Goal: Communication & Community: Answer question/provide support

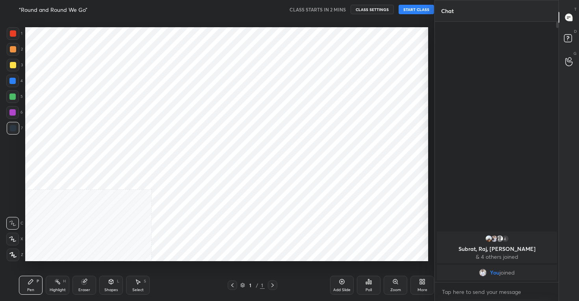
scroll to position [250, 403]
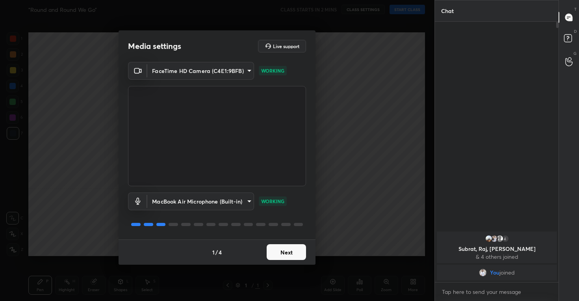
click at [292, 249] on button "Next" at bounding box center [286, 252] width 39 height 16
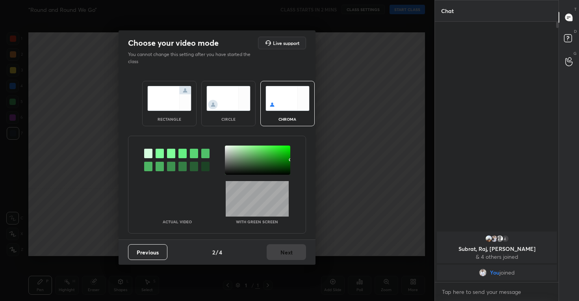
click at [231, 89] on img at bounding box center [228, 98] width 44 height 25
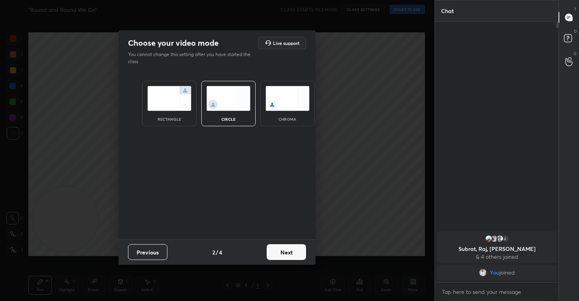
click at [292, 253] on button "Next" at bounding box center [286, 252] width 39 height 16
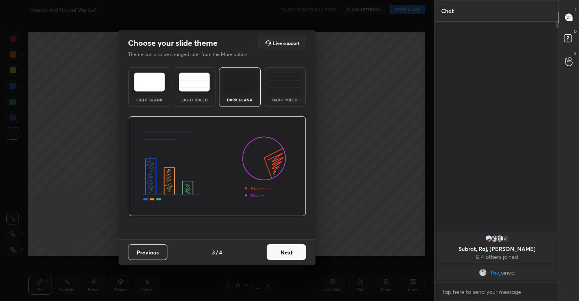
click at [289, 252] on button "Next" at bounding box center [286, 252] width 39 height 16
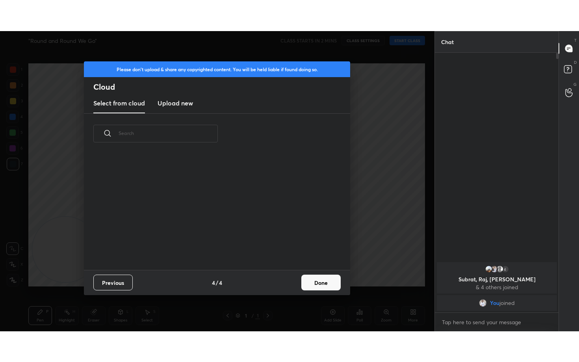
scroll to position [116, 253]
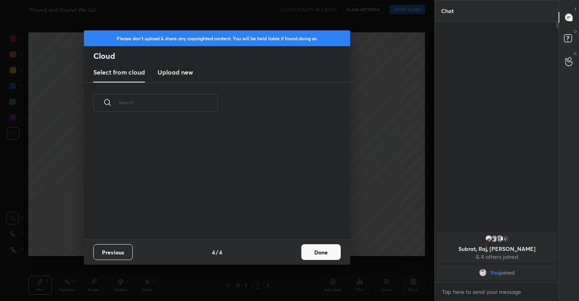
click at [179, 71] on h3 "Upload new" at bounding box center [175, 71] width 35 height 9
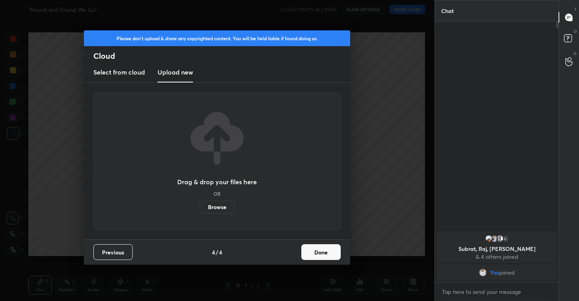
click at [218, 206] on label "Browse" at bounding box center [217, 206] width 35 height 13
click at [200, 206] on input "Browse" at bounding box center [200, 206] width 0 height 13
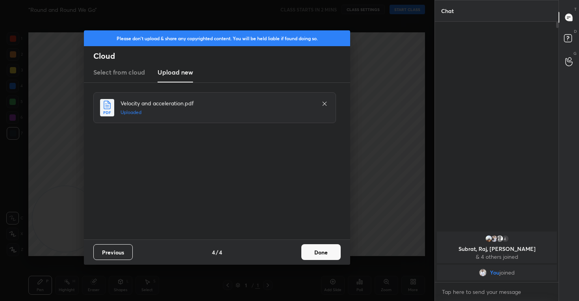
click at [317, 255] on button "Done" at bounding box center [320, 252] width 39 height 16
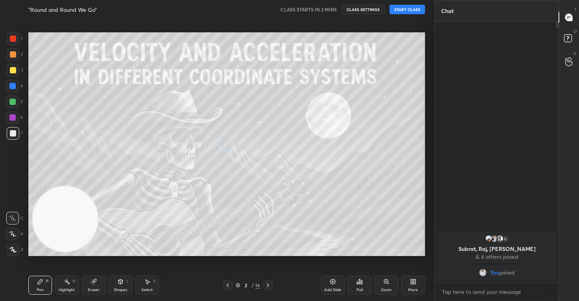
click at [356, 8] on button "CLASS SETTINGS" at bounding box center [362, 9] width 43 height 9
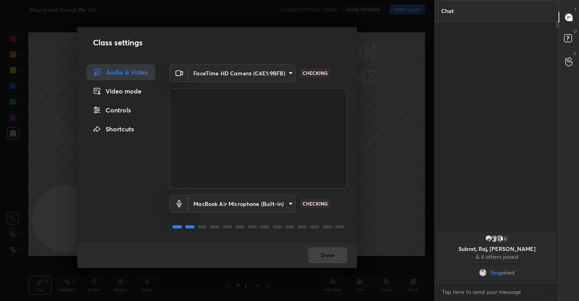
click at [122, 114] on div "Controls" at bounding box center [121, 110] width 69 height 16
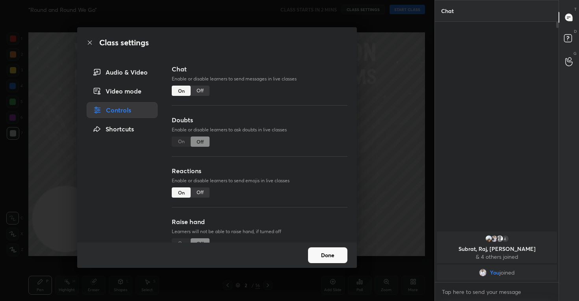
click at [200, 194] on div "Off" at bounding box center [200, 192] width 19 height 10
click at [325, 250] on button "Done" at bounding box center [327, 255] width 39 height 16
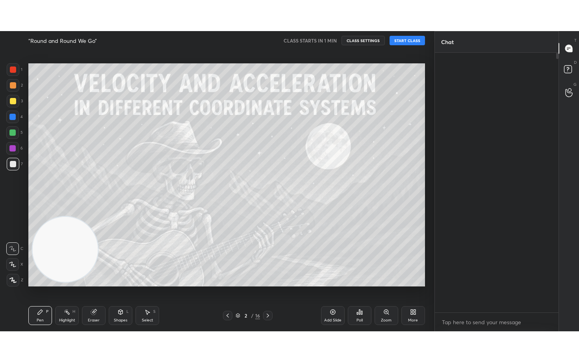
scroll to position [254, 121]
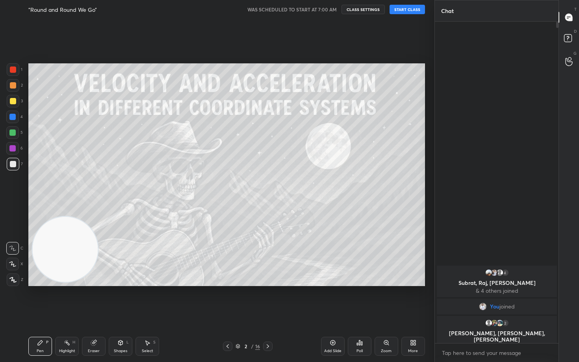
click at [410, 9] on button "START CLASS" at bounding box center [407, 9] width 35 height 9
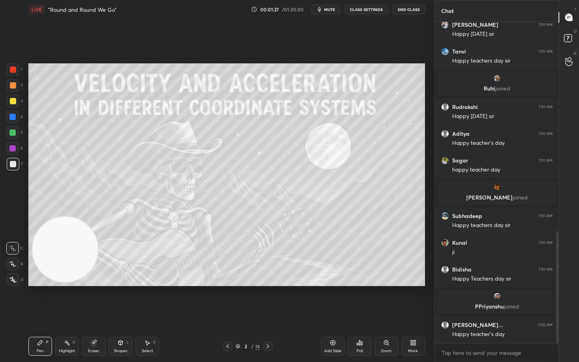
scroll to position [629, 0]
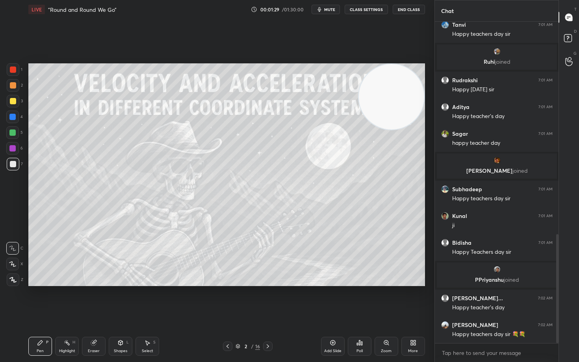
drag, startPoint x: 63, startPoint y: 256, endPoint x: 431, endPoint y: 78, distance: 408.3
click at [431, 78] on div "1 2 3 4 5 6 7 C X Z C X Z E E Erase all H H LIVE “Round and Round We Go” 00:01:…" at bounding box center [217, 181] width 434 height 362
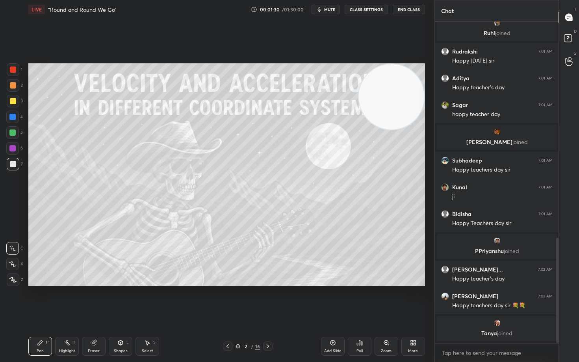
click at [13, 264] on icon at bounding box center [12, 265] width 7 height 6
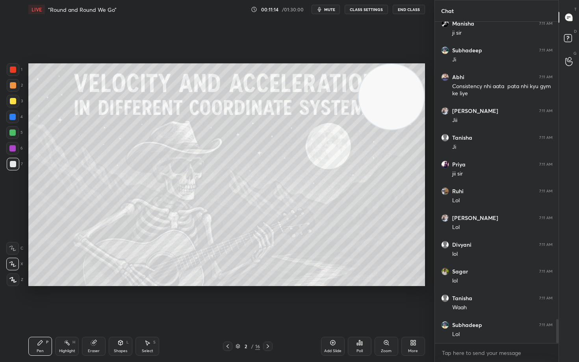
scroll to position [4022, 0]
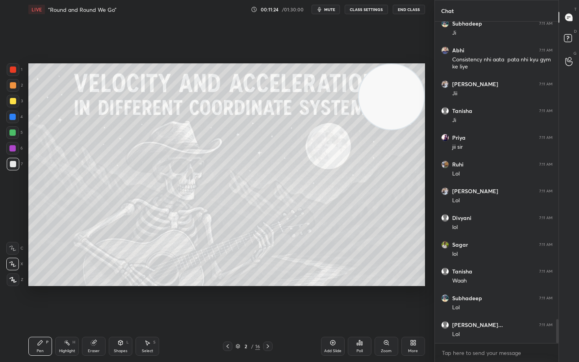
drag, startPoint x: 14, startPoint y: 103, endPoint x: 23, endPoint y: 108, distance: 10.1
click at [14, 103] on div at bounding box center [13, 101] width 6 height 6
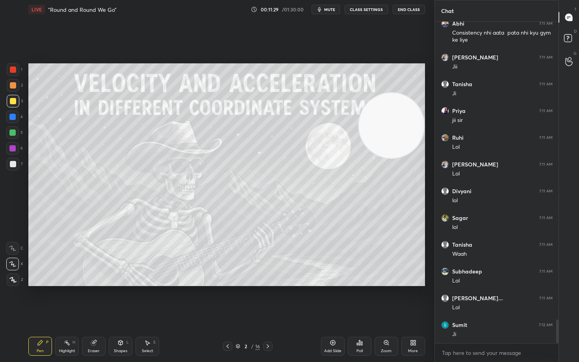
drag, startPoint x: 382, startPoint y: 113, endPoint x: 375, endPoint y: 141, distance: 29.4
click at [382, 144] on video at bounding box center [391, 125] width 65 height 65
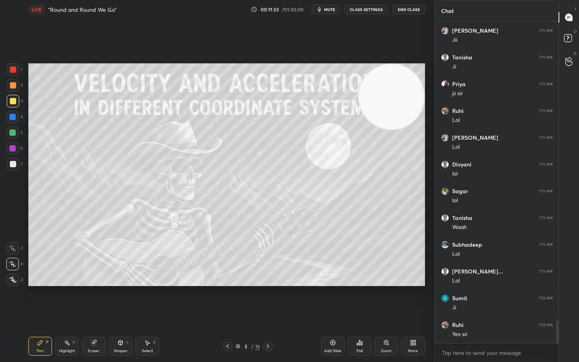
scroll to position [4103, 0]
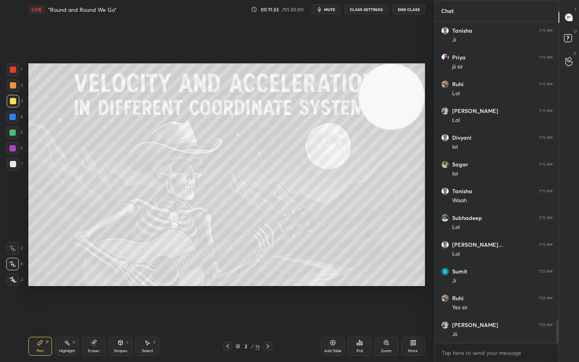
drag, startPoint x: 392, startPoint y: 147, endPoint x: 416, endPoint y: 75, distance: 75.6
click at [416, 83] on video at bounding box center [391, 96] width 65 height 65
click at [335, 300] on div "Add Slide" at bounding box center [333, 346] width 24 height 19
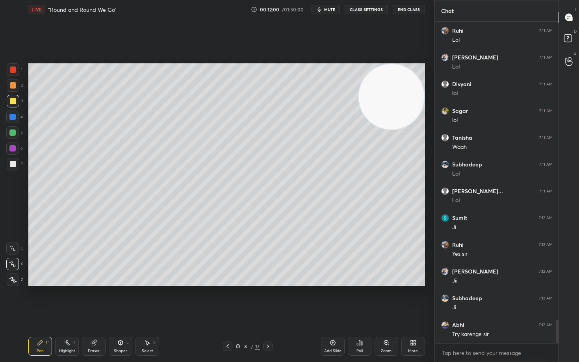
scroll to position [4183, 0]
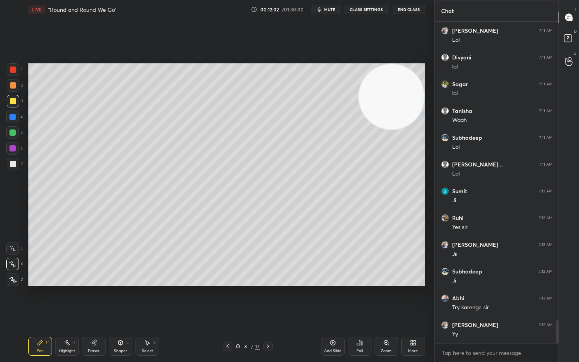
click at [13, 168] on div at bounding box center [13, 164] width 13 height 13
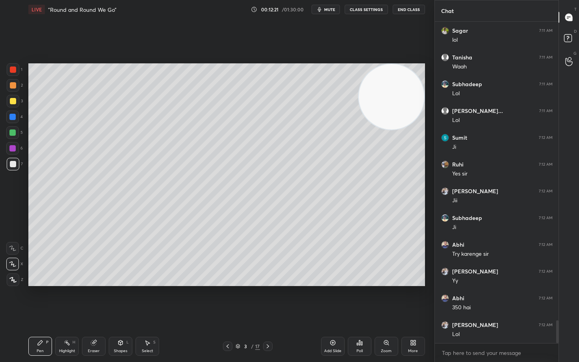
scroll to position [4263, 0]
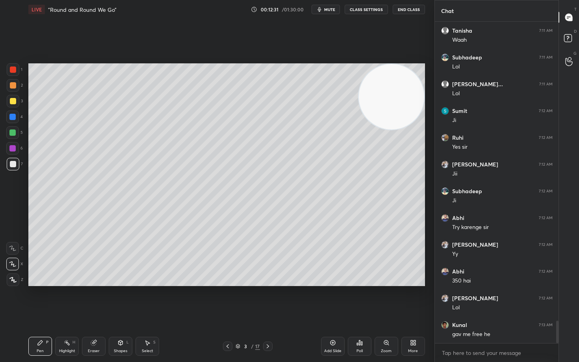
drag, startPoint x: 10, startPoint y: 100, endPoint x: 20, endPoint y: 100, distance: 9.9
click at [11, 100] on div at bounding box center [13, 101] width 6 height 6
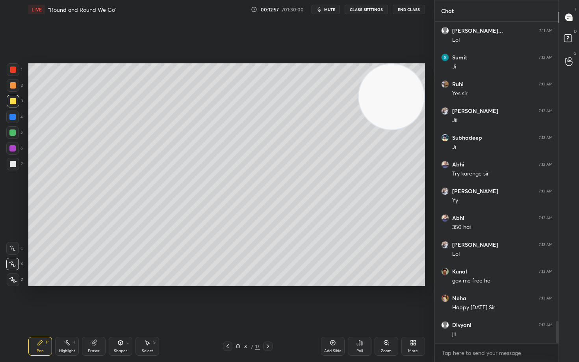
scroll to position [4344, 0]
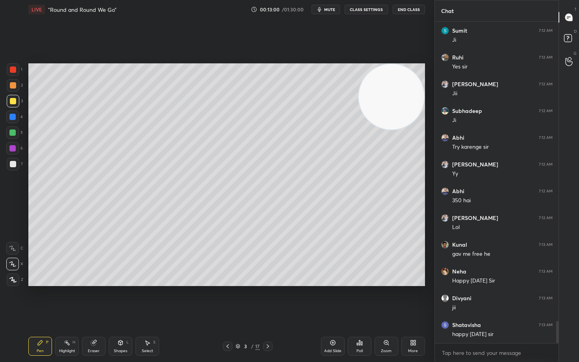
click at [13, 165] on div at bounding box center [13, 164] width 6 height 6
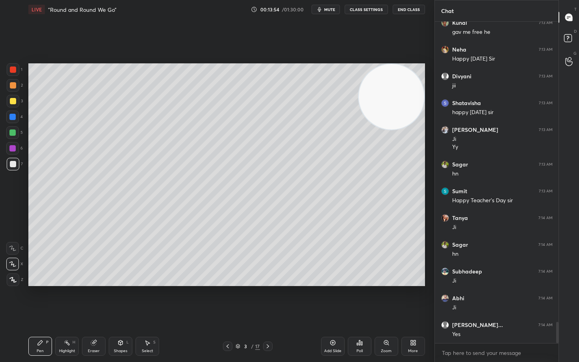
scroll to position [4593, 0]
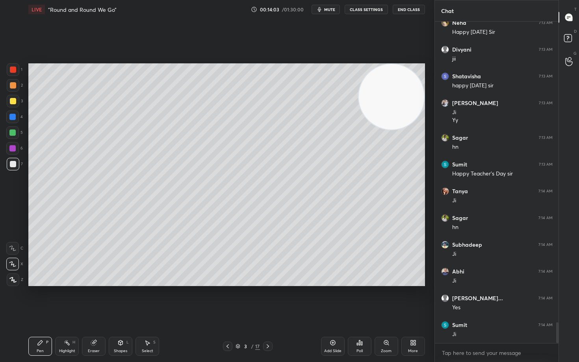
click at [14, 85] on div at bounding box center [13, 85] width 6 height 6
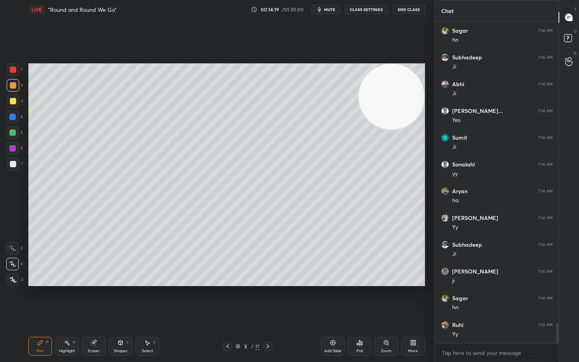
scroll to position [4807, 0]
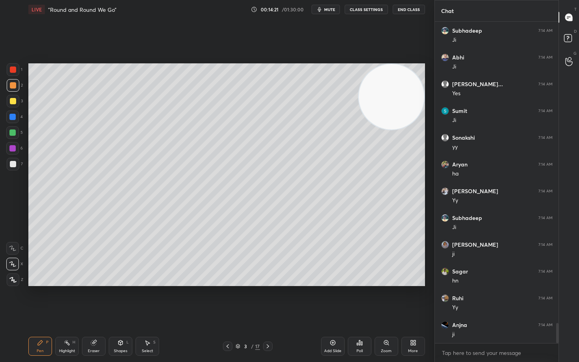
click at [12, 163] on div at bounding box center [13, 164] width 6 height 6
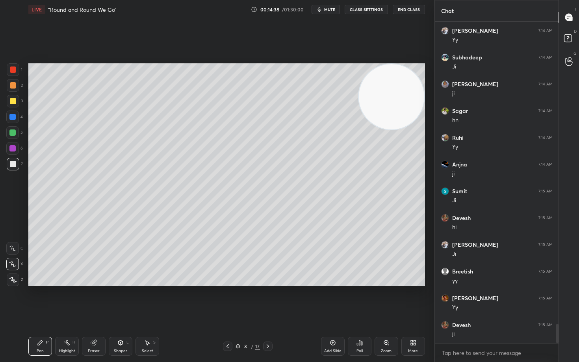
scroll to position [4994, 0]
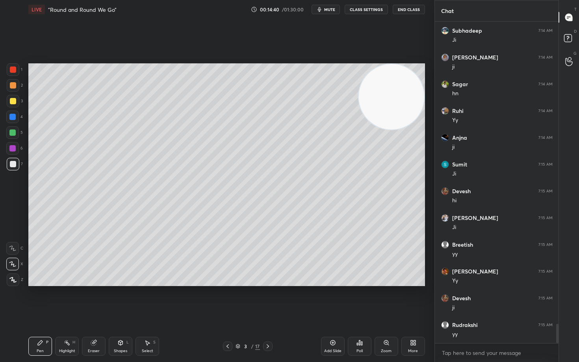
click at [331, 300] on div "Add Slide" at bounding box center [333, 346] width 24 height 19
drag, startPoint x: 16, startPoint y: 98, endPoint x: 22, endPoint y: 98, distance: 6.4
click at [15, 99] on div at bounding box center [13, 101] width 13 height 13
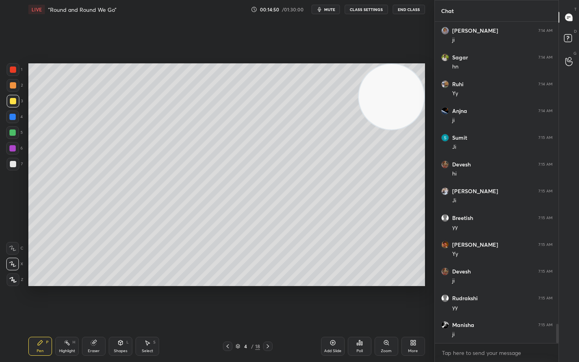
click at [13, 87] on div at bounding box center [13, 85] width 6 height 6
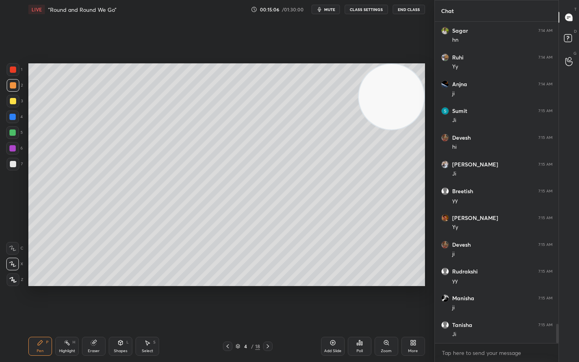
scroll to position [5075, 0]
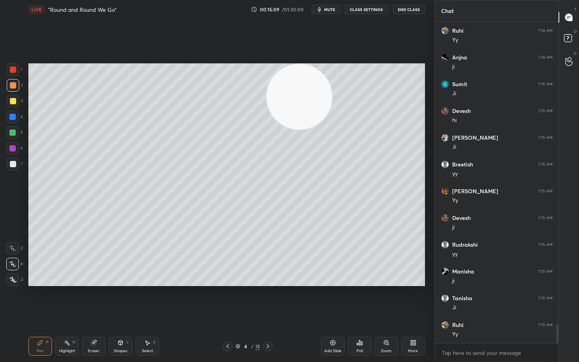
drag, startPoint x: 381, startPoint y: 96, endPoint x: 197, endPoint y: 97, distance: 184.3
click at [267, 97] on video at bounding box center [299, 96] width 65 height 65
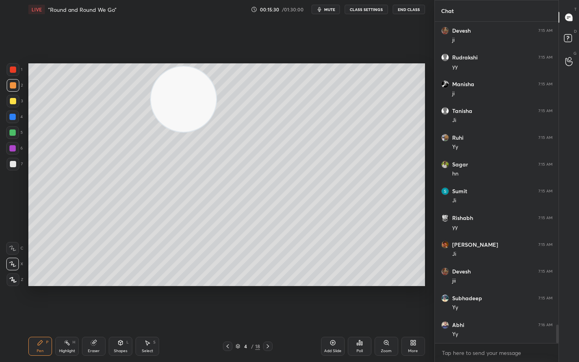
scroll to position [5289, 0]
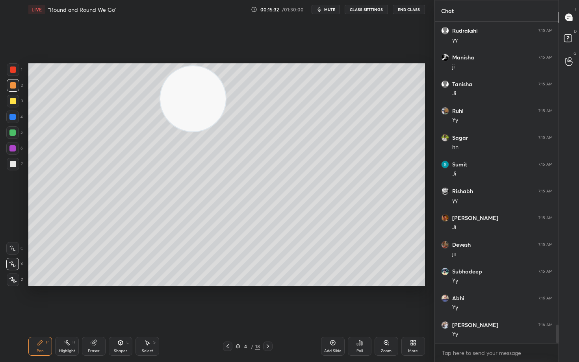
drag, startPoint x: 194, startPoint y: 108, endPoint x: 382, endPoint y: 84, distance: 189.4
click at [226, 86] on video at bounding box center [192, 98] width 65 height 65
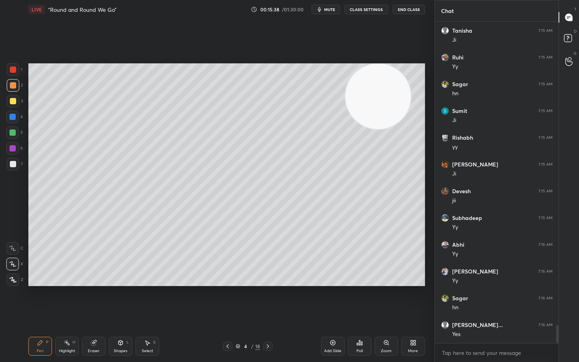
scroll to position [5396, 0]
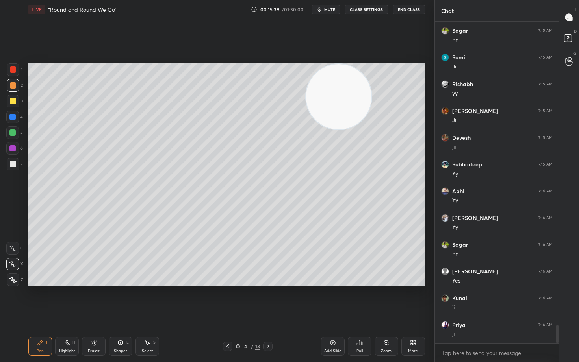
drag, startPoint x: 360, startPoint y: 91, endPoint x: 234, endPoint y: 74, distance: 126.7
click at [306, 76] on video at bounding box center [338, 96] width 65 height 65
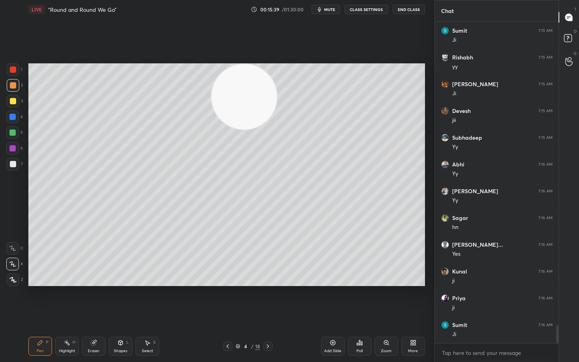
drag, startPoint x: 257, startPoint y: 93, endPoint x: 72, endPoint y: 51, distance: 189.0
click at [71, 54] on div "Setting up your live class Poll for secs No correct answer Start poll" at bounding box center [226, 175] width 403 height 312
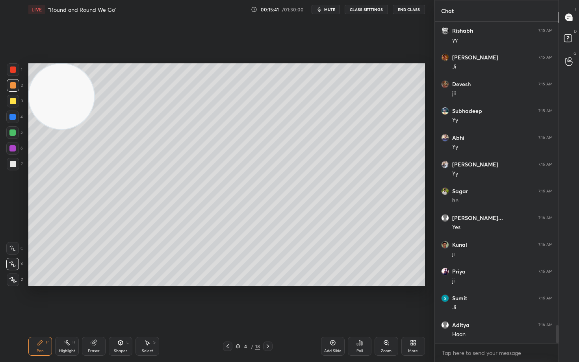
scroll to position [5477, 0]
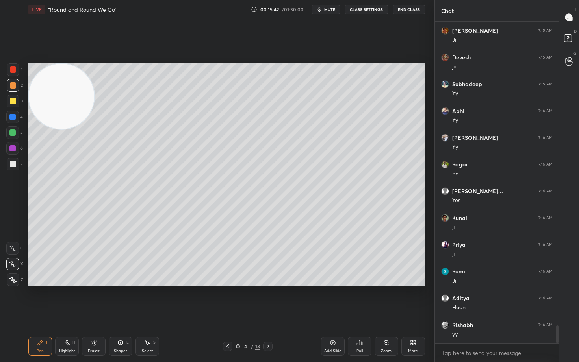
click at [13, 166] on div at bounding box center [13, 164] width 6 height 6
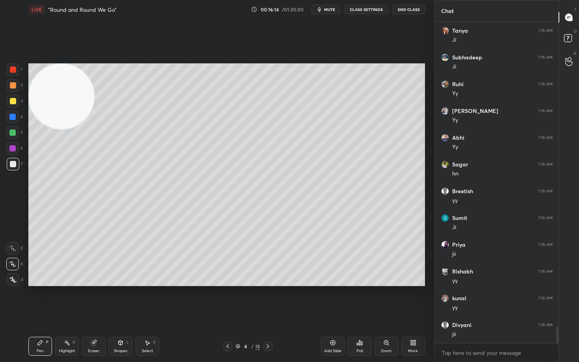
scroll to position [5851, 0]
click at [12, 84] on div at bounding box center [13, 85] width 6 height 6
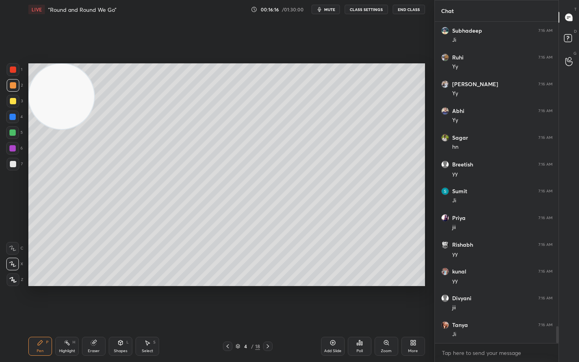
click at [11, 67] on div at bounding box center [13, 70] width 6 height 6
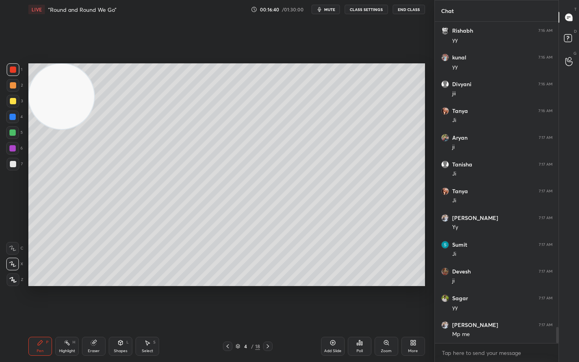
scroll to position [6119, 0]
drag, startPoint x: 11, startPoint y: 163, endPoint x: 25, endPoint y: 176, distance: 19.5
click at [11, 162] on div at bounding box center [13, 164] width 6 height 6
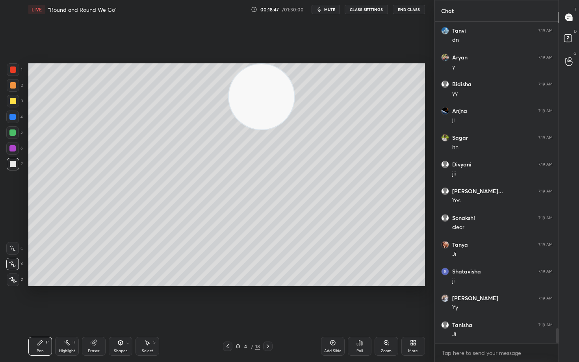
drag, startPoint x: 63, startPoint y: 109, endPoint x: 408, endPoint y: 88, distance: 345.7
click at [294, 100] on video at bounding box center [261, 96] width 65 height 65
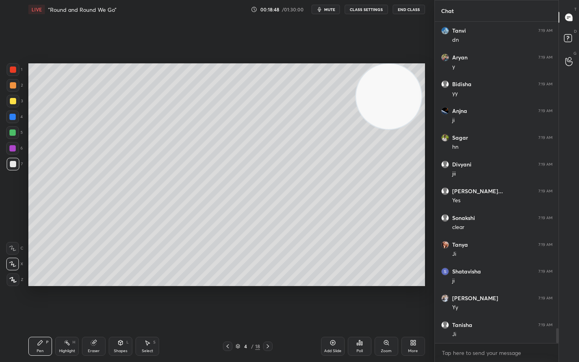
scroll to position [6539, 0]
click at [332, 300] on icon at bounding box center [332, 343] width 2 height 2
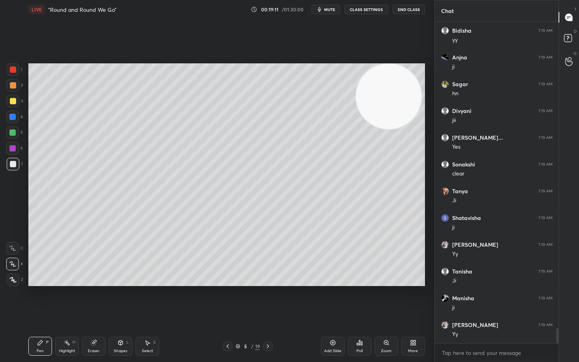
scroll to position [6593, 0]
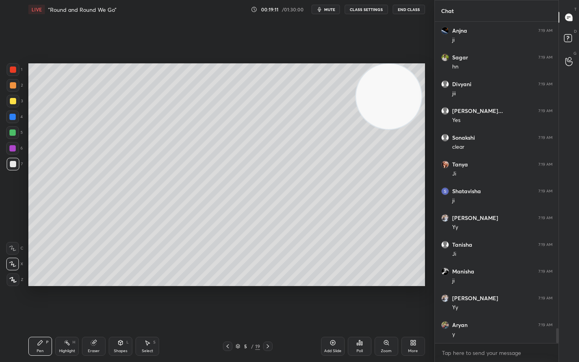
click at [10, 86] on div at bounding box center [13, 85] width 6 height 6
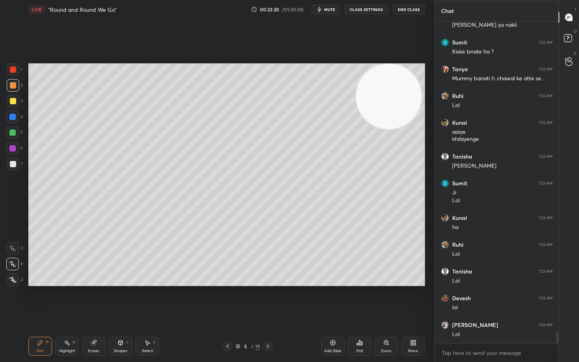
scroll to position [8907, 0]
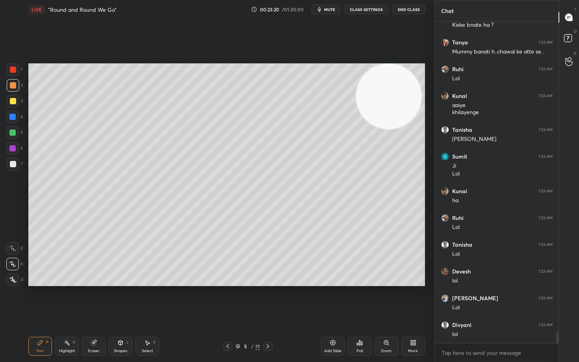
click at [11, 165] on div at bounding box center [13, 164] width 6 height 6
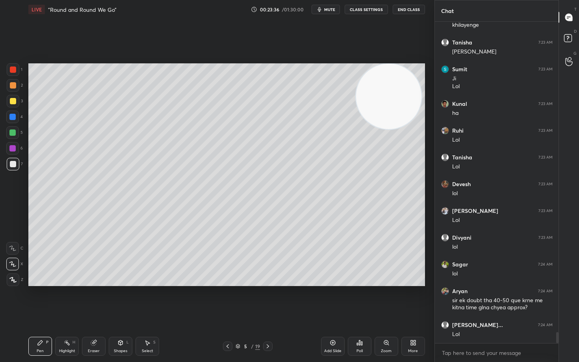
scroll to position [9021, 0]
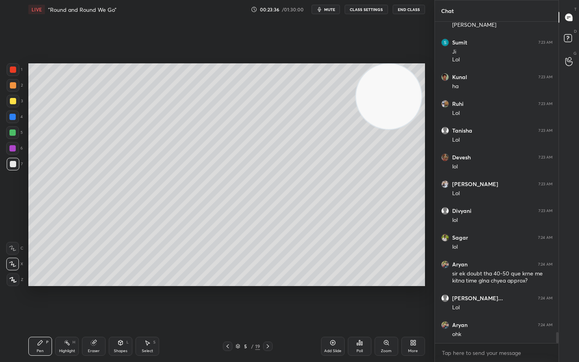
click at [8, 99] on div at bounding box center [13, 101] width 13 height 13
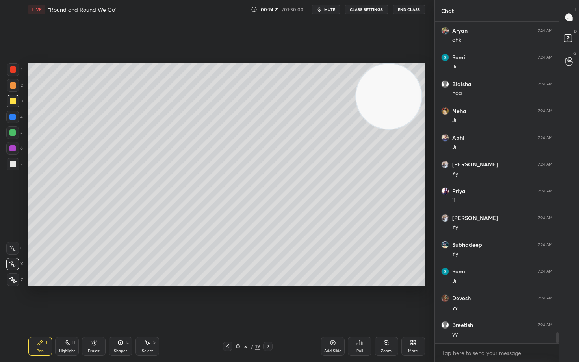
scroll to position [9370, 0]
click at [95, 300] on div "Eraser" at bounding box center [94, 346] width 24 height 19
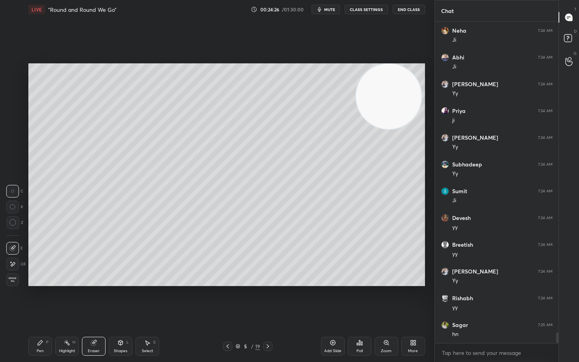
scroll to position [9450, 0]
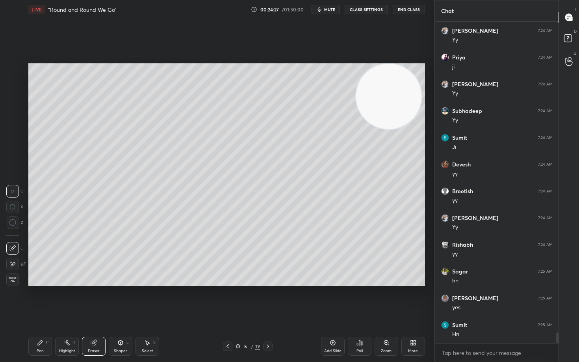
click at [39, 300] on icon at bounding box center [40, 343] width 6 height 6
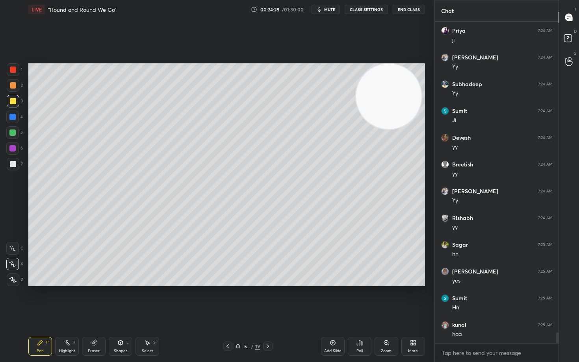
scroll to position [9504, 0]
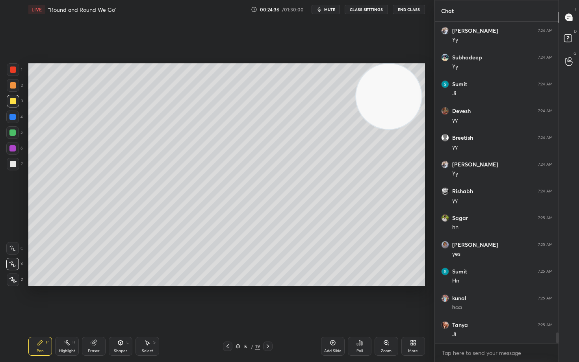
click at [332, 300] on icon at bounding box center [333, 343] width 6 height 6
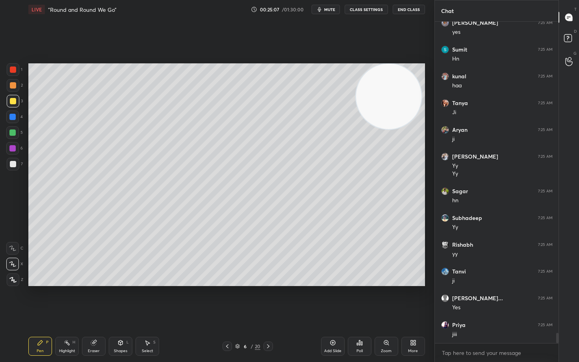
scroll to position [9752, 0]
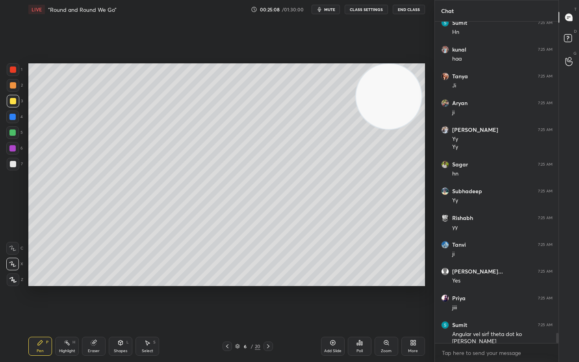
click at [12, 165] on div at bounding box center [13, 164] width 6 height 6
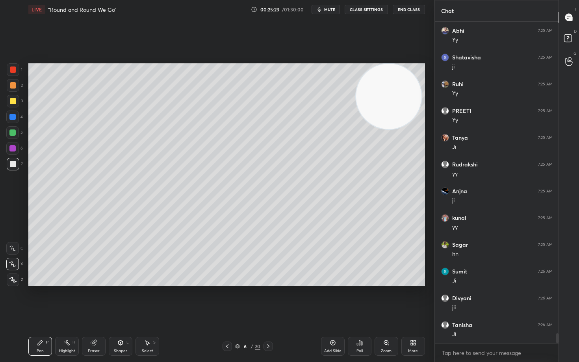
scroll to position [10127, 0]
click at [91, 300] on icon at bounding box center [94, 343] width 6 height 6
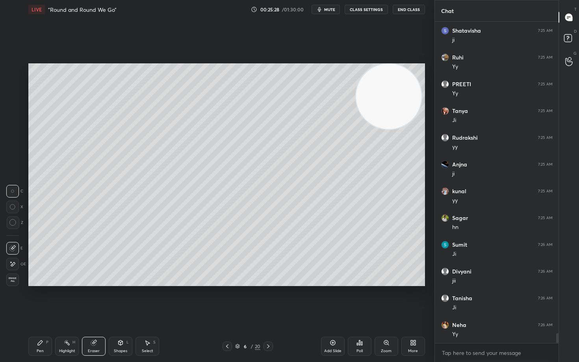
click at [41, 300] on icon at bounding box center [40, 343] width 6 height 6
click at [92, 300] on div "Eraser" at bounding box center [94, 346] width 24 height 19
click at [33, 300] on div "Pen P" at bounding box center [40, 346] width 24 height 19
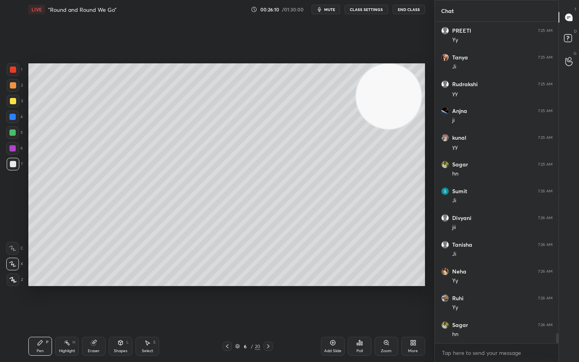
scroll to position [10235, 0]
click at [333, 300] on icon at bounding box center [333, 343] width 6 height 6
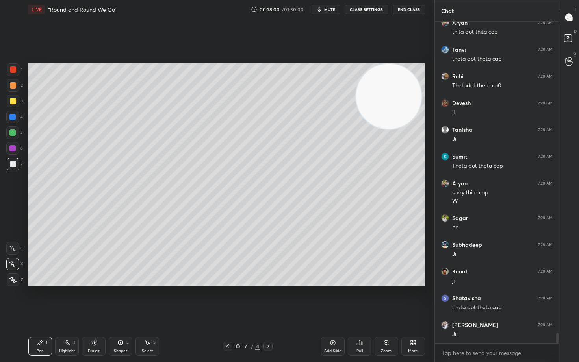
scroll to position [9819, 0]
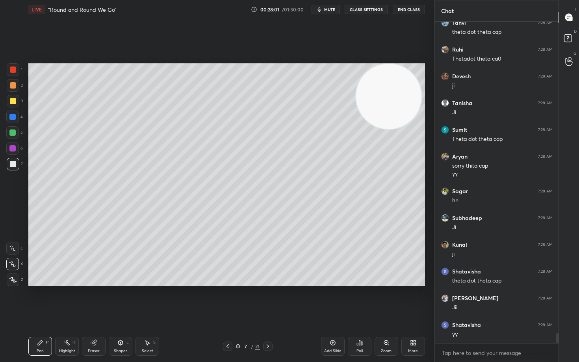
drag, startPoint x: 9, startPoint y: 102, endPoint x: 24, endPoint y: 143, distance: 43.0
click at [9, 104] on div at bounding box center [13, 101] width 13 height 13
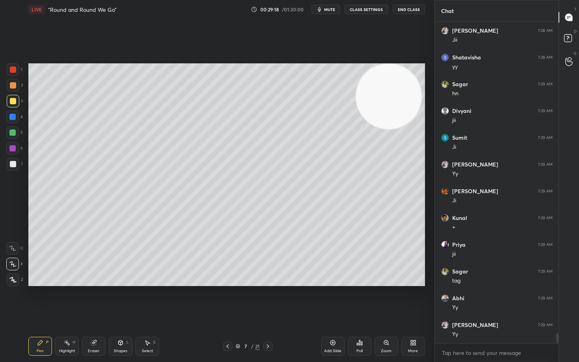
scroll to position [10114, 0]
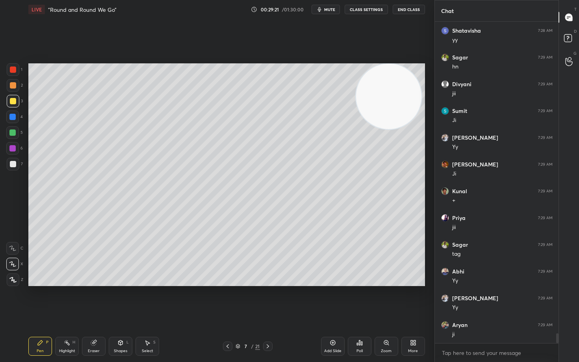
click at [334, 300] on icon at bounding box center [333, 343] width 6 height 6
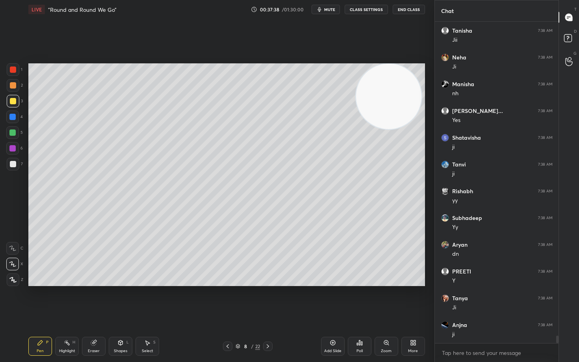
scroll to position [13382, 0]
drag, startPoint x: 12, startPoint y: 167, endPoint x: 9, endPoint y: 164, distance: 4.2
click at [11, 167] on div at bounding box center [13, 164] width 6 height 6
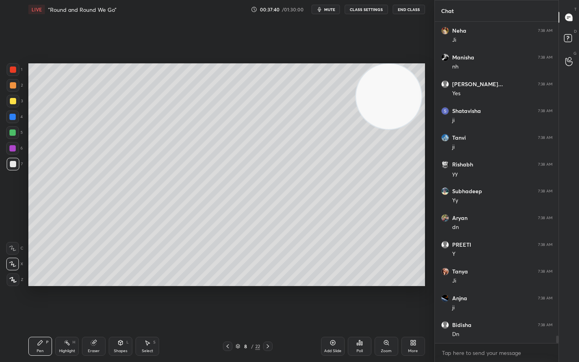
scroll to position [13408, 0]
click at [332, 300] on icon at bounding box center [333, 343] width 6 height 6
drag, startPoint x: 372, startPoint y: 126, endPoint x: 382, endPoint y: 104, distance: 24.7
click at [382, 106] on video at bounding box center [388, 96] width 65 height 65
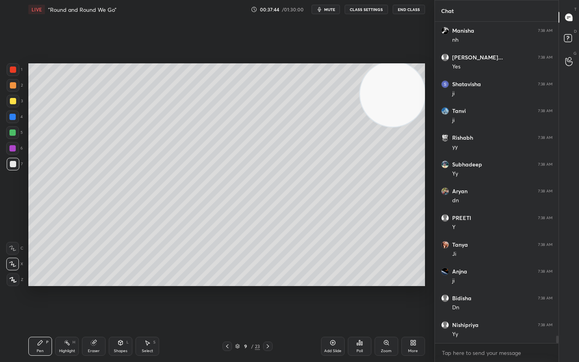
click at [13, 101] on div at bounding box center [13, 101] width 6 height 6
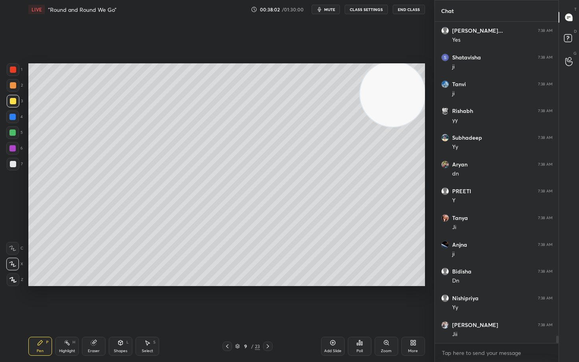
click at [13, 85] on div at bounding box center [13, 85] width 6 height 6
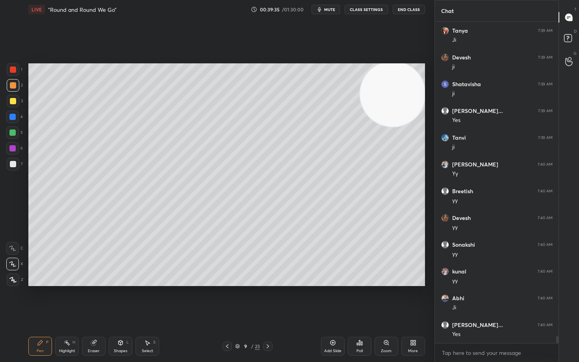
scroll to position [14185, 0]
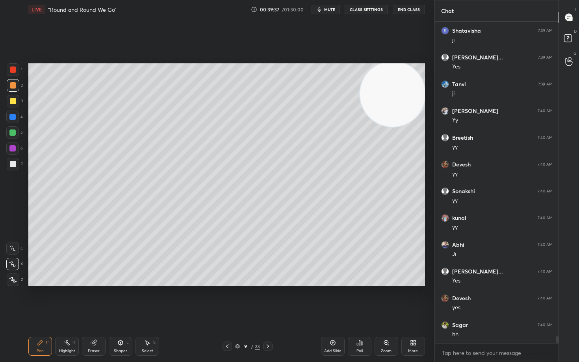
drag, startPoint x: 11, startPoint y: 165, endPoint x: 24, endPoint y: 164, distance: 12.2
click at [11, 165] on div at bounding box center [13, 164] width 6 height 6
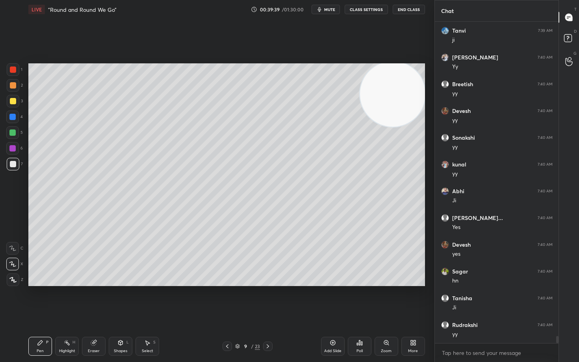
click at [333, 300] on icon at bounding box center [333, 343] width 6 height 6
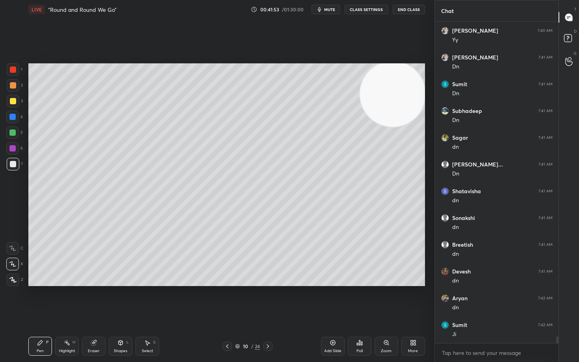
scroll to position [14748, 0]
click at [12, 87] on div at bounding box center [13, 85] width 6 height 6
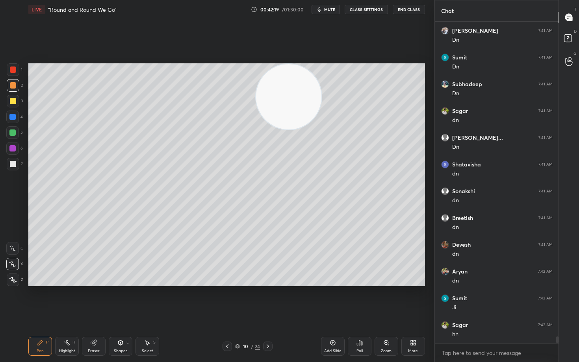
drag, startPoint x: 328, startPoint y: 90, endPoint x: 255, endPoint y: 84, distance: 73.9
click at [256, 84] on video at bounding box center [288, 96] width 65 height 65
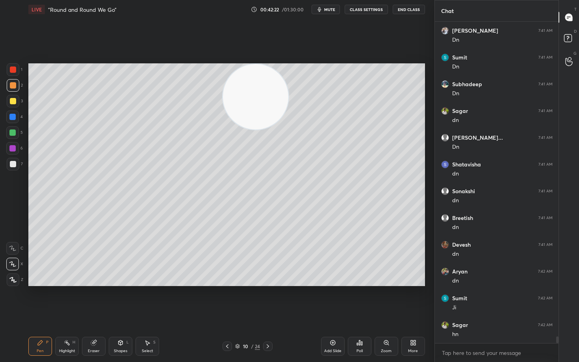
drag, startPoint x: 257, startPoint y: 105, endPoint x: 399, endPoint y: 78, distance: 144.6
click at [288, 79] on video at bounding box center [255, 96] width 65 height 65
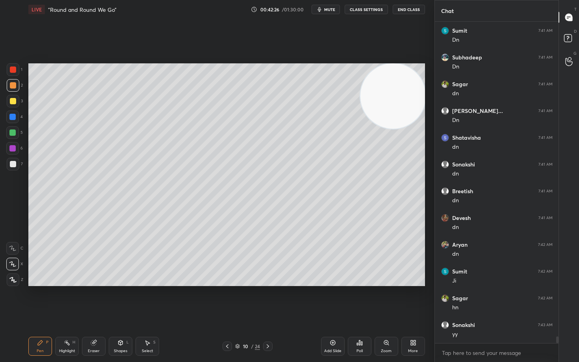
scroll to position [14801, 0]
drag, startPoint x: 327, startPoint y: 11, endPoint x: 321, endPoint y: 9, distance: 6.9
click at [326, 11] on span "mute" at bounding box center [329, 10] width 11 height 6
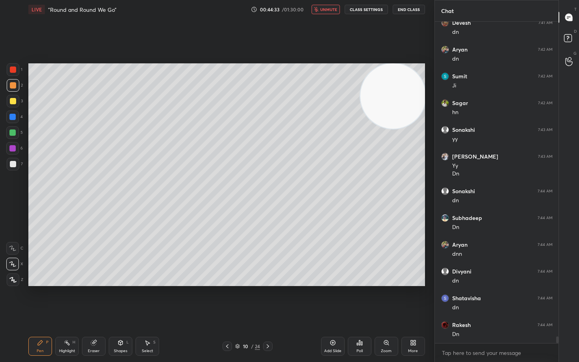
scroll to position [14997, 0]
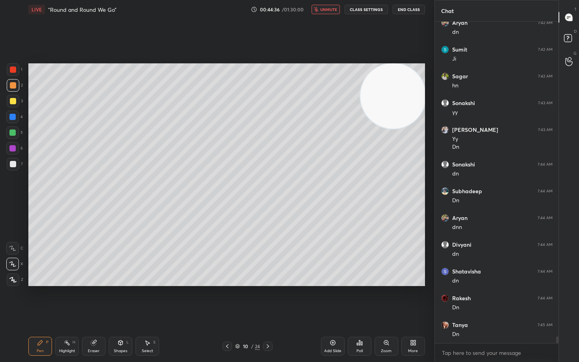
click at [321, 9] on button "unmute" at bounding box center [326, 9] width 28 height 9
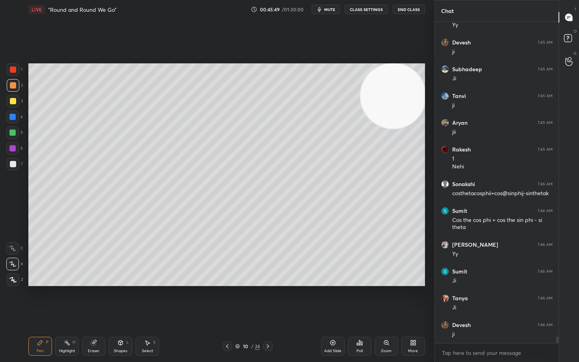
scroll to position [15360, 0]
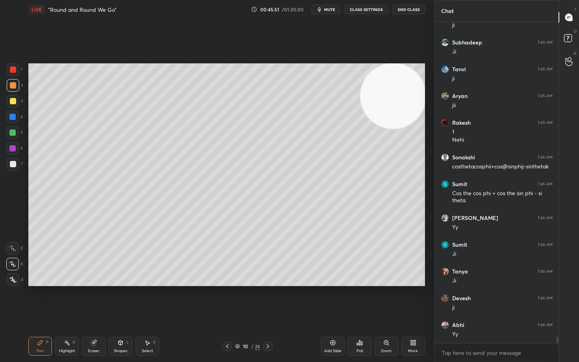
drag, startPoint x: 88, startPoint y: 349, endPoint x: 120, endPoint y: 317, distance: 45.1
click at [89, 300] on div "Eraser" at bounding box center [94, 346] width 24 height 19
click at [37, 300] on div "Pen P" at bounding box center [40, 346] width 24 height 19
click at [95, 300] on icon at bounding box center [93, 343] width 5 height 5
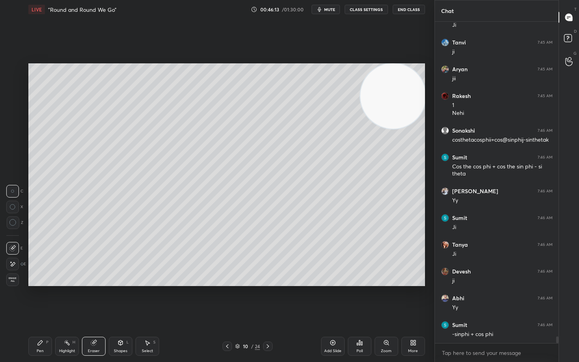
scroll to position [15413, 0]
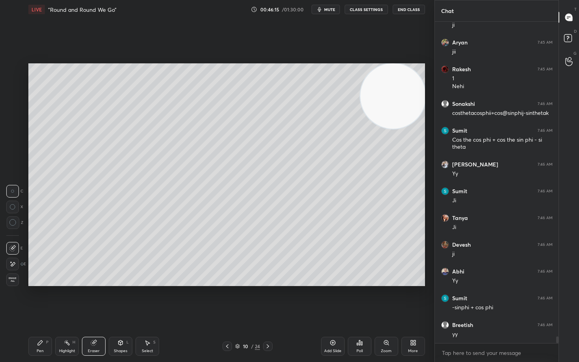
click at [39, 300] on icon at bounding box center [40, 343] width 5 height 5
drag, startPoint x: 87, startPoint y: 354, endPoint x: 100, endPoint y: 319, distance: 37.7
click at [87, 300] on div "Eraser" at bounding box center [94, 346] width 24 height 19
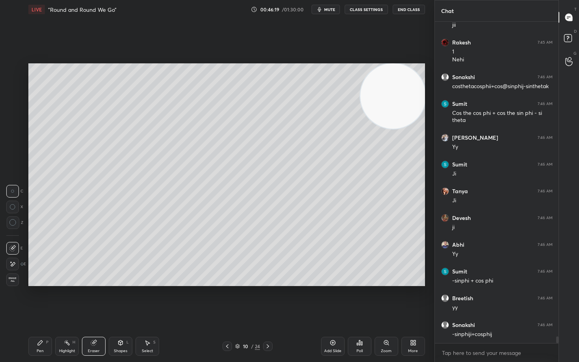
scroll to position [15467, 0]
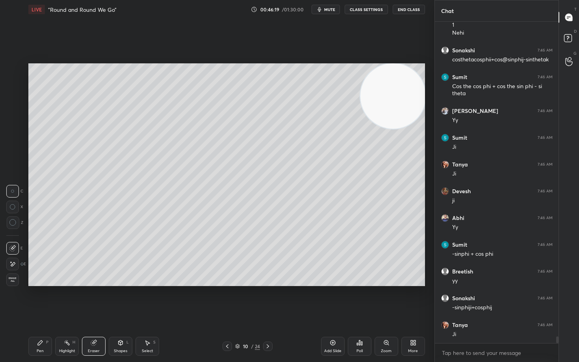
click at [42, 300] on div "Pen P" at bounding box center [40, 346] width 24 height 19
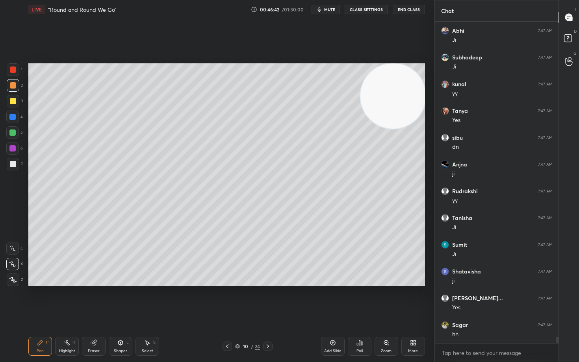
scroll to position [15869, 0]
click at [331, 300] on icon at bounding box center [333, 343] width 6 height 6
drag, startPoint x: 94, startPoint y: 347, endPoint x: 95, endPoint y: 299, distance: 48.5
click at [93, 300] on div "Eraser" at bounding box center [94, 346] width 24 height 19
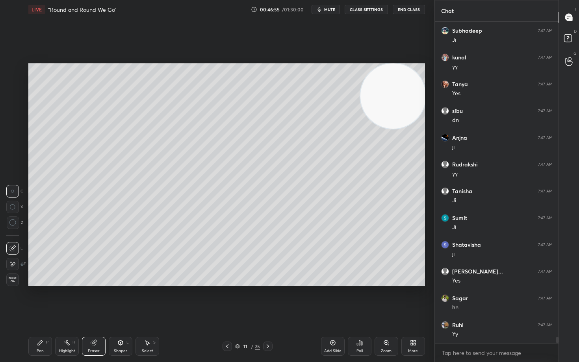
drag, startPoint x: 39, startPoint y: 346, endPoint x: 32, endPoint y: 342, distance: 8.3
click at [37, 300] on icon at bounding box center [40, 343] width 6 height 6
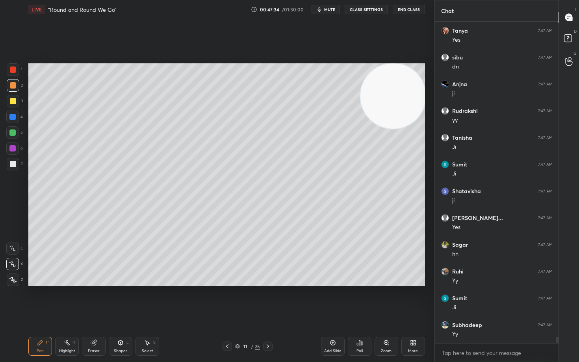
scroll to position [15949, 0]
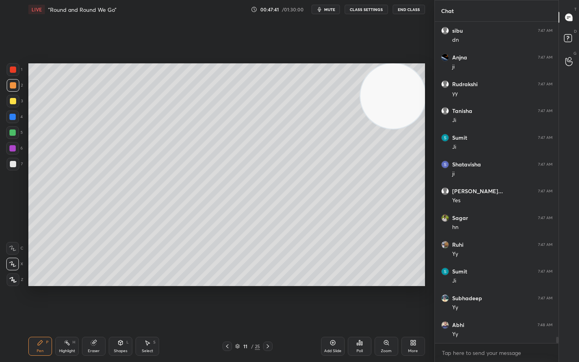
click at [96, 300] on div "Eraser" at bounding box center [94, 346] width 24 height 19
drag, startPoint x: 41, startPoint y: 342, endPoint x: 39, endPoint y: 337, distance: 5.6
click at [40, 300] on icon at bounding box center [40, 343] width 5 height 5
drag, startPoint x: 406, startPoint y: 108, endPoint x: 388, endPoint y: 195, distance: 88.8
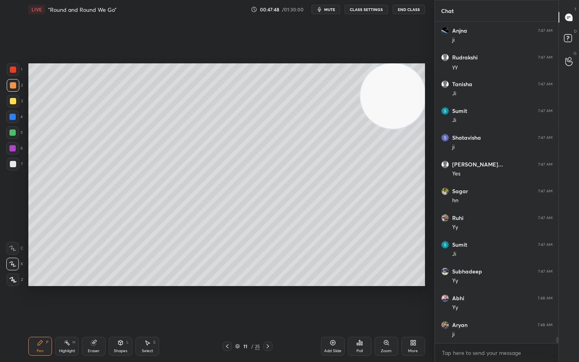
click at [389, 129] on video at bounding box center [392, 95] width 65 height 65
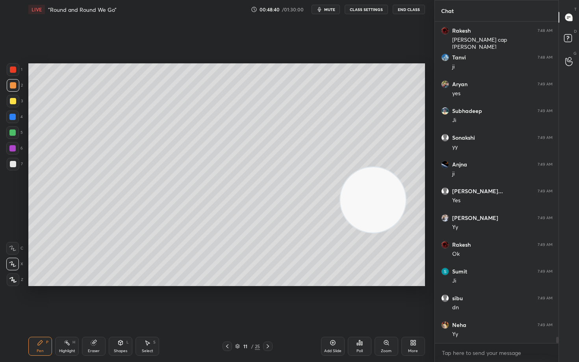
scroll to position [16431, 0]
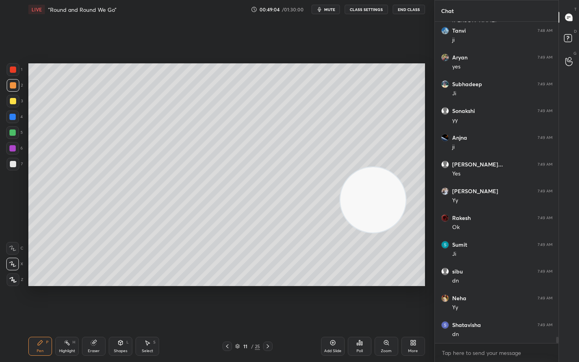
drag, startPoint x: 384, startPoint y: 143, endPoint x: 398, endPoint y: 82, distance: 62.8
click at [396, 167] on video at bounding box center [372, 199] width 65 height 65
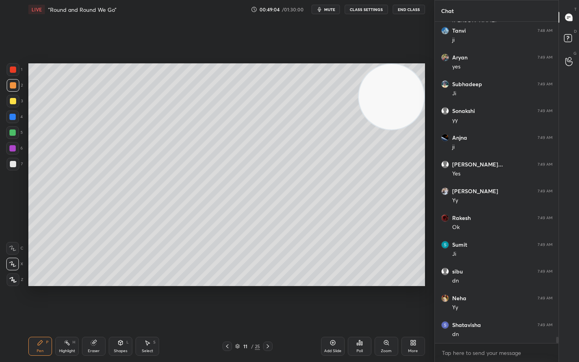
drag, startPoint x: 398, startPoint y: 82, endPoint x: 389, endPoint y: 79, distance: 9.4
click at [398, 78] on video at bounding box center [391, 96] width 65 height 65
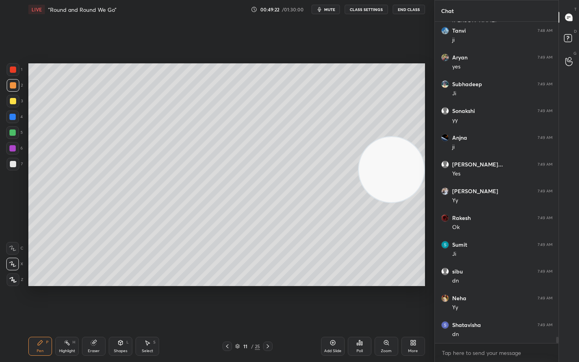
drag, startPoint x: 405, startPoint y: 103, endPoint x: 398, endPoint y: 102, distance: 7.1
click at [401, 137] on video at bounding box center [391, 169] width 65 height 65
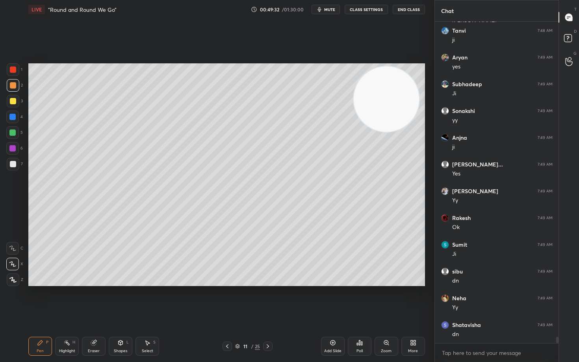
drag, startPoint x: 92, startPoint y: 345, endPoint x: 106, endPoint y: 327, distance: 22.7
click at [93, 300] on icon at bounding box center [93, 343] width 5 height 5
drag, startPoint x: 38, startPoint y: 348, endPoint x: 42, endPoint y: 343, distance: 6.2
click at [39, 300] on div "Pen P" at bounding box center [40, 346] width 24 height 19
drag, startPoint x: 91, startPoint y: 350, endPoint x: 125, endPoint y: 300, distance: 60.6
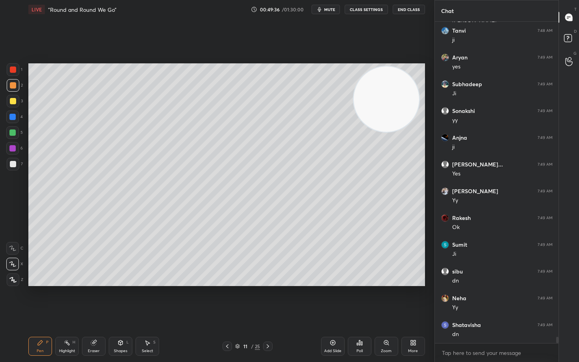
click at [93, 300] on div "Eraser" at bounding box center [94, 346] width 24 height 19
click at [39, 300] on icon at bounding box center [40, 343] width 5 height 5
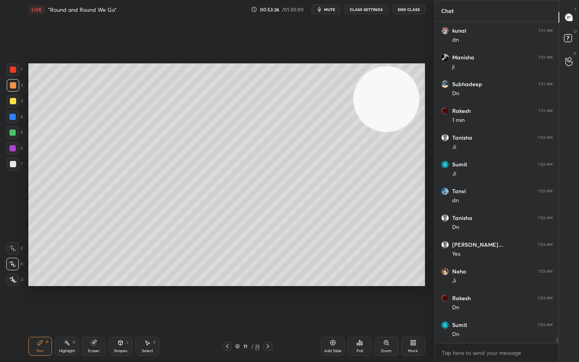
drag, startPoint x: 334, startPoint y: 345, endPoint x: 330, endPoint y: 341, distance: 4.5
click at [332, 300] on icon at bounding box center [333, 343] width 6 height 6
click at [10, 163] on div at bounding box center [13, 164] width 6 height 6
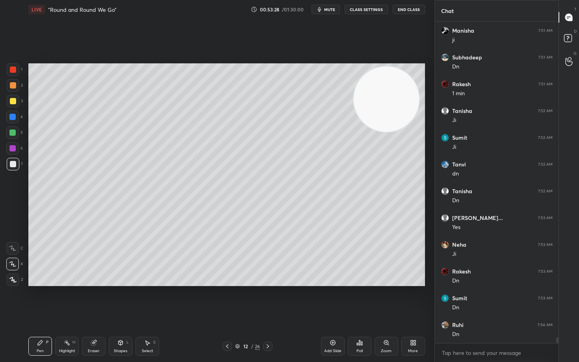
scroll to position [17743, 0]
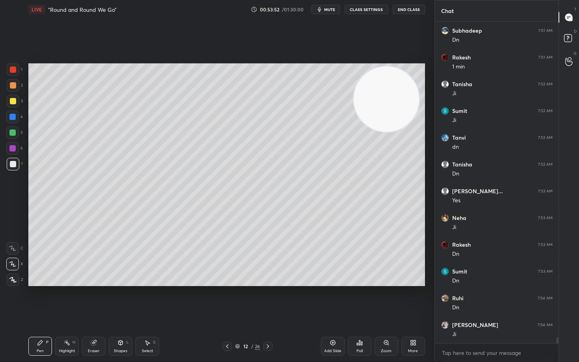
click at [14, 104] on div at bounding box center [13, 101] width 6 height 6
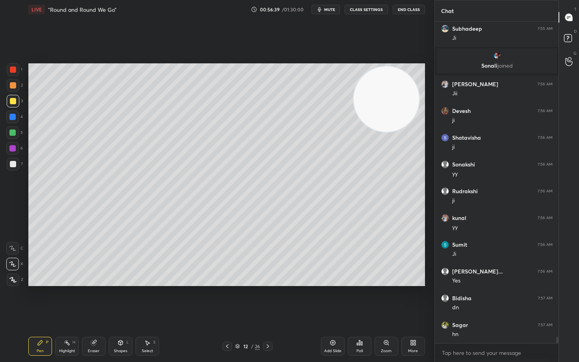
scroll to position [16052, 0]
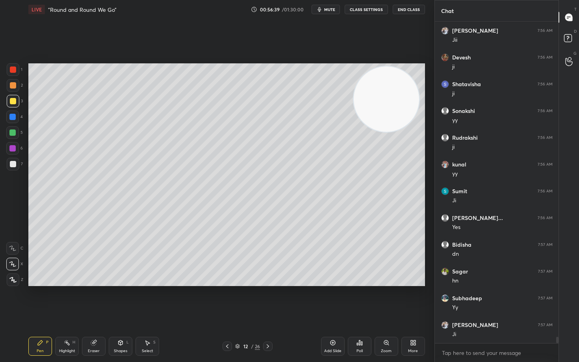
drag, startPoint x: 12, startPoint y: 165, endPoint x: 17, endPoint y: 162, distance: 6.2
click at [12, 166] on div at bounding box center [13, 164] width 6 height 6
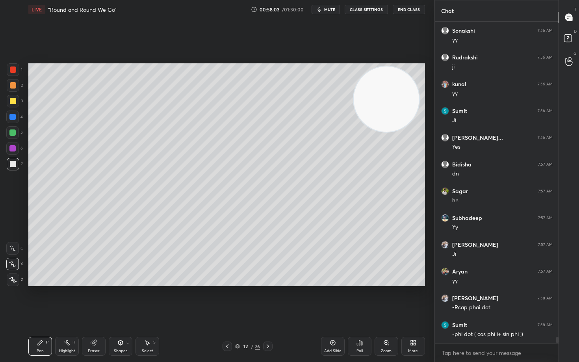
scroll to position [16159, 0]
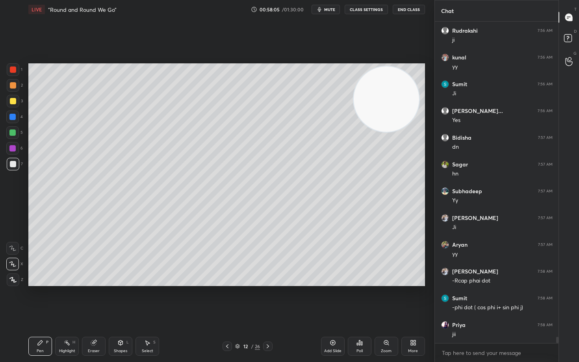
click at [97, 300] on div "Eraser" at bounding box center [94, 346] width 24 height 19
click at [37, 300] on div "Pen" at bounding box center [40, 351] width 7 height 4
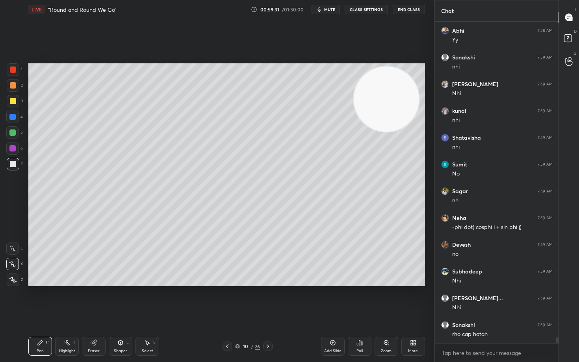
scroll to position [16668, 0]
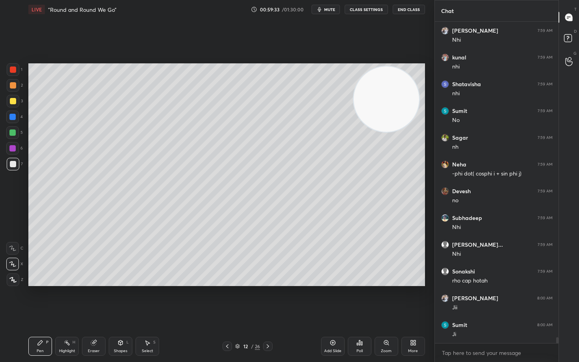
click at [333, 300] on div "Add Slide" at bounding box center [333, 346] width 24 height 19
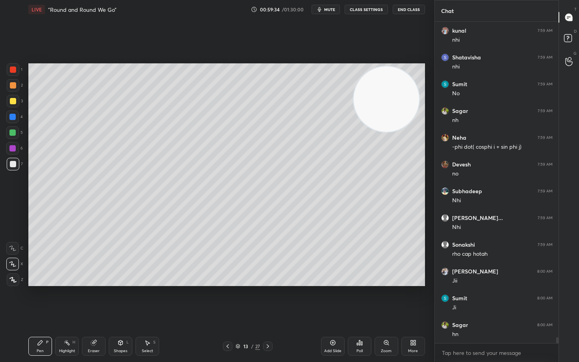
click at [14, 101] on div at bounding box center [13, 101] width 6 height 6
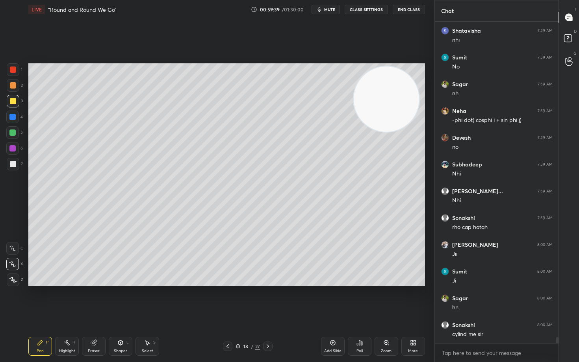
click at [14, 165] on div at bounding box center [13, 164] width 6 height 6
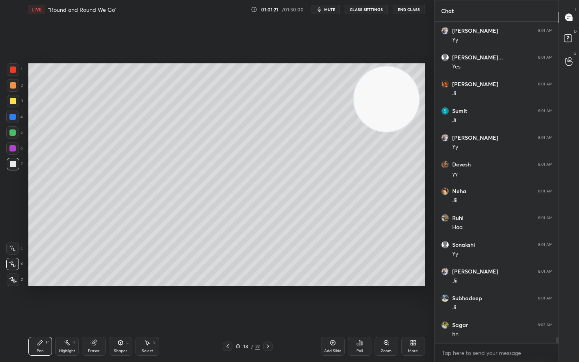
scroll to position [17231, 0]
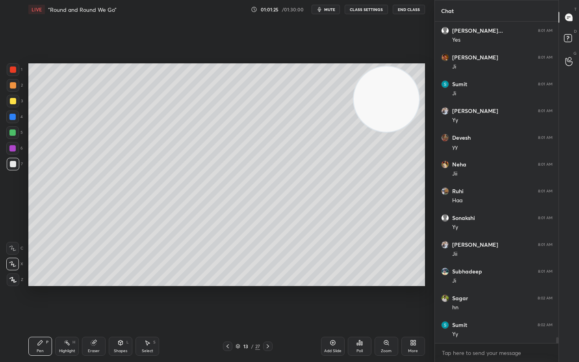
click at [334, 300] on div "Add Slide" at bounding box center [333, 346] width 24 height 19
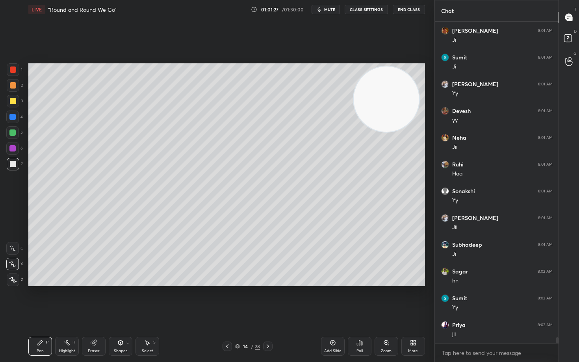
click at [13, 102] on div at bounding box center [13, 101] width 6 height 6
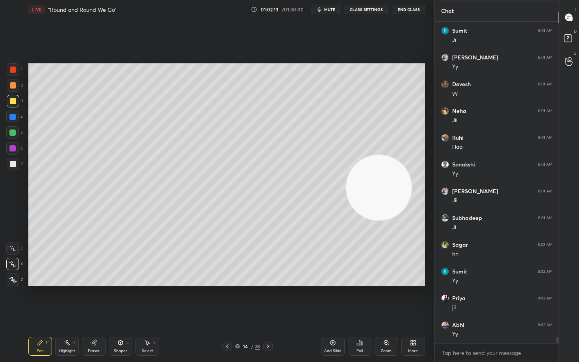
drag, startPoint x: 385, startPoint y: 165, endPoint x: 360, endPoint y: 164, distance: 25.2
click at [382, 188] on video at bounding box center [378, 187] width 65 height 65
drag, startPoint x: 374, startPoint y: 203, endPoint x: 361, endPoint y: 255, distance: 53.6
click at [373, 226] on video at bounding box center [377, 193] width 65 height 65
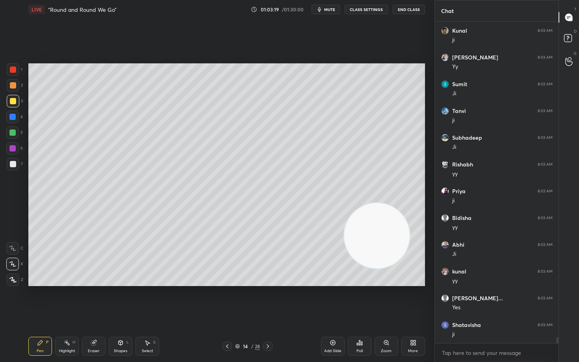
scroll to position [17713, 0]
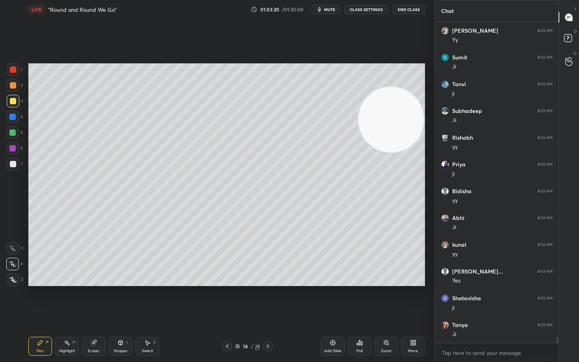
drag, startPoint x: 366, startPoint y: 237, endPoint x: 381, endPoint y: 85, distance: 152.1
click at [383, 102] on video at bounding box center [390, 119] width 65 height 65
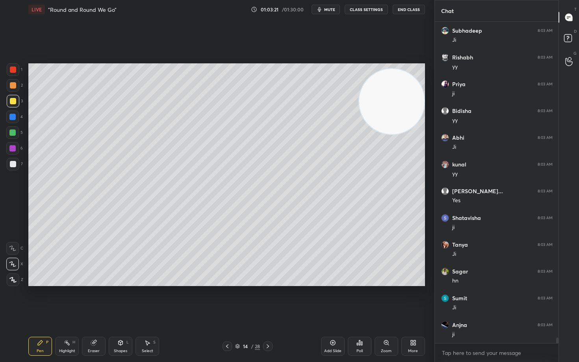
scroll to position [17820, 0]
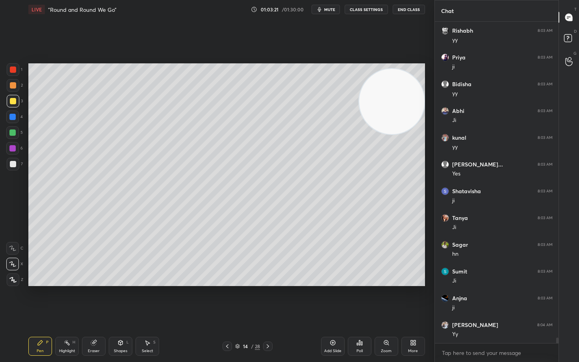
click at [13, 164] on div at bounding box center [13, 164] width 6 height 6
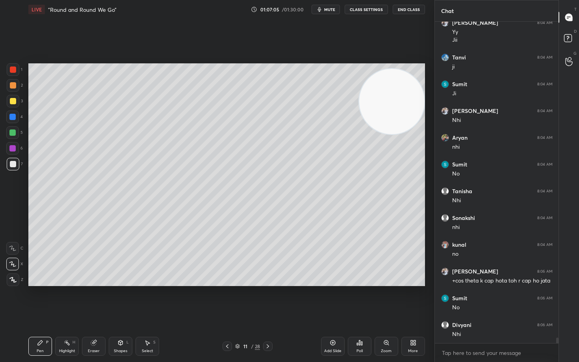
scroll to position [18149, 0]
click at [333, 300] on icon at bounding box center [333, 343] width 6 height 6
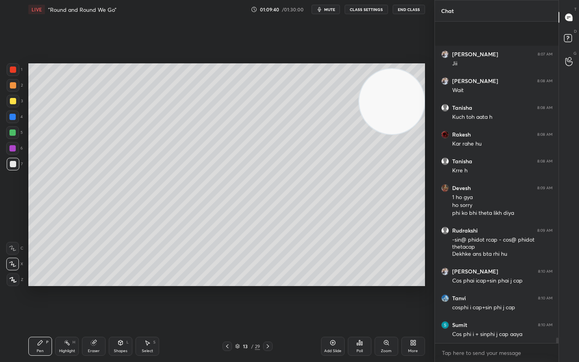
scroll to position [18474, 0]
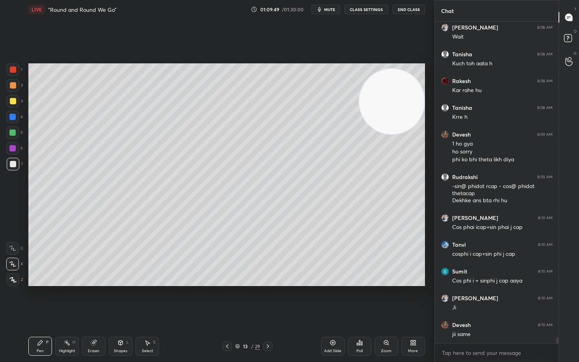
drag, startPoint x: 13, startPoint y: 100, endPoint x: 22, endPoint y: 126, distance: 27.5
click at [13, 102] on div at bounding box center [13, 101] width 6 height 6
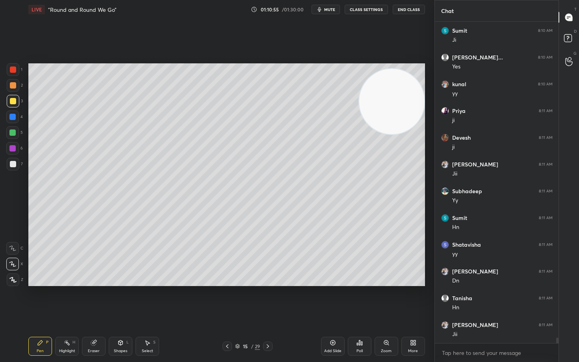
scroll to position [19009, 0]
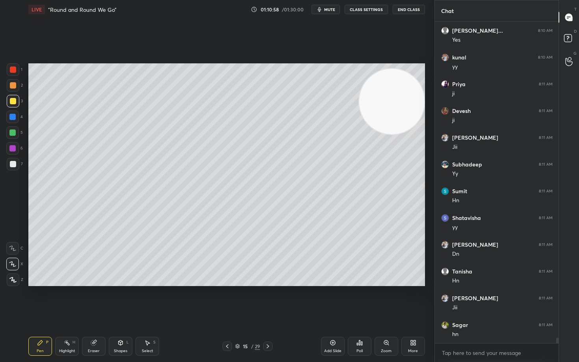
drag, startPoint x: 93, startPoint y: 347, endPoint x: 89, endPoint y: 344, distance: 4.5
click at [91, 300] on div "Eraser" at bounding box center [94, 346] width 24 height 19
click at [9, 224] on div at bounding box center [13, 223] width 13 height 13
click at [36, 300] on div "Pen P" at bounding box center [40, 346] width 24 height 19
drag, startPoint x: 12, startPoint y: 87, endPoint x: 13, endPoint y: 91, distance: 4.1
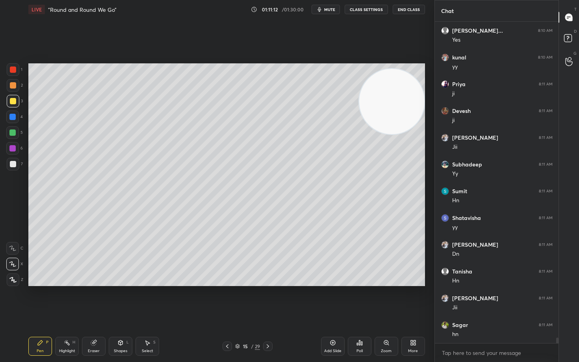
click at [13, 86] on div at bounding box center [13, 85] width 6 height 6
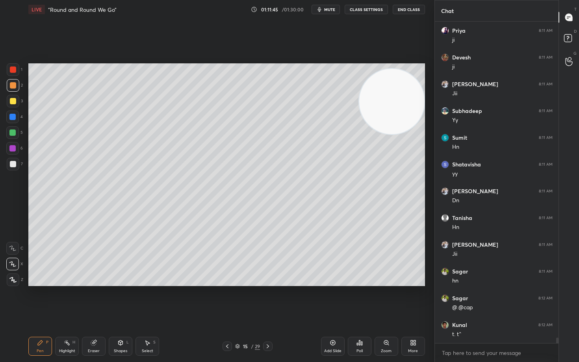
scroll to position [19090, 0]
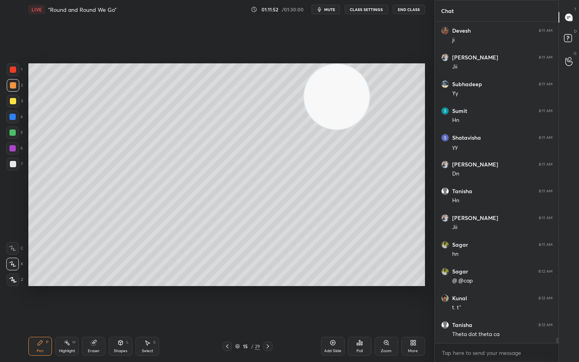
drag, startPoint x: 370, startPoint y: 112, endPoint x: 232, endPoint y: 95, distance: 139.3
click at [304, 104] on video at bounding box center [336, 96] width 65 height 65
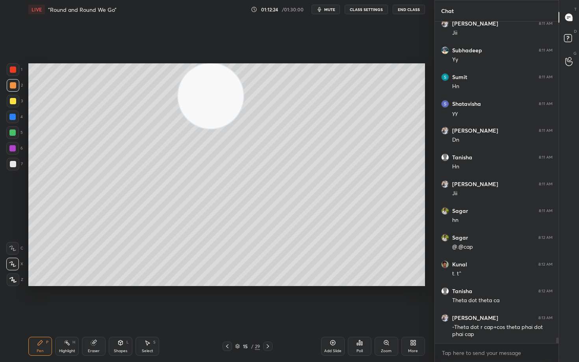
scroll to position [19150, 0]
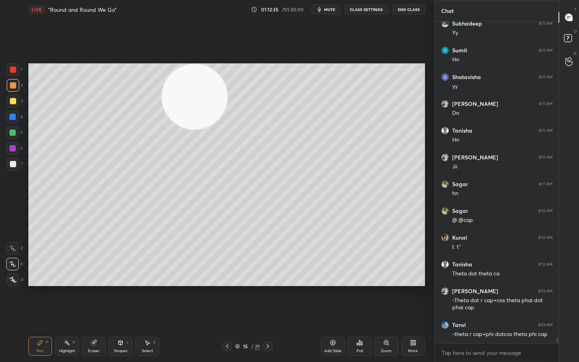
drag, startPoint x: 210, startPoint y: 106, endPoint x: 122, endPoint y: 59, distance: 99.2
click at [162, 70] on video at bounding box center [194, 96] width 65 height 65
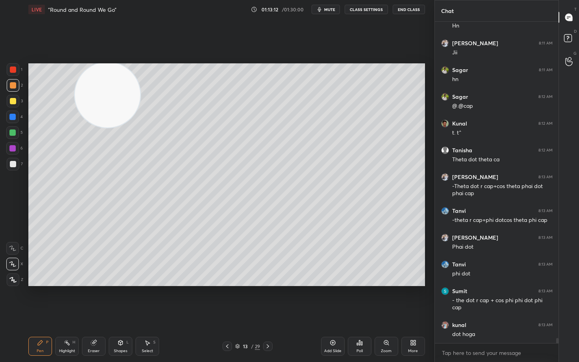
scroll to position [19291, 0]
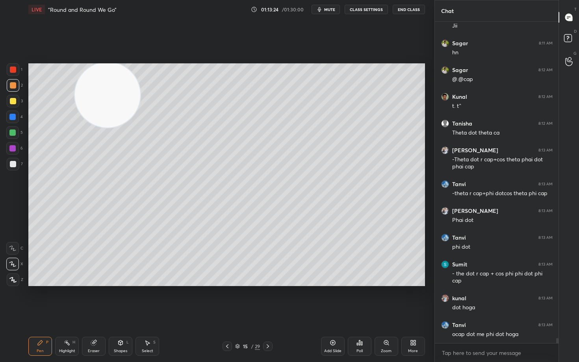
drag, startPoint x: 93, startPoint y: 346, endPoint x: 106, endPoint y: 338, distance: 15.4
click at [95, 300] on div "Eraser" at bounding box center [94, 346] width 24 height 19
click at [38, 300] on div "Pen" at bounding box center [40, 351] width 7 height 4
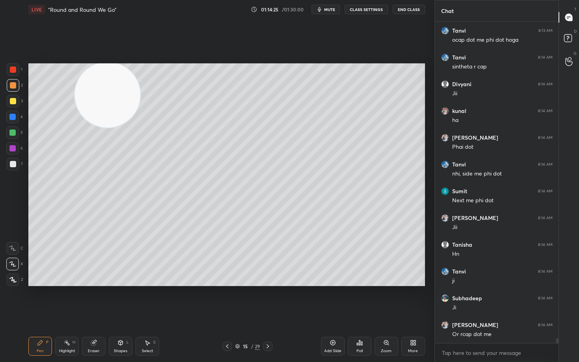
scroll to position [19613, 0]
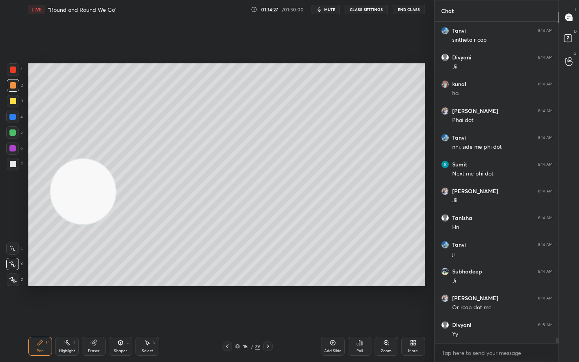
drag, startPoint x: 113, startPoint y: 106, endPoint x: 70, endPoint y: 235, distance: 135.4
click at [77, 225] on video at bounding box center [82, 191] width 65 height 65
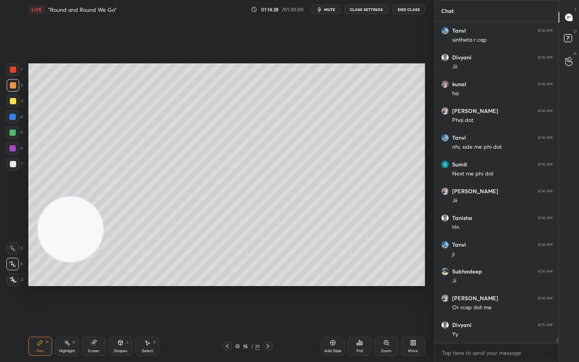
drag, startPoint x: 83, startPoint y: 230, endPoint x: 84, endPoint y: 264, distance: 33.5
click at [84, 259] on video at bounding box center [70, 229] width 65 height 65
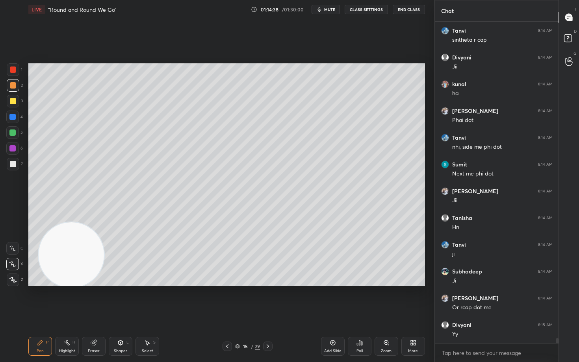
scroll to position [19640, 0]
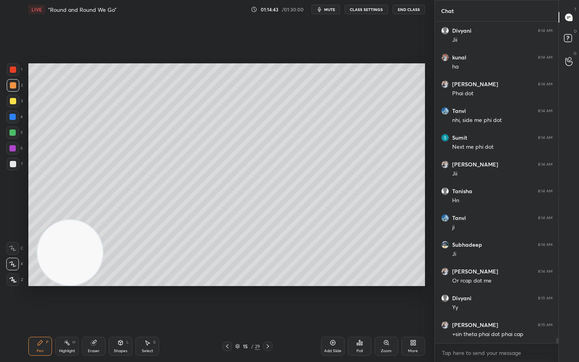
drag, startPoint x: 82, startPoint y: 237, endPoint x: 96, endPoint y: 226, distance: 17.7
click at [103, 220] on video at bounding box center [69, 252] width 65 height 65
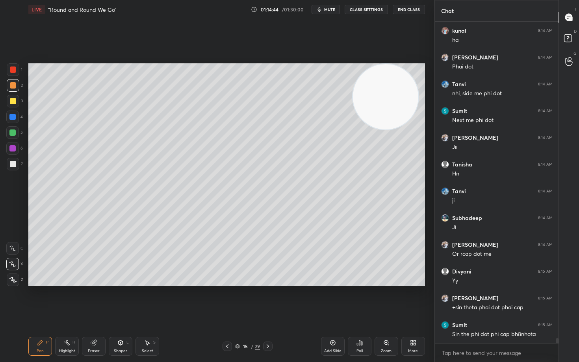
drag, startPoint x: 304, startPoint y: 143, endPoint x: 414, endPoint y: 70, distance: 131.2
click at [410, 74] on video at bounding box center [385, 96] width 65 height 65
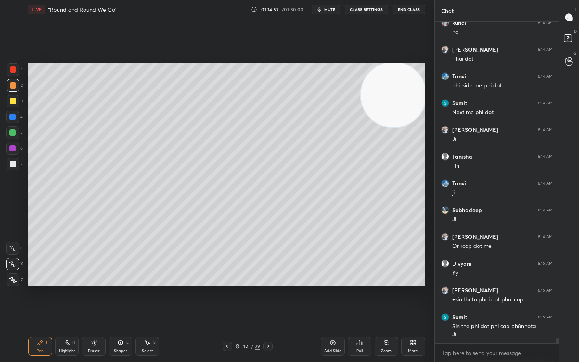
scroll to position [19701, 0]
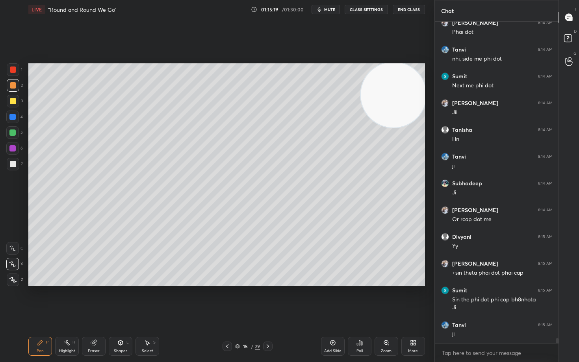
drag, startPoint x: 93, startPoint y: 343, endPoint x: 97, endPoint y: 331, distance: 11.8
click at [93, 300] on icon at bounding box center [93, 343] width 5 height 5
click at [37, 300] on icon at bounding box center [40, 343] width 6 height 6
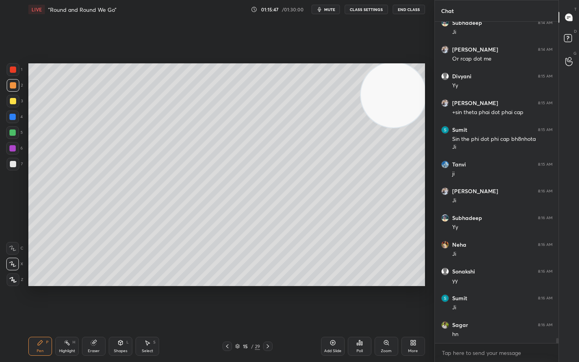
scroll to position [19889, 0]
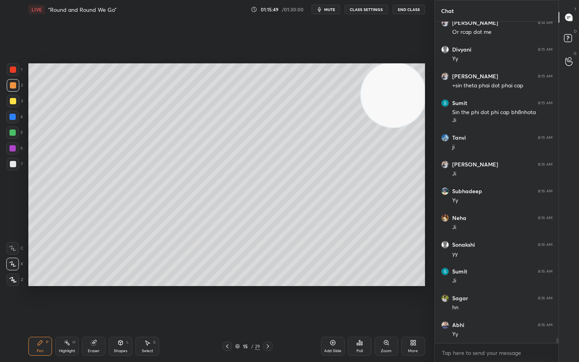
click at [334, 300] on icon at bounding box center [333, 343] width 6 height 6
click at [13, 163] on div at bounding box center [13, 164] width 6 height 6
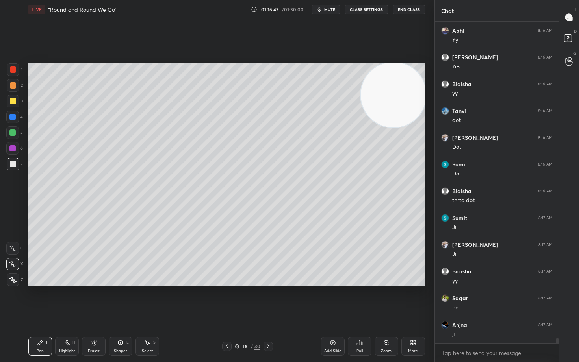
scroll to position [20317, 0]
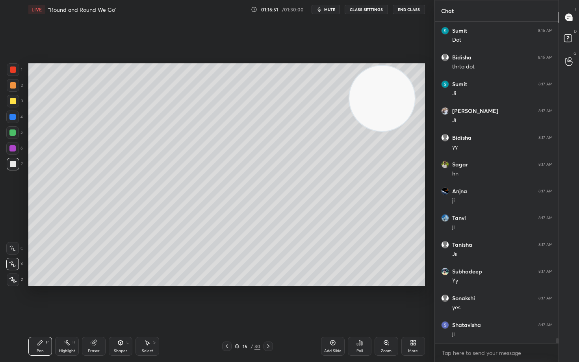
drag, startPoint x: 408, startPoint y: 90, endPoint x: 373, endPoint y: 74, distance: 38.6
click at [390, 78] on video at bounding box center [381, 98] width 65 height 65
drag, startPoint x: 11, startPoint y: 71, endPoint x: 25, endPoint y: 90, distance: 23.9
click at [11, 72] on div at bounding box center [13, 70] width 6 height 6
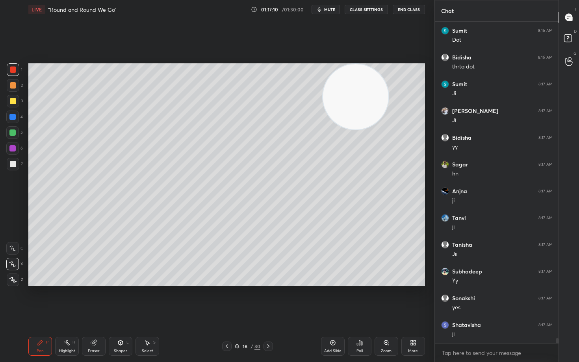
drag, startPoint x: 356, startPoint y: 95, endPoint x: 185, endPoint y: 55, distance: 175.5
click at [323, 66] on video at bounding box center [355, 96] width 65 height 65
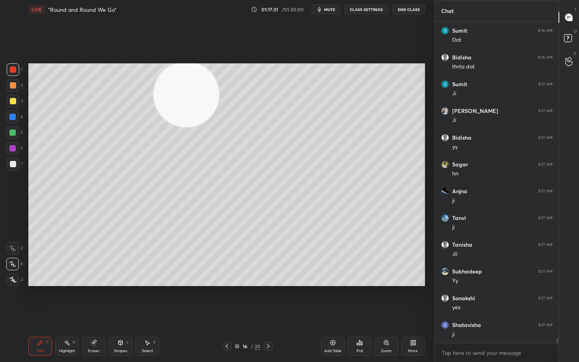
drag, startPoint x: 93, startPoint y: 344, endPoint x: 128, endPoint y: 301, distance: 55.1
click at [93, 300] on icon at bounding box center [93, 343] width 5 height 5
drag, startPoint x: 39, startPoint y: 349, endPoint x: 73, endPoint y: 305, distance: 55.6
click at [37, 300] on div "Pen P" at bounding box center [40, 346] width 24 height 19
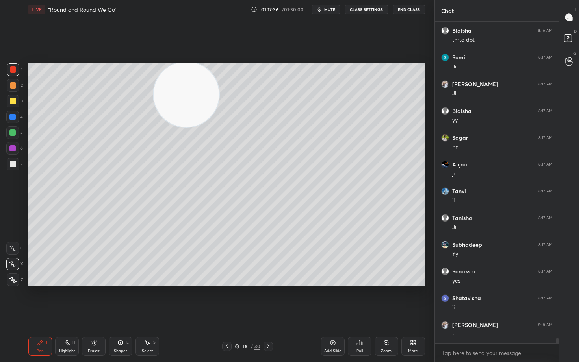
scroll to position [20371, 0]
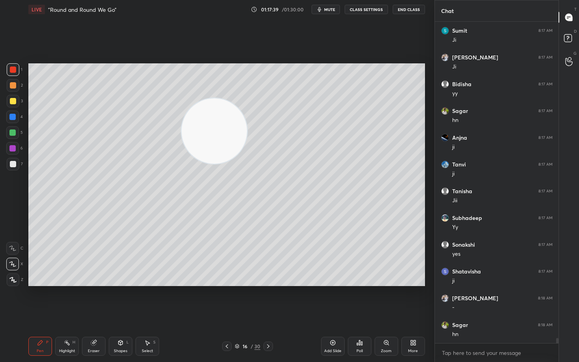
drag, startPoint x: 197, startPoint y: 103, endPoint x: 137, endPoint y: 100, distance: 60.0
click at [182, 100] on video at bounding box center [214, 130] width 65 height 65
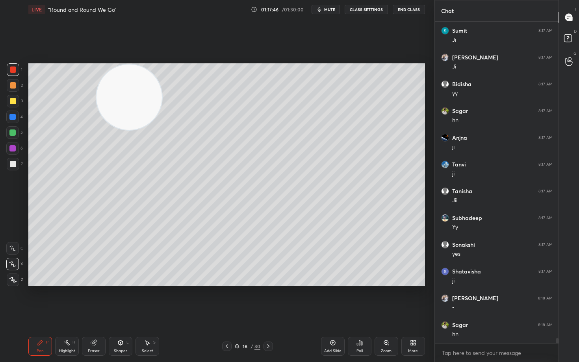
drag, startPoint x: 45, startPoint y: 91, endPoint x: 18, endPoint y: 88, distance: 27.0
click at [24, 90] on div "1 2 3 4 5 6 7 C X Z C X Z E E Erase all H H LIVE “Round and Round We Go” 01:17:…" at bounding box center [214, 181] width 428 height 362
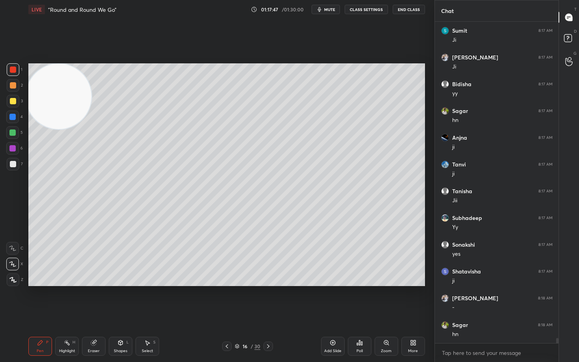
click at [12, 165] on div at bounding box center [13, 164] width 6 height 6
drag, startPoint x: 13, startPoint y: 133, endPoint x: 18, endPoint y: 133, distance: 5.5
click at [13, 134] on div at bounding box center [12, 133] width 6 height 6
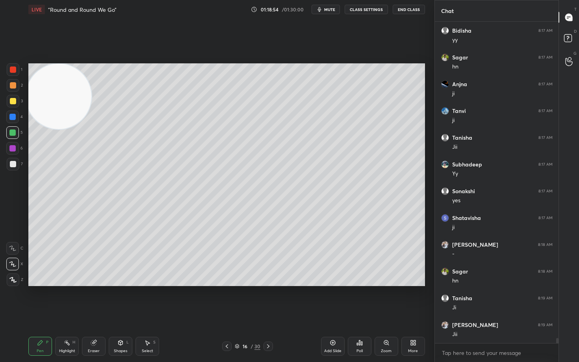
scroll to position [20451, 0]
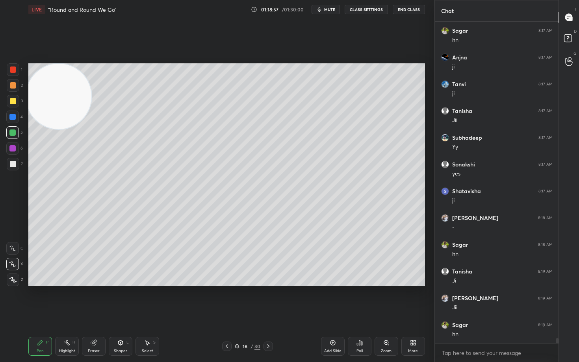
drag, startPoint x: 91, startPoint y: 347, endPoint x: 116, endPoint y: 306, distance: 48.6
click at [92, 300] on div "Eraser" at bounding box center [94, 346] width 24 height 19
click at [37, 300] on div "Pen P" at bounding box center [40, 346] width 24 height 19
drag, startPoint x: 69, startPoint y: 102, endPoint x: 286, endPoint y: 169, distance: 227.3
click at [95, 131] on video at bounding box center [61, 98] width 65 height 65
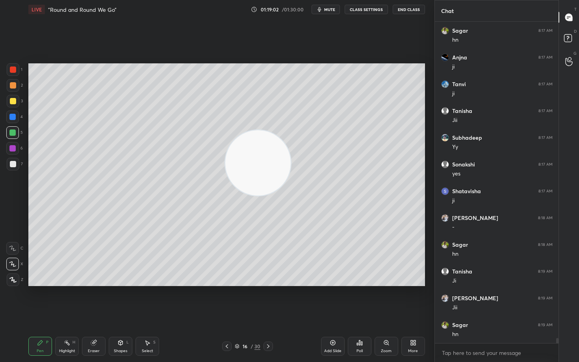
drag, startPoint x: 286, startPoint y: 168, endPoint x: 417, endPoint y: 203, distance: 135.1
click at [291, 196] on video at bounding box center [257, 162] width 65 height 65
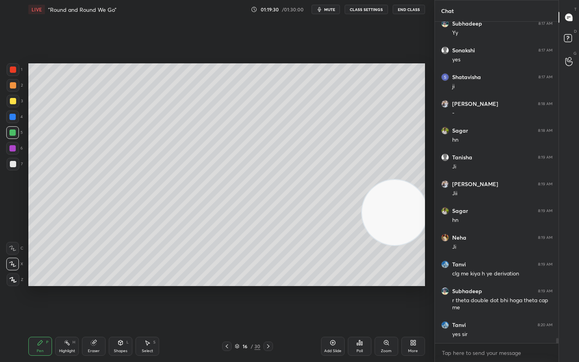
scroll to position [20592, 0]
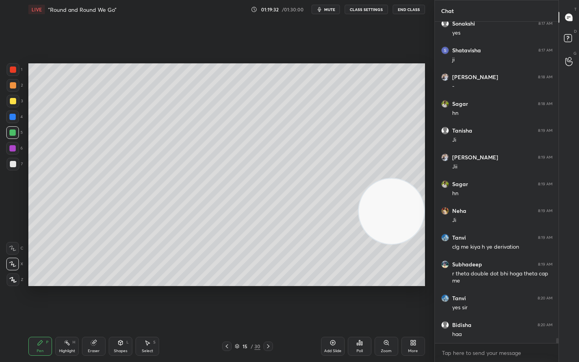
drag, startPoint x: 382, startPoint y: 226, endPoint x: 381, endPoint y: 98, distance: 128.4
click at [388, 179] on video at bounding box center [391, 211] width 65 height 65
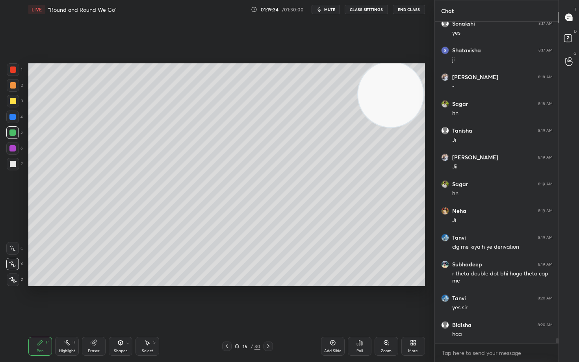
scroll to position [20619, 0]
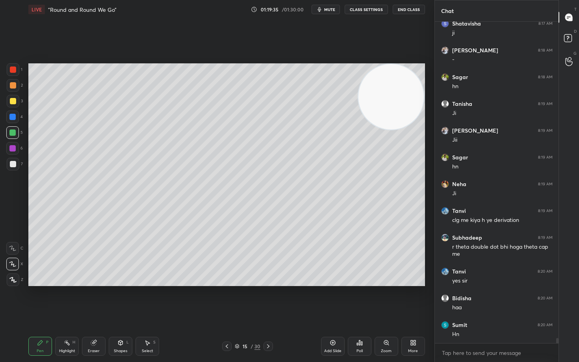
drag, startPoint x: 399, startPoint y: 98, endPoint x: 400, endPoint y: 223, distance: 125.3
click at [403, 130] on video at bounding box center [390, 96] width 65 height 65
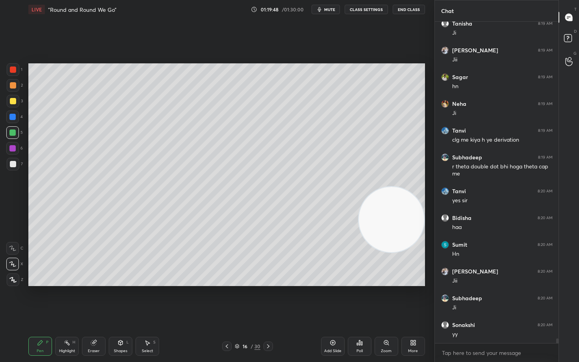
scroll to position [20726, 0]
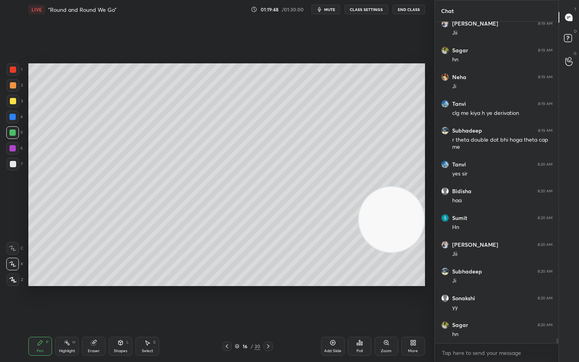
click at [12, 166] on div at bounding box center [13, 164] width 6 height 6
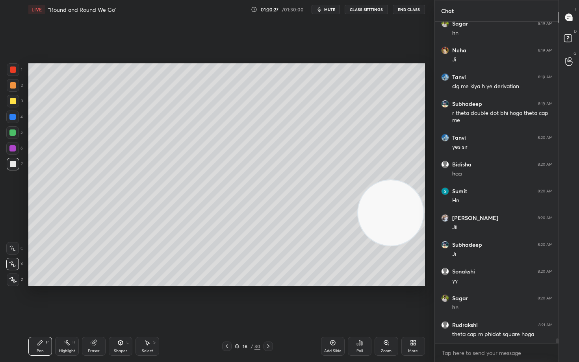
drag, startPoint x: 391, startPoint y: 226, endPoint x: 393, endPoint y: 180, distance: 46.1
click at [395, 180] on video at bounding box center [390, 212] width 65 height 65
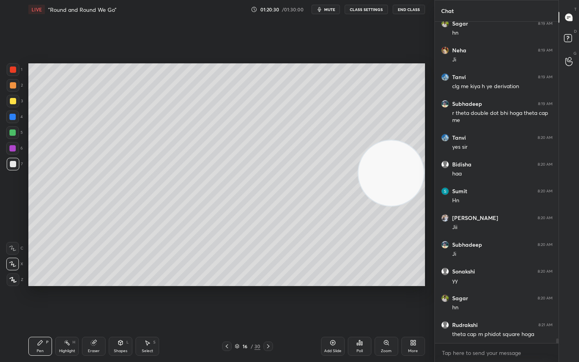
click at [396, 206] on video at bounding box center [390, 173] width 65 height 65
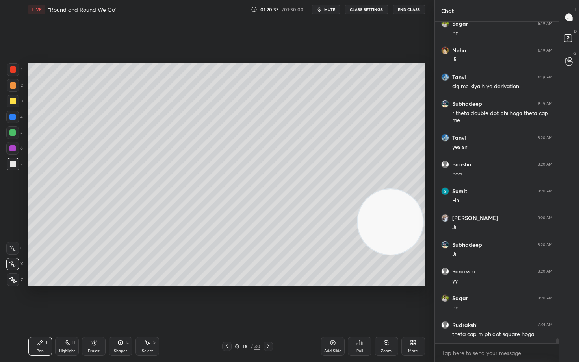
drag, startPoint x: 396, startPoint y: 233, endPoint x: 397, endPoint y: 261, distance: 28.0
click at [399, 255] on video at bounding box center [390, 221] width 65 height 65
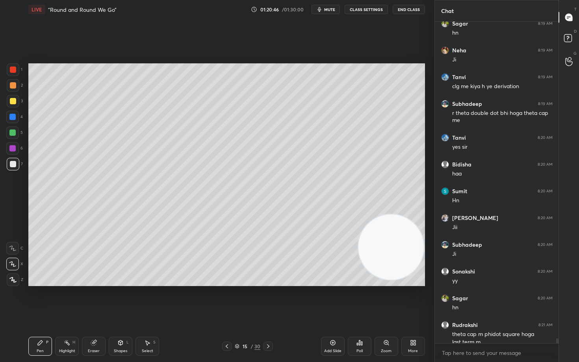
scroll to position [20761, 0]
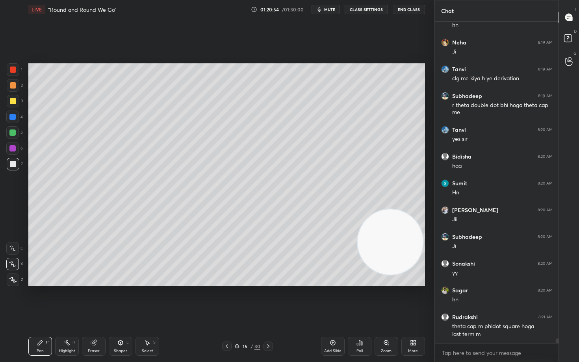
drag, startPoint x: 388, startPoint y: 256, endPoint x: 390, endPoint y: 111, distance: 144.6
click at [399, 210] on video at bounding box center [390, 242] width 65 height 65
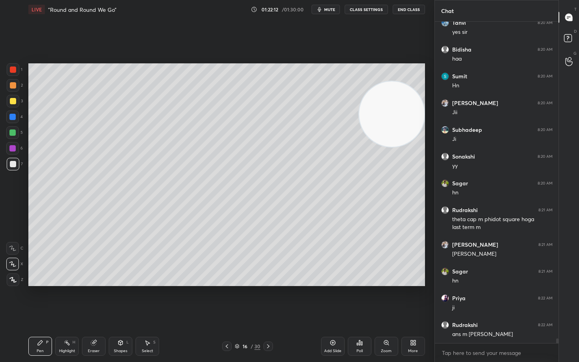
scroll to position [20902, 0]
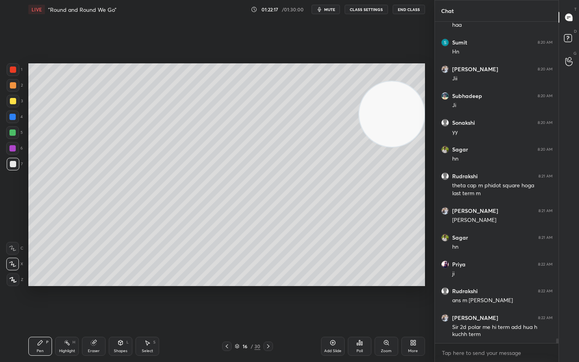
click at [12, 100] on div at bounding box center [13, 101] width 6 height 6
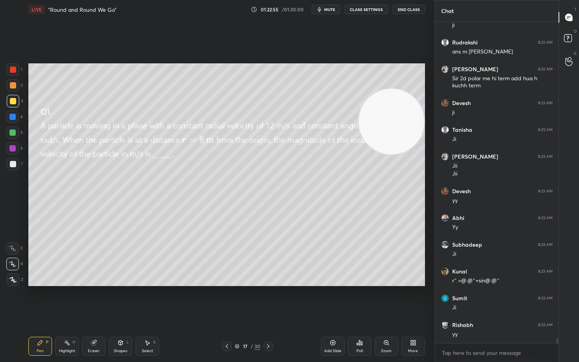
scroll to position [21177, 0]
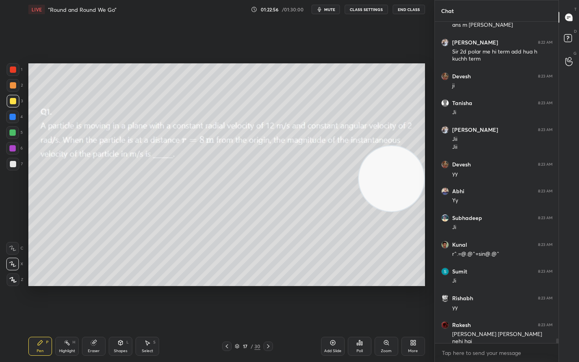
drag, startPoint x: 399, startPoint y: 116, endPoint x: 407, endPoint y: 180, distance: 65.1
click at [407, 180] on video at bounding box center [391, 178] width 65 height 65
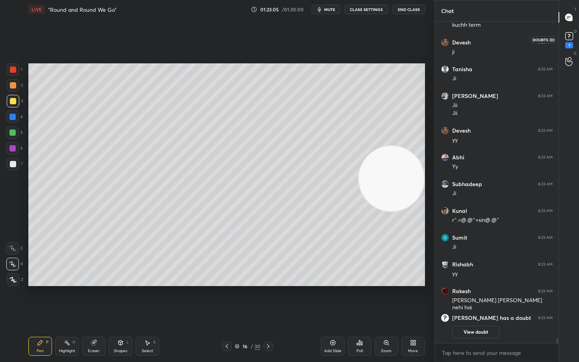
click at [567, 38] on rect at bounding box center [568, 36] width 7 height 7
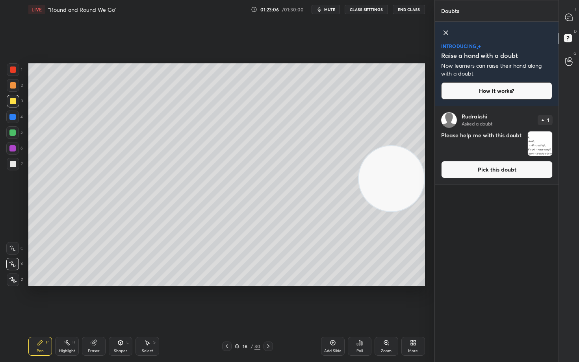
click at [511, 172] on button "Pick this doubt" at bounding box center [496, 169] width 111 height 17
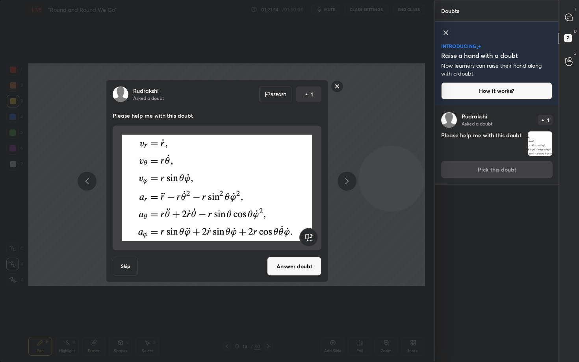
click at [297, 264] on button "Answer doubt" at bounding box center [294, 266] width 54 height 19
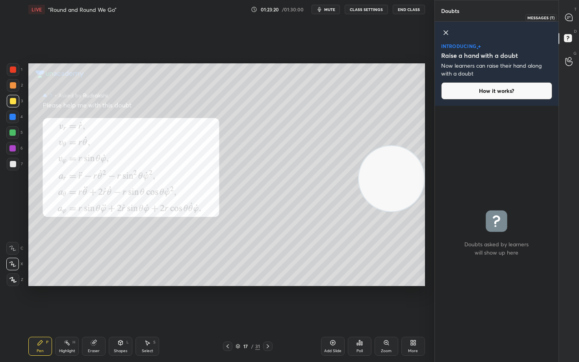
click at [571, 19] on icon at bounding box center [568, 17] width 7 height 7
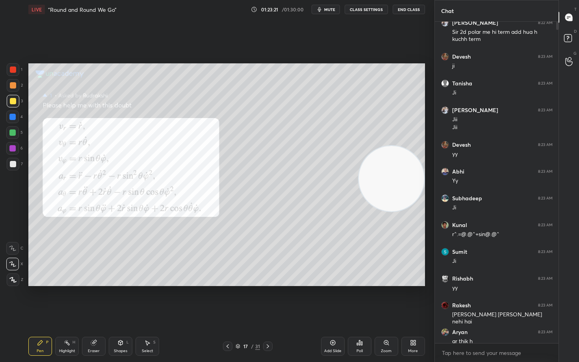
scroll to position [319, 121]
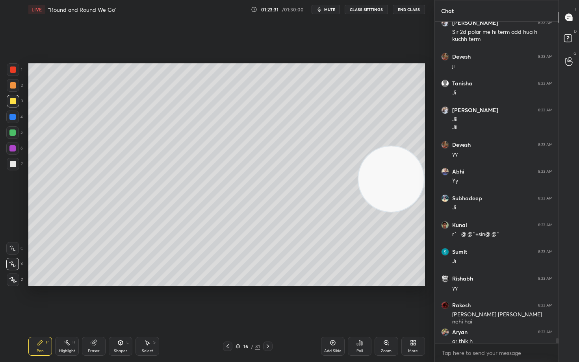
drag, startPoint x: 407, startPoint y: 192, endPoint x: 414, endPoint y: 95, distance: 96.7
click at [420, 147] on video at bounding box center [390, 179] width 65 height 65
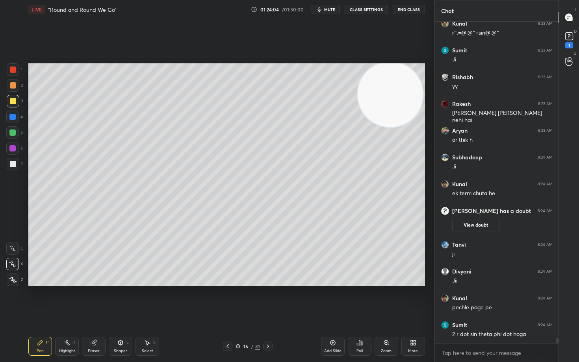
scroll to position [19903, 0]
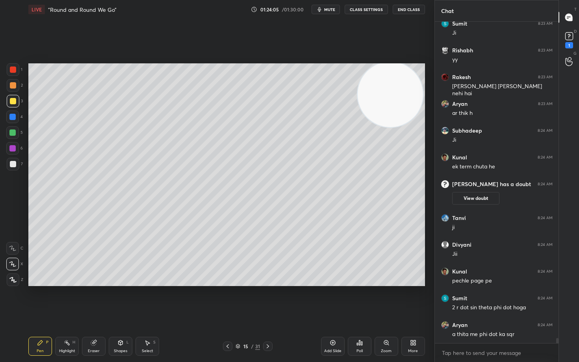
click at [11, 69] on div at bounding box center [13, 70] width 6 height 6
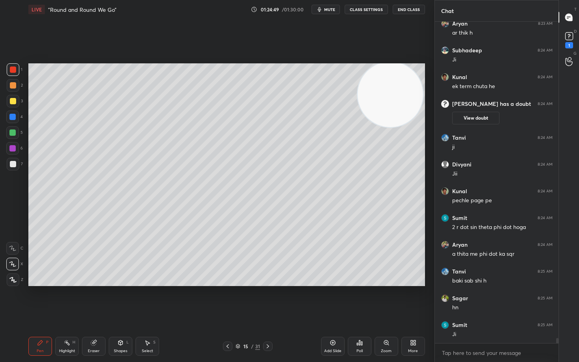
scroll to position [20010, 0]
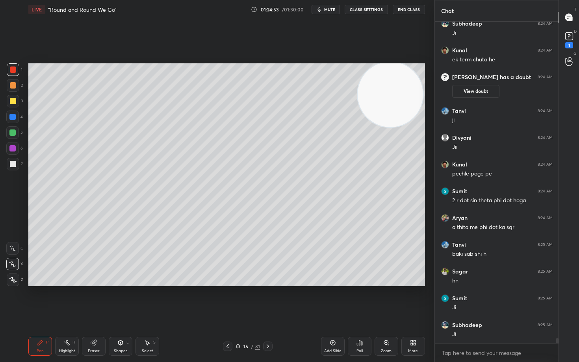
drag, startPoint x: 91, startPoint y: 347, endPoint x: 93, endPoint y: 330, distance: 17.1
click at [92, 300] on div "Eraser" at bounding box center [94, 346] width 24 height 19
click at [37, 300] on icon at bounding box center [40, 343] width 6 height 6
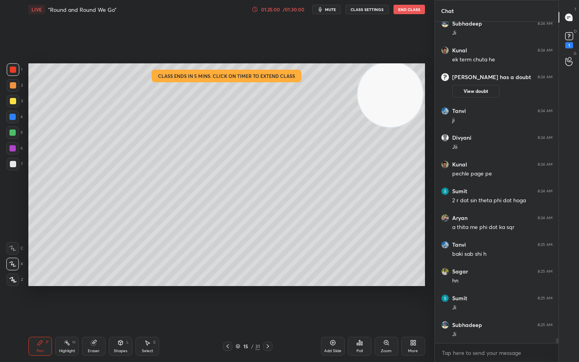
drag, startPoint x: 13, startPoint y: 163, endPoint x: 7, endPoint y: 163, distance: 5.9
click at [12, 163] on div at bounding box center [13, 164] width 6 height 6
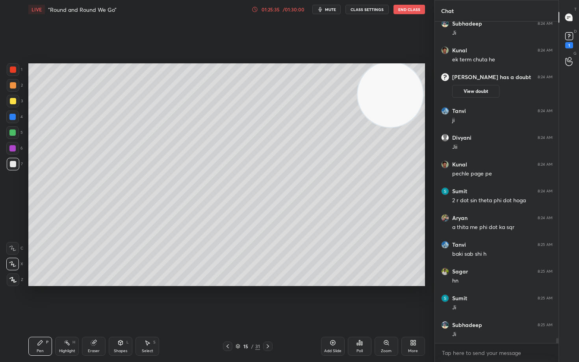
scroll to position [20037, 0]
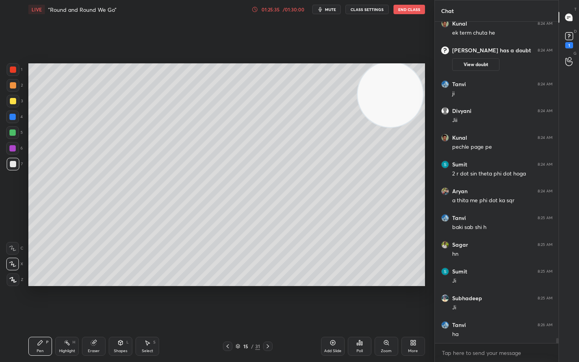
click at [14, 85] on div at bounding box center [13, 85] width 6 height 6
click at [13, 101] on div at bounding box center [13, 101] width 6 height 6
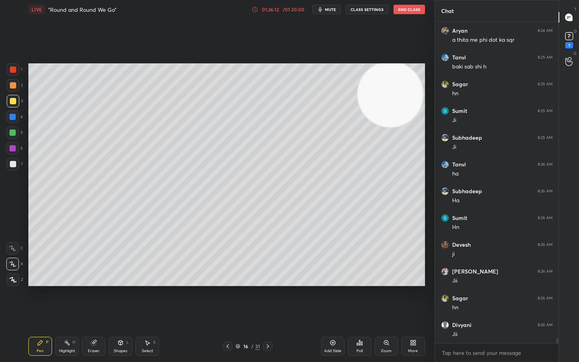
scroll to position [20225, 0]
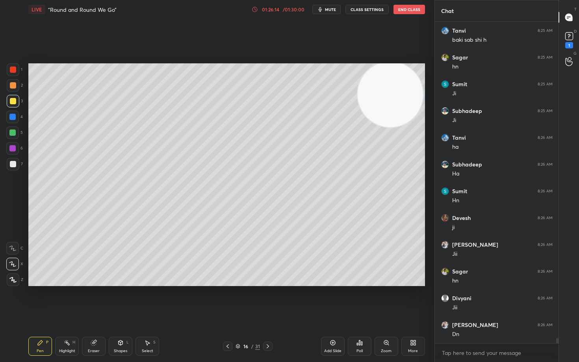
drag, startPoint x: 93, startPoint y: 345, endPoint x: 198, endPoint y: 290, distance: 118.0
click at [94, 300] on icon at bounding box center [93, 343] width 5 height 5
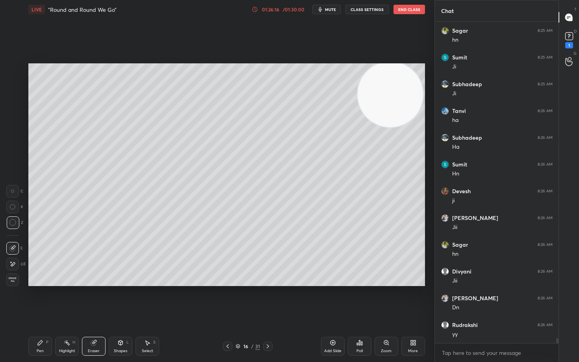
click at [35, 300] on div "Pen P" at bounding box center [40, 346] width 24 height 19
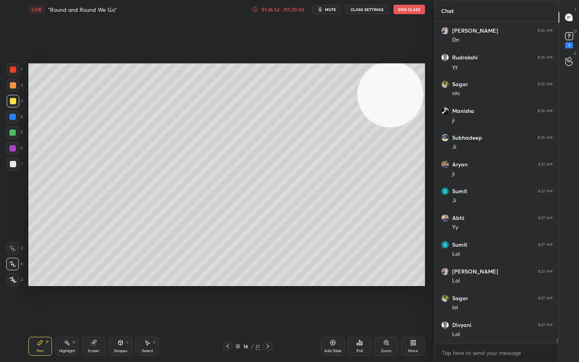
scroll to position [20546, 0]
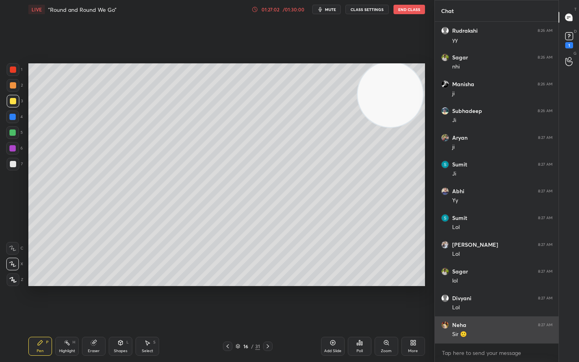
click at [466, 300] on div "Neha 8:27 AM" at bounding box center [496, 325] width 111 height 8
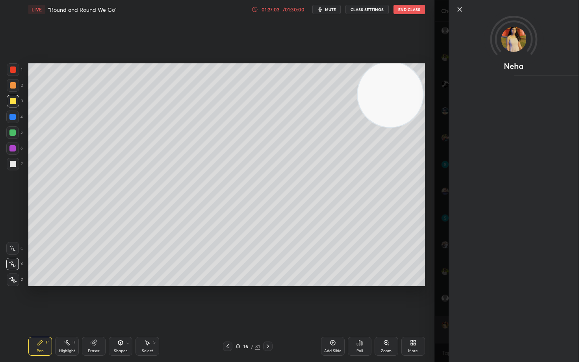
scroll to position [20573, 0]
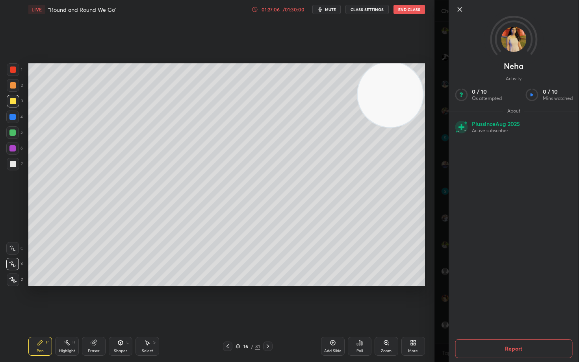
click at [458, 10] on icon at bounding box center [460, 9] width 4 height 4
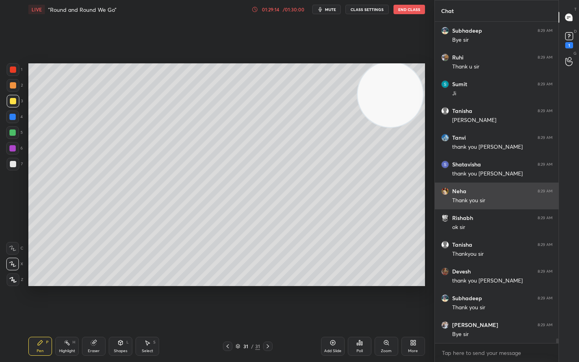
scroll to position [21832, 0]
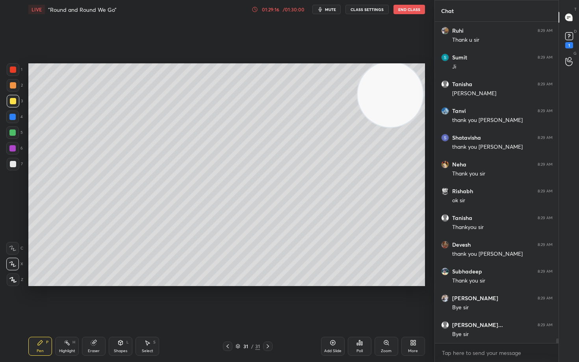
click at [403, 7] on button "End Class" at bounding box center [409, 9] width 32 height 9
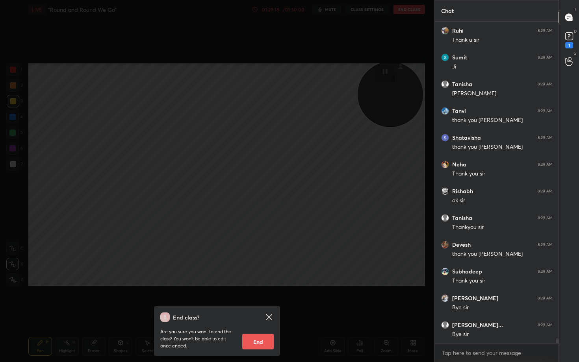
click at [254, 300] on button "End" at bounding box center [258, 342] width 32 height 16
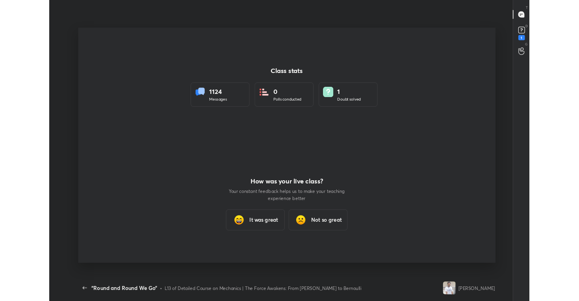
scroll to position [0, 0]
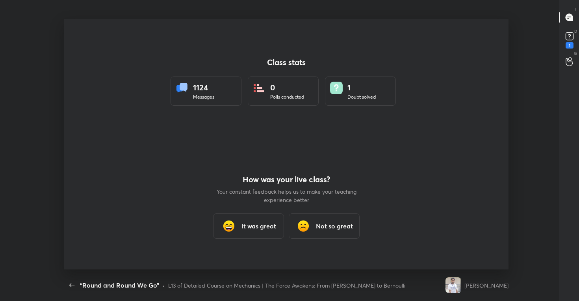
type textarea "x"
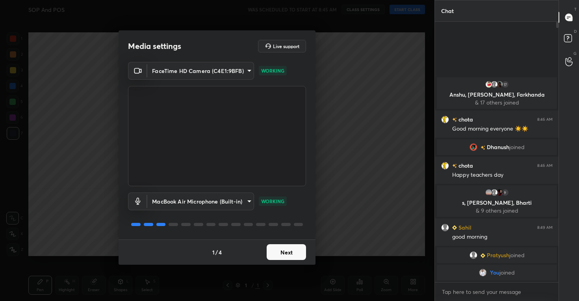
click at [283, 249] on button "Next" at bounding box center [286, 252] width 39 height 16
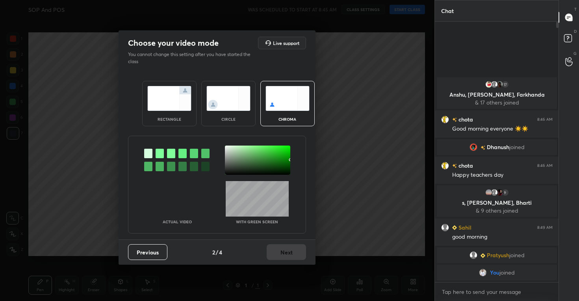
click at [226, 103] on img at bounding box center [228, 98] width 44 height 25
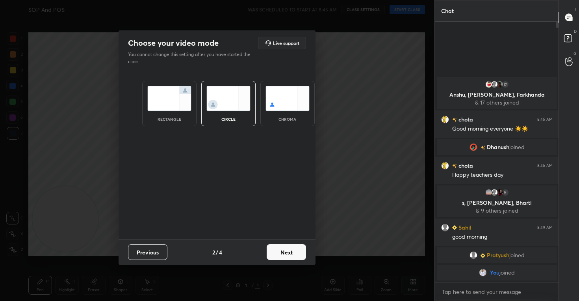
click at [279, 250] on button "Next" at bounding box center [286, 252] width 39 height 16
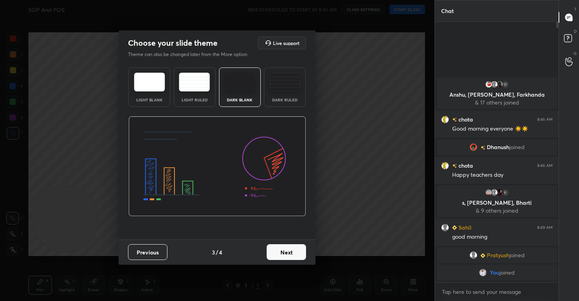
click at [284, 248] on button "Next" at bounding box center [286, 252] width 39 height 16
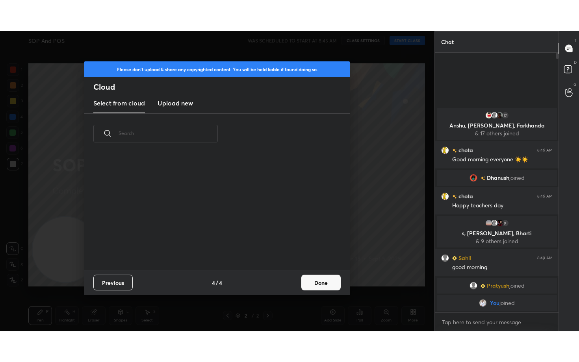
scroll to position [116, 253]
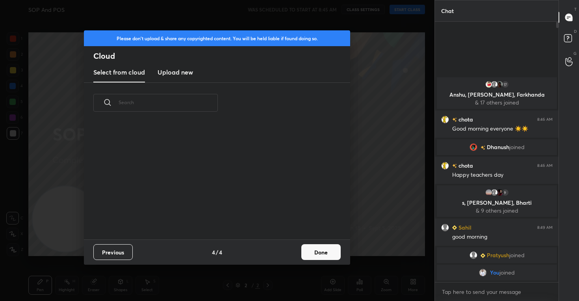
click at [311, 248] on button "Done" at bounding box center [320, 252] width 39 height 16
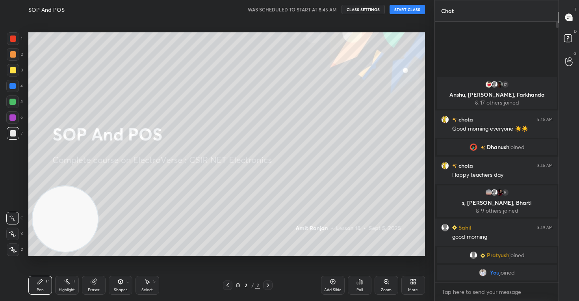
click at [13, 234] on icon at bounding box center [12, 234] width 7 height 6
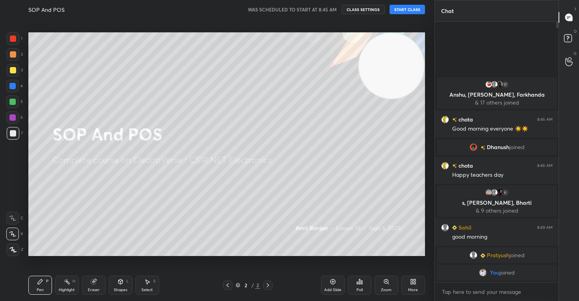
drag, startPoint x: 60, startPoint y: 232, endPoint x: 443, endPoint y: 43, distance: 427.2
click at [443, 43] on div "1 2 3 4 5 6 7 C X Z C X Z E E Erase all H H SOP And POS WAS SCHEDULED TO START …" at bounding box center [289, 150] width 579 height 301
click at [364, 11] on button "CLASS SETTINGS" at bounding box center [362, 9] width 43 height 9
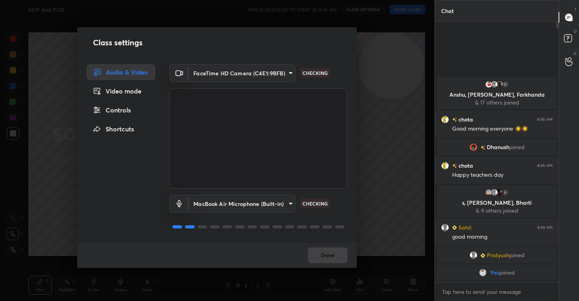
click at [121, 113] on div "Controls" at bounding box center [121, 110] width 69 height 16
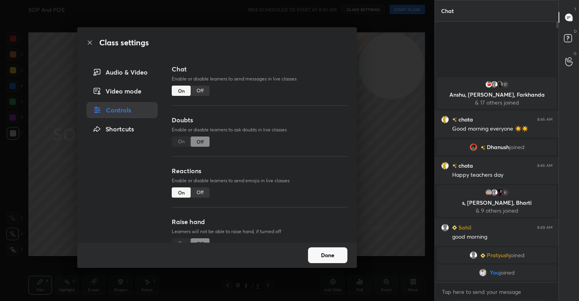
click at [200, 191] on div "Off" at bounding box center [200, 192] width 19 height 10
click at [334, 251] on button "Done" at bounding box center [327, 255] width 39 height 16
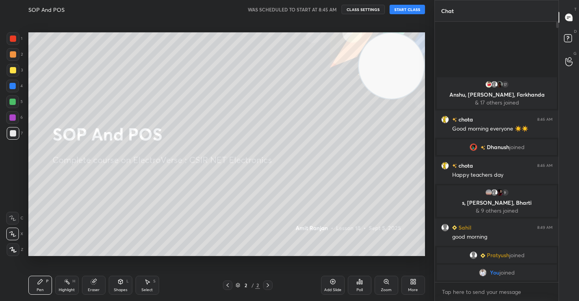
click at [403, 10] on button "START CLASS" at bounding box center [407, 9] width 35 height 9
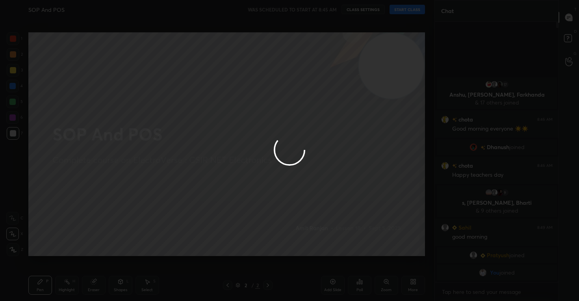
type textarea "x"
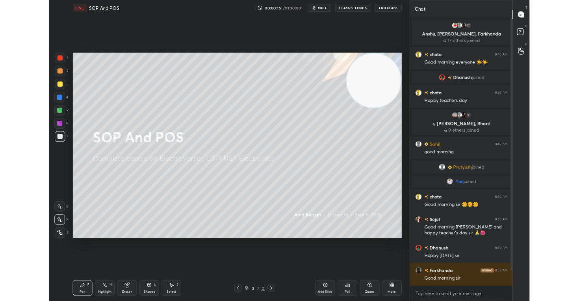
scroll to position [39138, 38985]
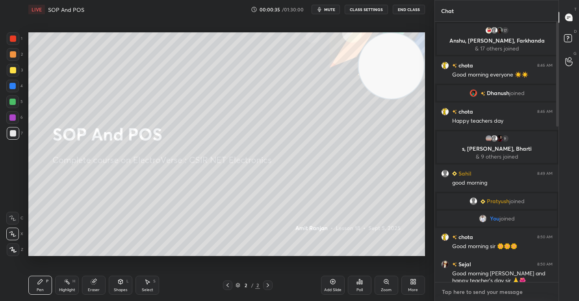
type textarea "x"
click at [473, 292] on textarea at bounding box center [496, 291] width 111 height 13
paste textarea "[URL][DOMAIN_NAME]"
type textarea "[URL][DOMAIN_NAME]"
type textarea "x"
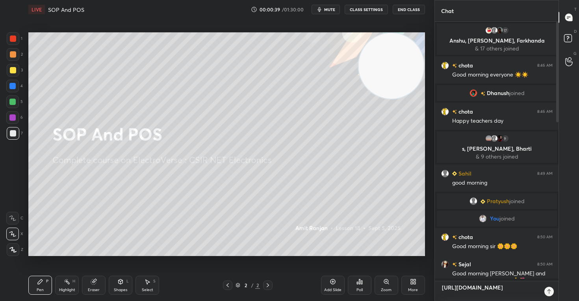
type textarea "[URL][DOMAIN_NAME]"
type textarea "x"
type textarea "[URL][DOMAIN_NAME] l"
type textarea "x"
type textarea "[URL][DOMAIN_NAME] li"
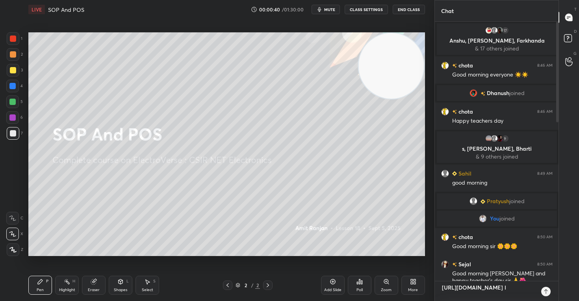
type textarea "x"
type textarea "[URL][DOMAIN_NAME] liv"
type textarea "x"
type textarea "[URL][DOMAIN_NAME] live"
type textarea "x"
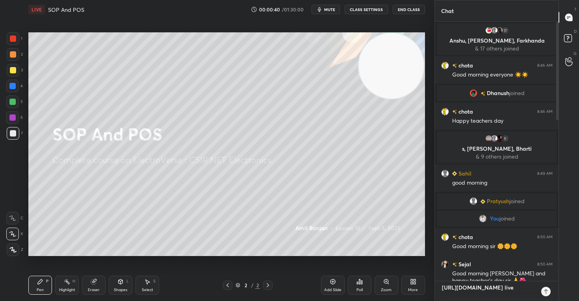
type textarea "[URL][DOMAIN_NAME] live"
type textarea "x"
type textarea "[URL][DOMAIN_NAME] live t"
type textarea "x"
type textarea "[URL][DOMAIN_NAME] live to"
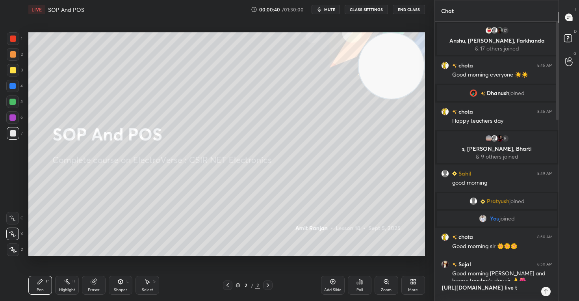
type textarea "x"
type textarea "[URL][DOMAIN_NAME] live [PERSON_NAME]"
type textarea "x"
type textarea "[URL][DOMAIN_NAME] live toda"
type textarea "x"
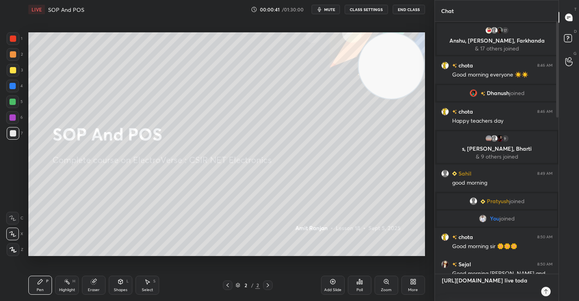
type textarea "[URL][DOMAIN_NAME] live [DATE]"
type textarea "x"
type textarea "[URL][DOMAIN_NAME] live [DATE]"
type textarea "x"
type textarea "[URL][DOMAIN_NAME] live [DATE] a"
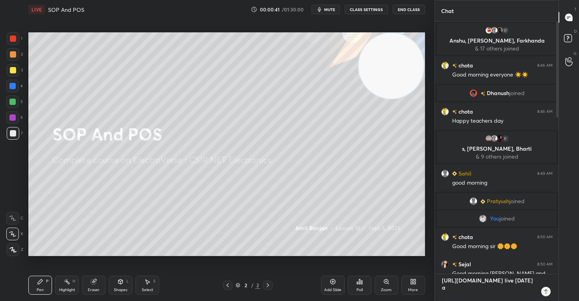
type textarea "x"
type textarea "[URL][DOMAIN_NAME] live [DATE] at"
type textarea "x"
type textarea "[URL][DOMAIN_NAME] live [DATE] at"
type textarea "x"
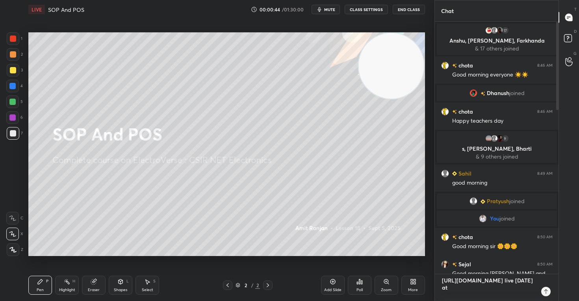
type textarea "[URL][DOMAIN_NAME] live [DATE] at 6"
type textarea "x"
type textarea "[URL][DOMAIN_NAME] live [DATE] at 6p"
type textarea "x"
type textarea "[URL][DOMAIN_NAME] live [DATE] at 6pm"
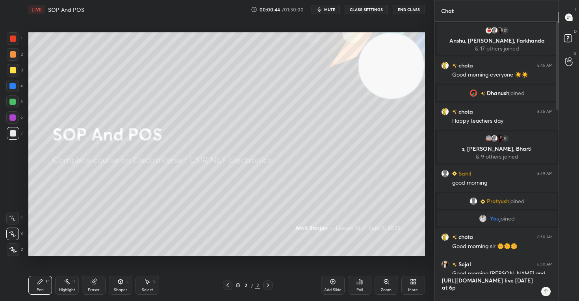
type textarea "x"
type textarea "[URL][DOMAIN_NAME] live [DATE] at 6pm."
type textarea "x"
type textarea "[URL][DOMAIN_NAME] live [DATE] at 6pm.."
type textarea "x"
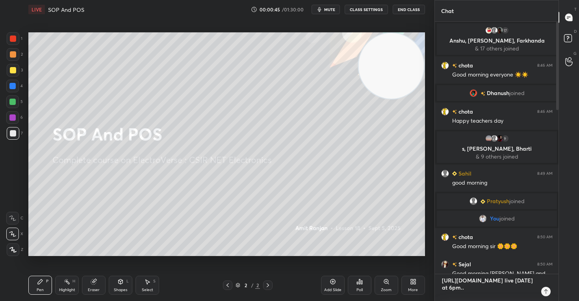
type textarea "[URL][DOMAIN_NAME] live [DATE] at 6pm.."
type textarea "x"
type textarea "[URL][DOMAIN_NAME] live [DATE] at 6pm.. w"
type textarea "x"
type textarea "[URL][DOMAIN_NAME] live [DATE] at 6pm.. we"
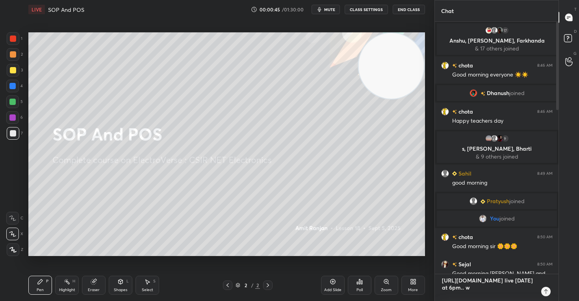
type textarea "x"
type textarea "[URL][DOMAIN_NAME] live [DATE] at 6pm.. we"
type textarea "x"
type textarea "[URL][DOMAIN_NAME] live [DATE] at 6pm.. we w"
type textarea "x"
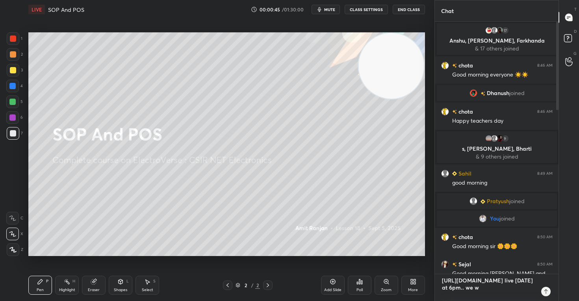
type textarea "[URL][DOMAIN_NAME] live [DATE] at 6pm.. we wi"
type textarea "x"
type textarea "[URL][DOMAIN_NAME] live [DATE] at 6pm.. we wil"
type textarea "x"
type textarea "[URL][DOMAIN_NAME] live [DATE] at 6pm.. we will"
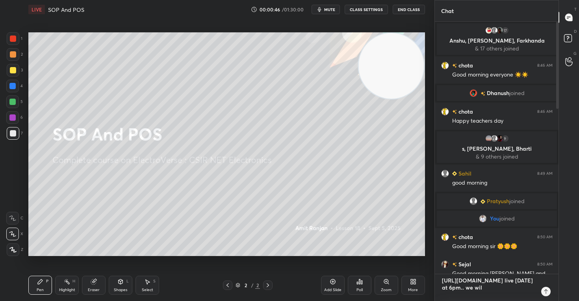
type textarea "x"
type textarea "[URL][DOMAIN_NAME] live [DATE] at 6pm.. we will"
type textarea "x"
type textarea "[URL][DOMAIN_NAME] live [DATE] at 6pm.. we will b"
type textarea "x"
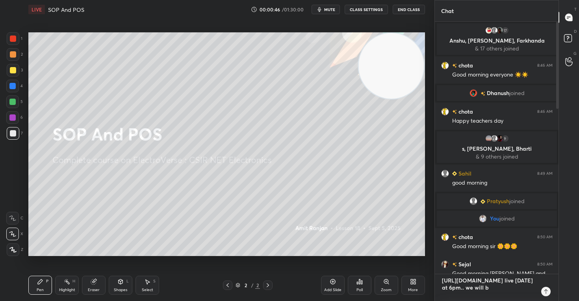
type textarea "[URL][DOMAIN_NAME] live [DATE] at 6pm.. we will be"
type textarea "x"
type textarea "[URL][DOMAIN_NAME] live [DATE] at 6pm.. we will be"
type textarea "x"
type textarea "[URL][DOMAIN_NAME] live [DATE] at 6pm.. we will be d"
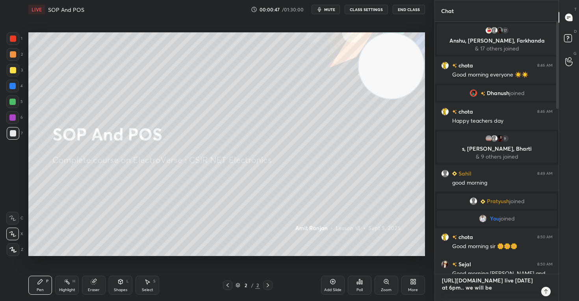
type textarea "x"
type textarea "[URL][DOMAIN_NAME] live [DATE] at 6pm.. we will be di"
type textarea "x"
type textarea "[URL][DOMAIN_NAME] live [DATE] at 6pm.. we will be dis"
type textarea "x"
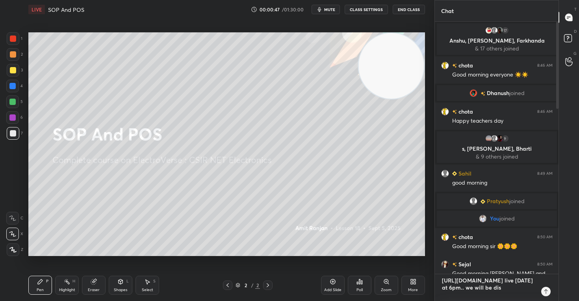
type textarea "[URL][DOMAIN_NAME] live [DATE] at 6pm.. we will be disc"
type textarea "x"
type textarea "[URL][DOMAIN_NAME] live [DATE] at 6pm.. we will be discu"
type textarea "x"
type textarea "[URL][DOMAIN_NAME] live [DATE] at 6pm.. we will be discus"
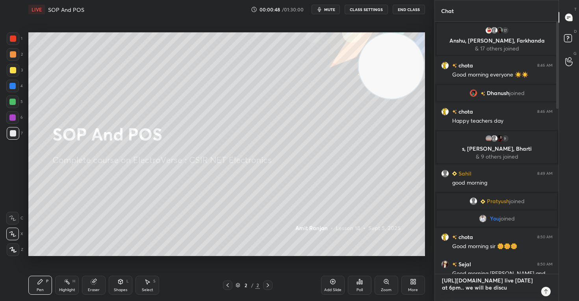
type textarea "x"
type textarea "[URL][DOMAIN_NAME] live [DATE] at 6pm.. we will be discuss"
type textarea "x"
type textarea "[URL][DOMAIN_NAME] live [DATE] at 6pm.. we will be discussi"
type textarea "x"
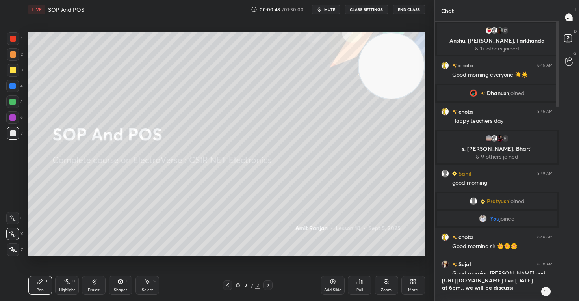
type textarea "[URL][DOMAIN_NAME] live [DATE] at 6pm.. we will be discussin"
type textarea "x"
type textarea "[URL][DOMAIN_NAME] live [DATE] at 6pm.. we will be discussing"
type textarea "x"
type textarea "[URL][DOMAIN_NAME] live [DATE] at 6pm.. we will be discussing"
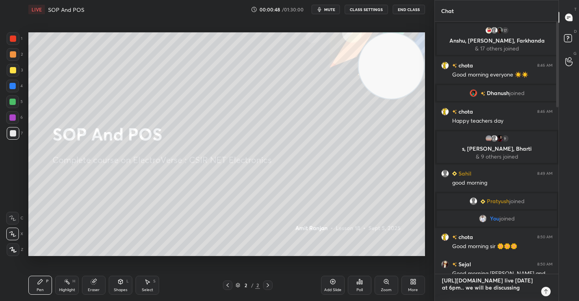
type textarea "x"
type textarea "[URL][DOMAIN_NAME] live [DATE] at 6pm.. we will be discussing c"
type textarea "x"
type textarea "[URL][DOMAIN_NAME] live [DATE] at 6pm.. we will be discussing co"
type textarea "x"
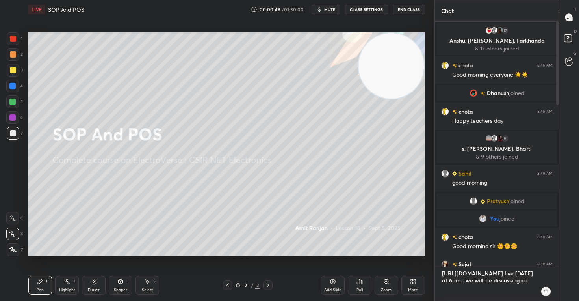
scroll to position [0, 0]
type textarea "[URL][DOMAIN_NAME] live [DATE] at 6pm.. we will be discussing com"
type textarea "x"
type textarea "[URL][DOMAIN_NAME] live [DATE] at 6pm.. we will be discussing comp"
type textarea "x"
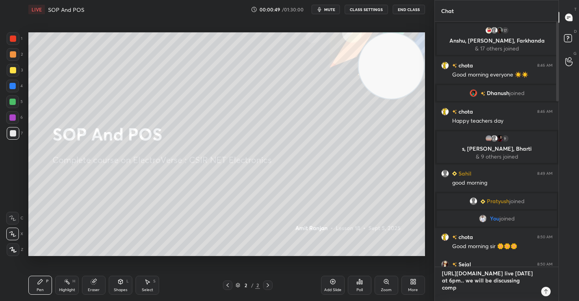
type textarea "[URL][DOMAIN_NAME] live [DATE] at 6pm.. we will be discussing compl"
type textarea "x"
type textarea "[URL][DOMAIN_NAME] live [DATE] at 6pm.. we will be discussing comple"
type textarea "x"
type textarea "[URL][DOMAIN_NAME] live [DATE] at 6pm.. we will be discussing complex"
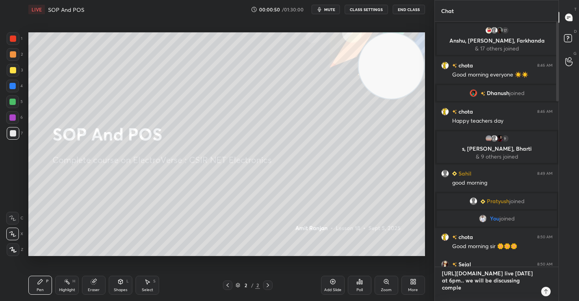
type textarea "x"
type textarea "[URL][DOMAIN_NAME] live [DATE] at 6pm.. we will be discussing complex"
type textarea "x"
type textarea "[URL][DOMAIN_NAME] live [DATE] at 6pm.. we will be discussing complex a"
type textarea "x"
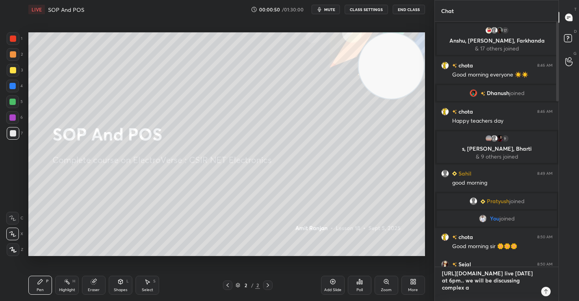
type textarea "[URL][DOMAIN_NAME] live [DATE] at 6pm.. we will be discussing complex an"
type textarea "x"
type textarea "[URL][DOMAIN_NAME] live [DATE] at 6pm.. we will be discussing complex [PERSON_N…"
type textarea "x"
type textarea "[URL][DOMAIN_NAME] live [DATE] at 6pm.. we will be discussing complex anal"
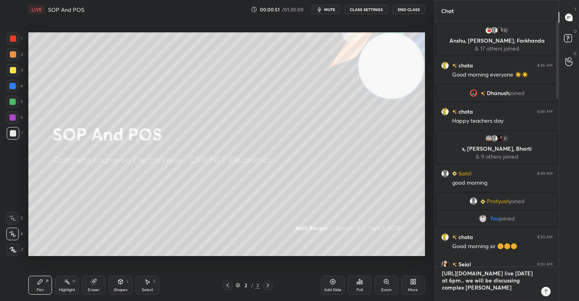
type textarea "x"
type textarea "[URL][DOMAIN_NAME] live [DATE] at 6pm.. we will be discussing complex analy"
type textarea "x"
type textarea "[URL][DOMAIN_NAME] live [DATE] at 6pm.. we will be discussing complex analys"
type textarea "x"
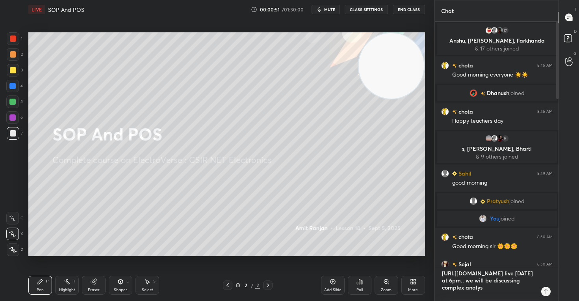
type textarea "[URL][DOMAIN_NAME] live [DATE] at 6pm.. we will be discussing complex analysi"
type textarea "x"
type textarea "[URL][DOMAIN_NAME] live [DATE] at 6pm.. we will be discussing complex analysis"
type textarea "x"
type textarea "[URL][DOMAIN_NAME] live [DATE] at 6pm.. we will be discussing complex analysis."
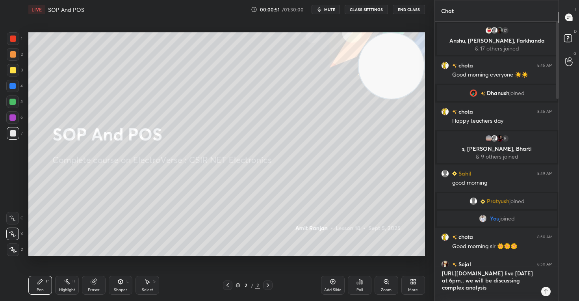
type textarea "x"
type textarea "[URL][DOMAIN_NAME] live [DATE] at 6pm.. we will be discussing complex analysis."
type textarea "x"
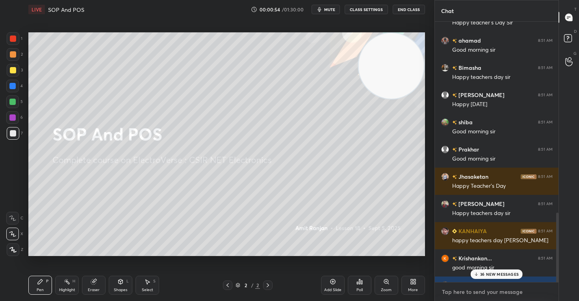
scroll to position [941, 0]
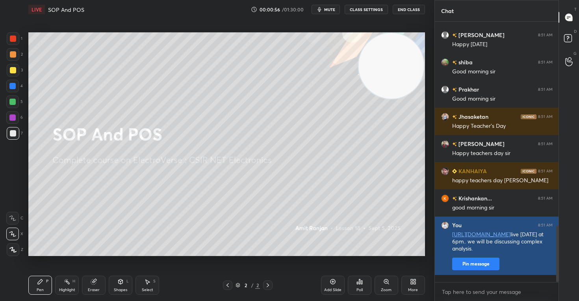
type textarea "x"
click at [477, 270] on button "Pin message" at bounding box center [475, 263] width 47 height 13
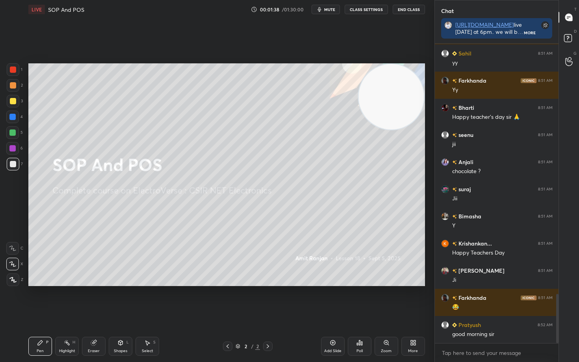
click at [331, 300] on icon at bounding box center [333, 343] width 6 height 6
click at [397, 97] on video at bounding box center [390, 96] width 65 height 65
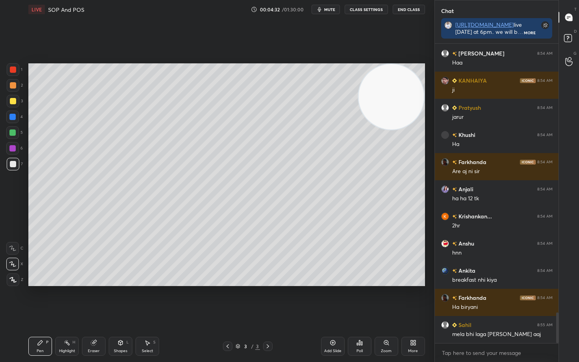
scroll to position [2613, 0]
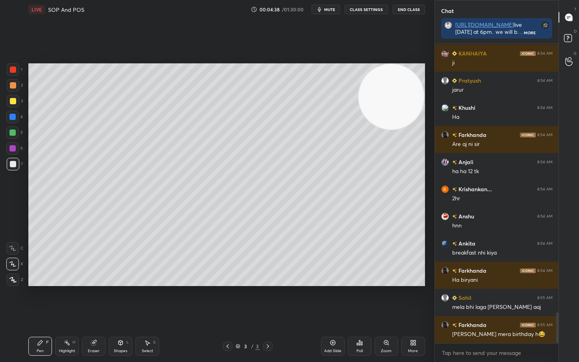
drag, startPoint x: 12, startPoint y: 86, endPoint x: 17, endPoint y: 99, distance: 13.5
click at [11, 87] on div at bounding box center [13, 85] width 6 height 6
click at [13, 102] on div at bounding box center [13, 101] width 6 height 6
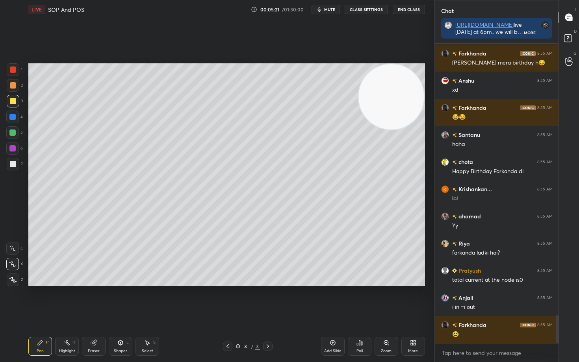
scroll to position [2912, 0]
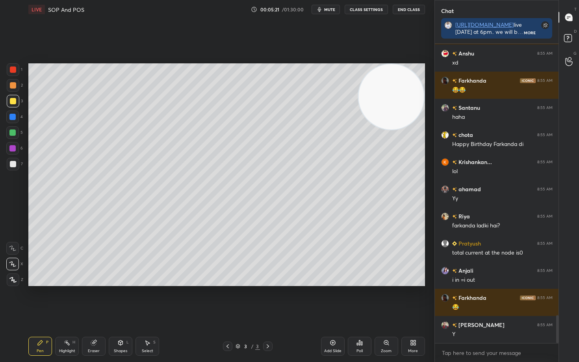
drag, startPoint x: 9, startPoint y: 164, endPoint x: 23, endPoint y: 161, distance: 13.9
click at [10, 164] on div at bounding box center [13, 164] width 6 height 6
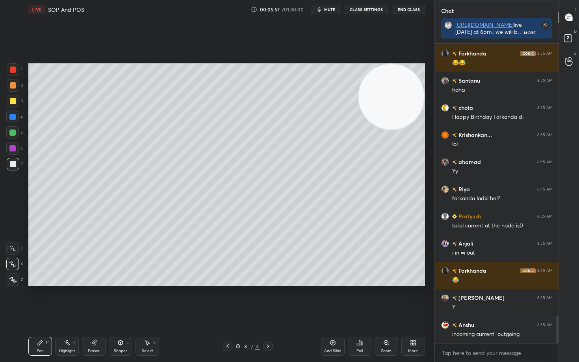
drag, startPoint x: 11, startPoint y: 84, endPoint x: 27, endPoint y: 98, distance: 20.6
click at [11, 84] on div at bounding box center [13, 85] width 6 height 6
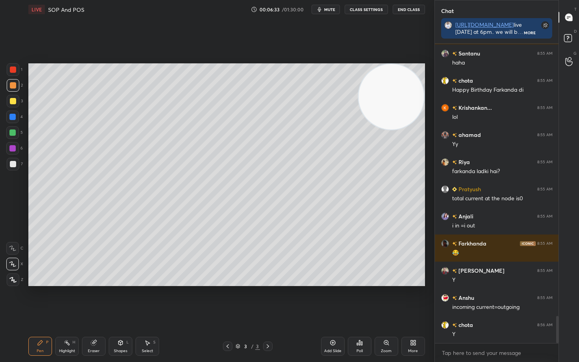
scroll to position [2994, 0]
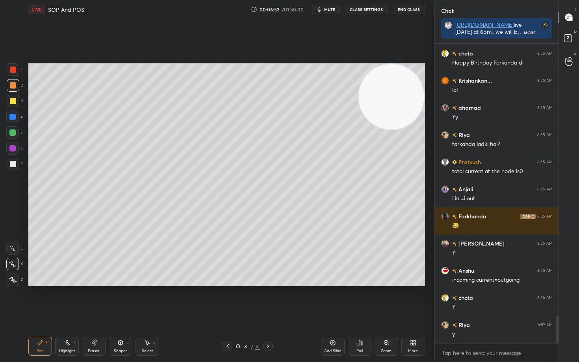
drag, startPoint x: 16, startPoint y: 164, endPoint x: 28, endPoint y: 163, distance: 12.2
click at [16, 163] on div at bounding box center [13, 164] width 13 height 13
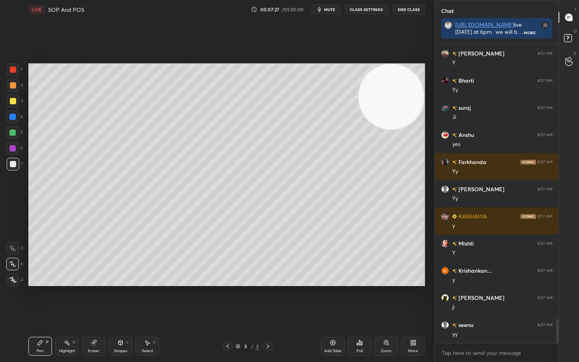
scroll to position [3429, 0]
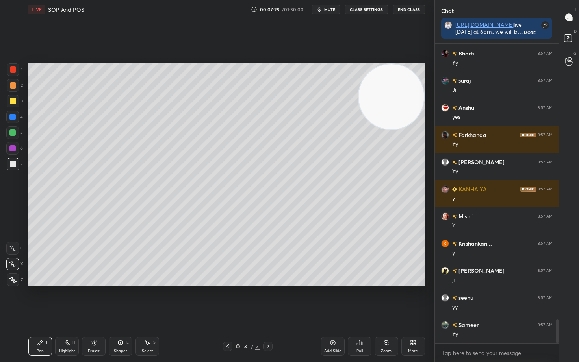
click at [333, 300] on icon at bounding box center [333, 343] width 6 height 6
click at [12, 103] on div at bounding box center [13, 101] width 6 height 6
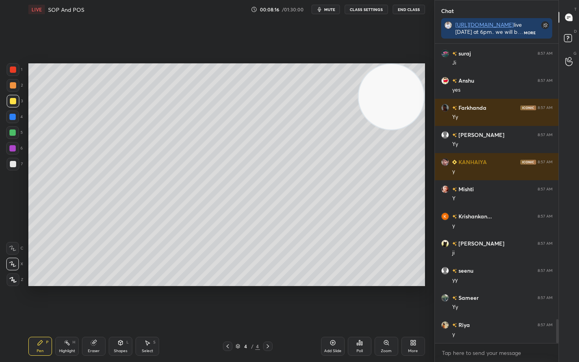
click at [12, 168] on div at bounding box center [13, 164] width 13 height 13
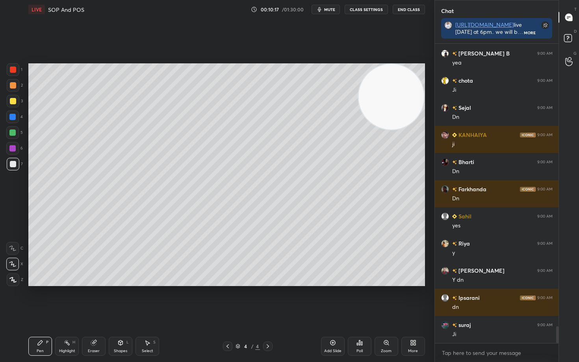
scroll to position [4986, 0]
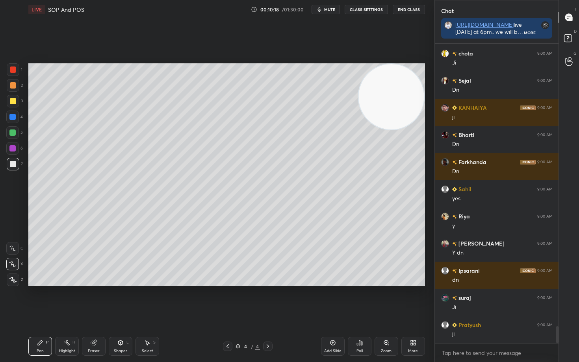
drag, startPoint x: 332, startPoint y: 342, endPoint x: 335, endPoint y: 337, distance: 5.6
click at [332, 300] on icon at bounding box center [333, 343] width 6 height 6
drag, startPoint x: 15, startPoint y: 102, endPoint x: 20, endPoint y: 100, distance: 5.7
click at [14, 102] on div at bounding box center [13, 101] width 6 height 6
click at [12, 85] on div at bounding box center [13, 85] width 6 height 6
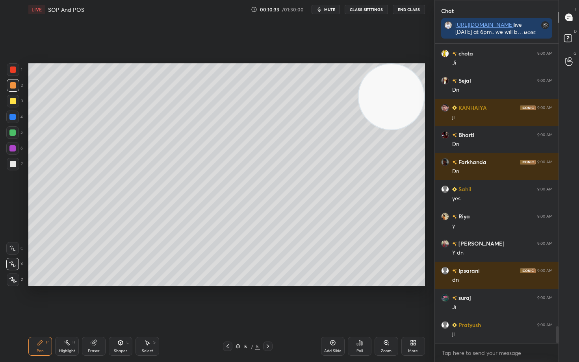
scroll to position [5013, 0]
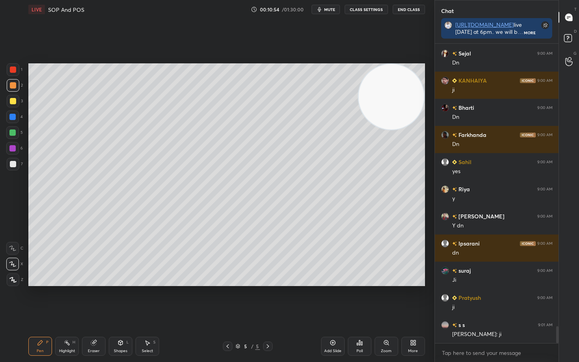
drag, startPoint x: 12, startPoint y: 163, endPoint x: 23, endPoint y: 165, distance: 11.1
click at [12, 163] on div at bounding box center [13, 164] width 6 height 6
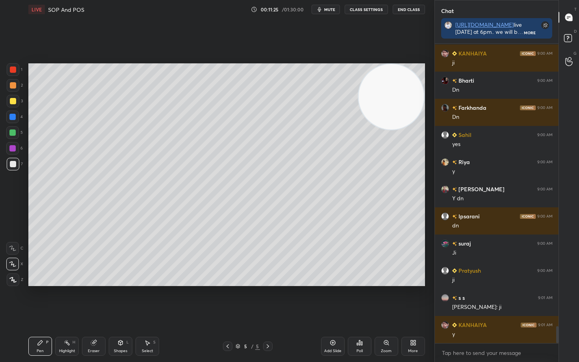
click at [332, 300] on icon at bounding box center [333, 343] width 6 height 6
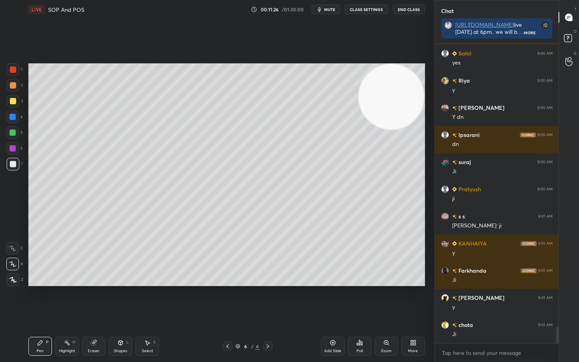
scroll to position [5149, 0]
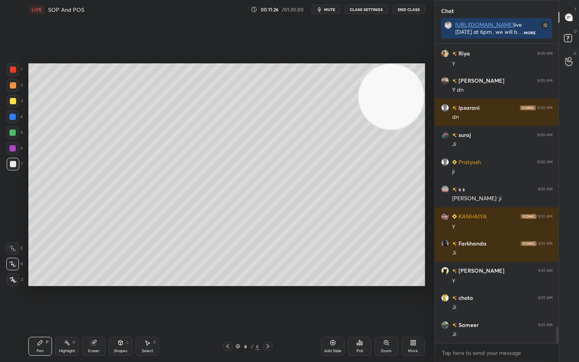
drag, startPoint x: 12, startPoint y: 102, endPoint x: 20, endPoint y: 101, distance: 7.5
click at [11, 102] on div at bounding box center [13, 101] width 6 height 6
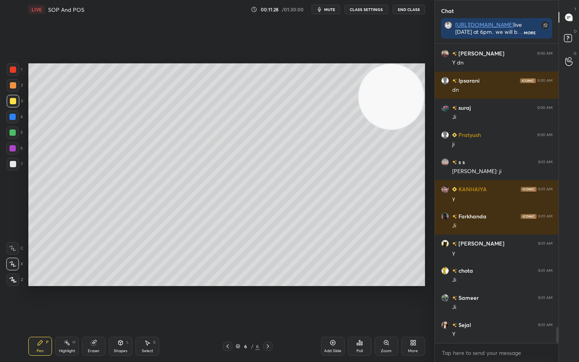
scroll to position [5203, 0]
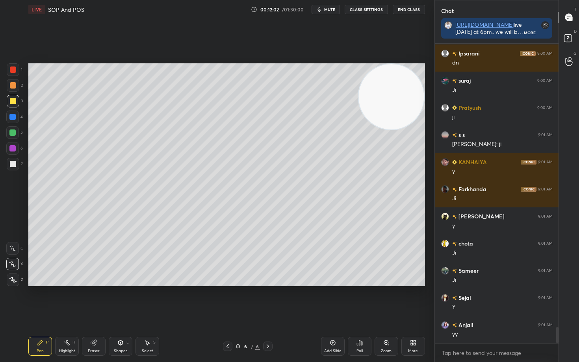
click at [13, 165] on div at bounding box center [13, 164] width 6 height 6
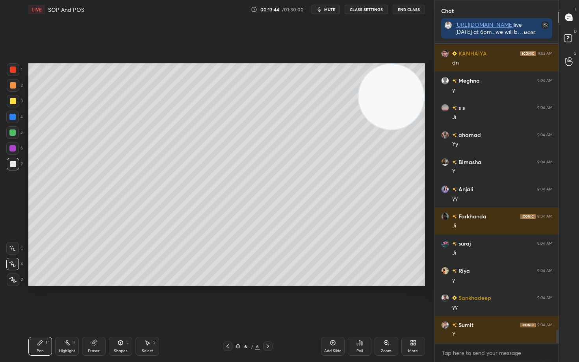
scroll to position [6481, 0]
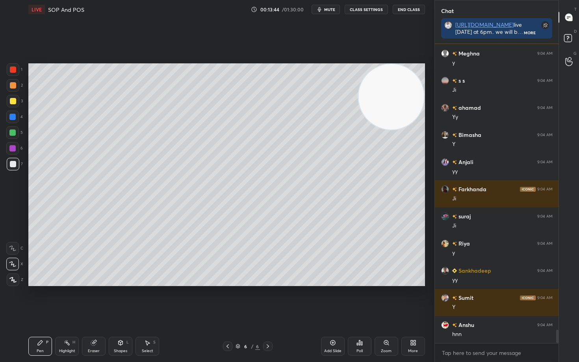
click at [334, 300] on icon at bounding box center [332, 343] width 5 height 5
click at [11, 98] on div at bounding box center [13, 101] width 6 height 6
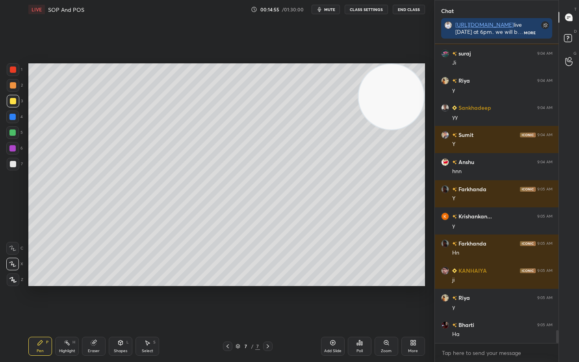
scroll to position [6671, 0]
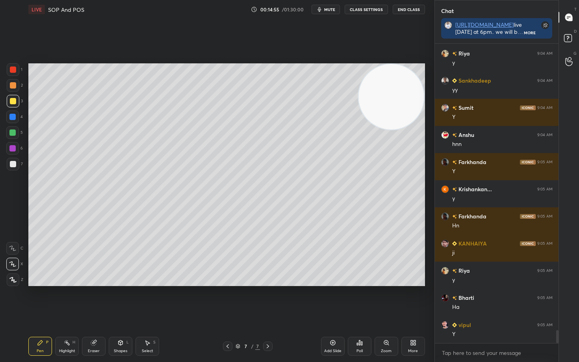
drag, startPoint x: 15, startPoint y: 84, endPoint x: 22, endPoint y: 87, distance: 8.5
click at [15, 84] on div at bounding box center [13, 85] width 6 height 6
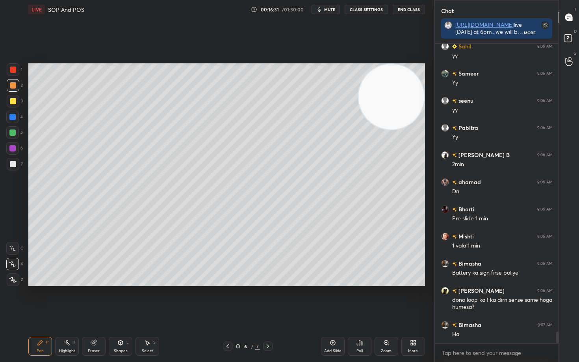
scroll to position [7548, 0]
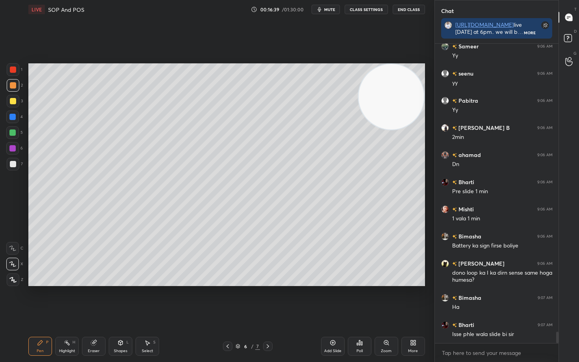
drag, startPoint x: 97, startPoint y: 348, endPoint x: 140, endPoint y: 286, distance: 75.5
click at [97, 300] on div "Eraser" at bounding box center [94, 346] width 24 height 19
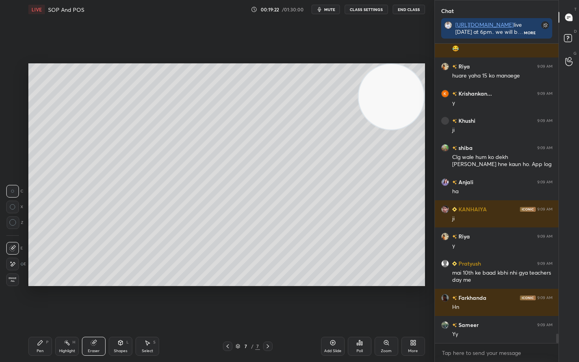
scroll to position [9385, 0]
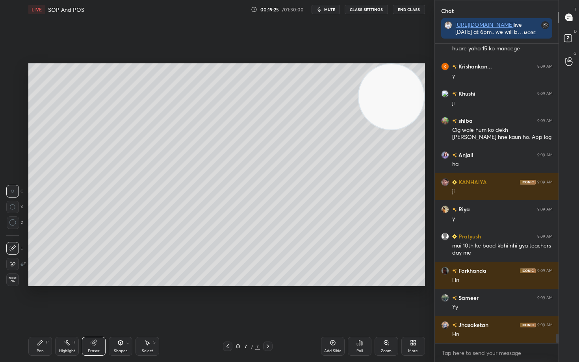
drag, startPoint x: 42, startPoint y: 343, endPoint x: 63, endPoint y: 296, distance: 51.8
click at [41, 300] on icon at bounding box center [40, 343] width 6 height 6
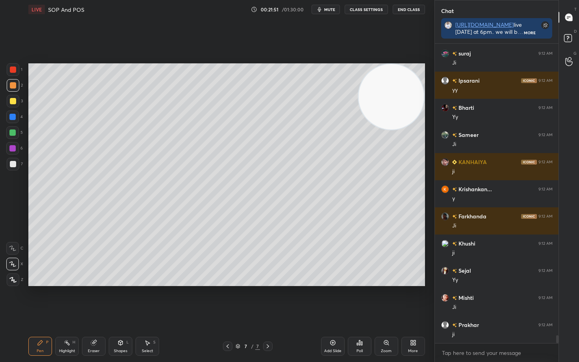
scroll to position [10955, 0]
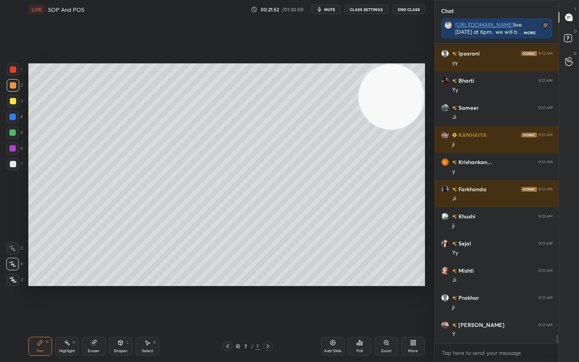
click at [333, 300] on icon at bounding box center [332, 343] width 2 height 2
click at [10, 100] on div at bounding box center [13, 101] width 6 height 6
click at [330, 300] on icon at bounding box center [333, 343] width 6 height 6
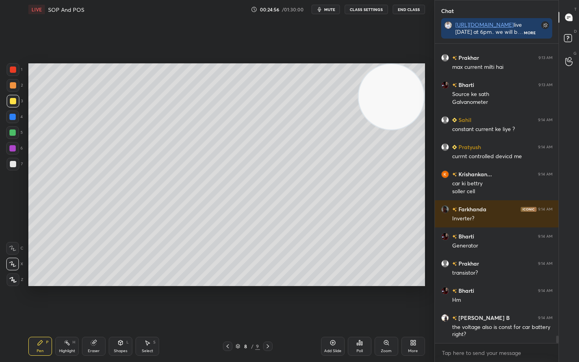
scroll to position [11427, 0]
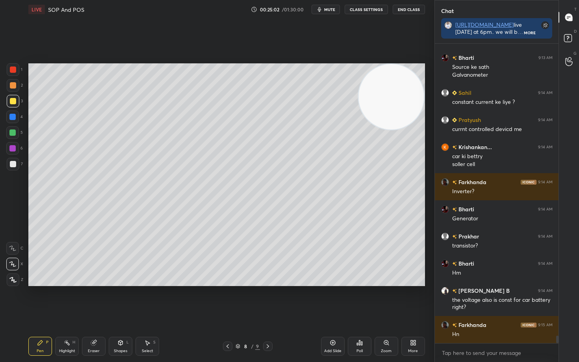
drag, startPoint x: 12, startPoint y: 163, endPoint x: 25, endPoint y: 163, distance: 12.6
click at [12, 164] on div at bounding box center [13, 164] width 6 height 6
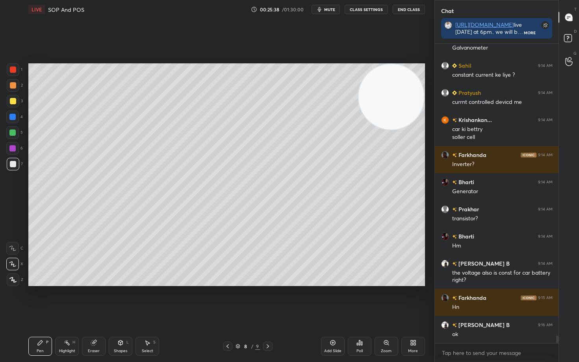
scroll to position [11508, 0]
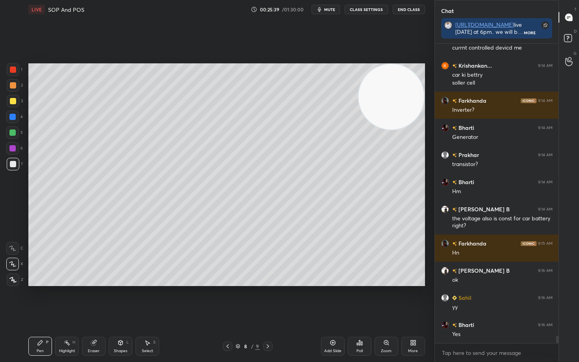
click at [94, 300] on icon at bounding box center [93, 343] width 5 height 5
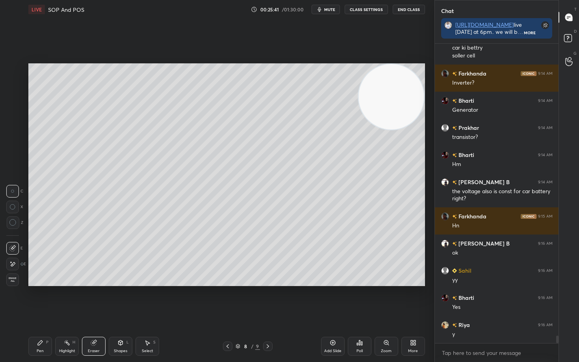
click at [38, 300] on div "Pen P" at bounding box center [40, 346] width 24 height 19
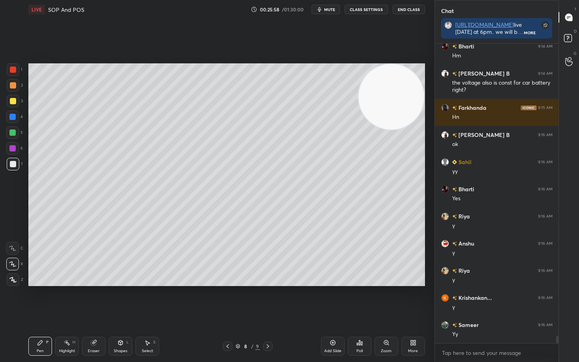
scroll to position [11699, 0]
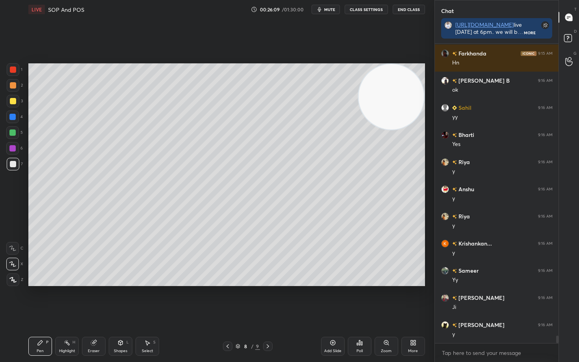
drag, startPoint x: 94, startPoint y: 344, endPoint x: 101, endPoint y: 327, distance: 18.6
click at [94, 300] on icon at bounding box center [93, 343] width 5 height 5
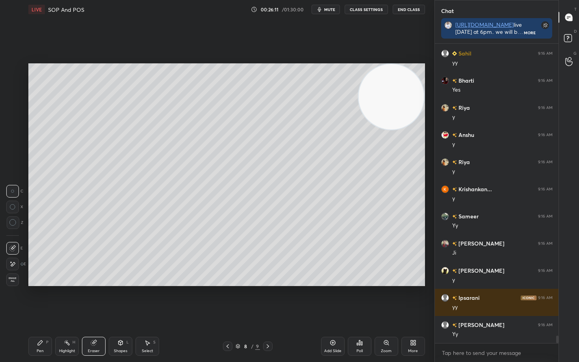
scroll to position [11780, 0]
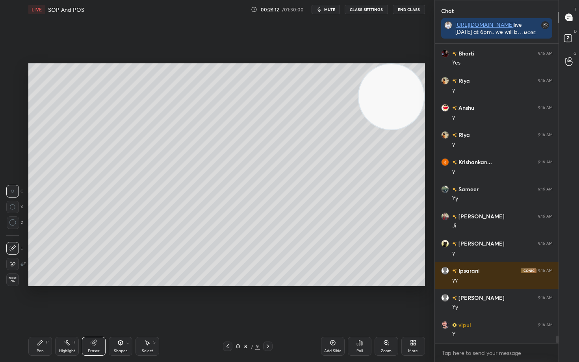
click at [41, 300] on icon at bounding box center [40, 343] width 5 height 5
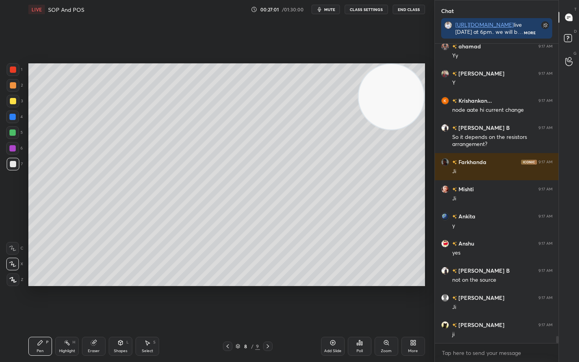
scroll to position [12222, 0]
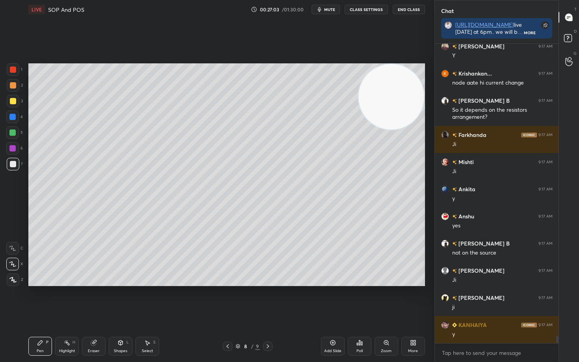
click at [12, 84] on div at bounding box center [13, 85] width 6 height 6
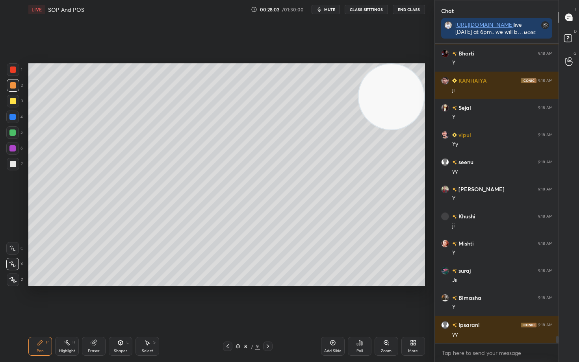
scroll to position [12711, 0]
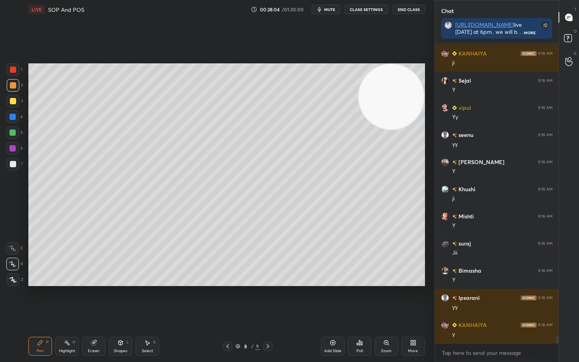
click at [335, 300] on div "Add Slide" at bounding box center [333, 346] width 24 height 19
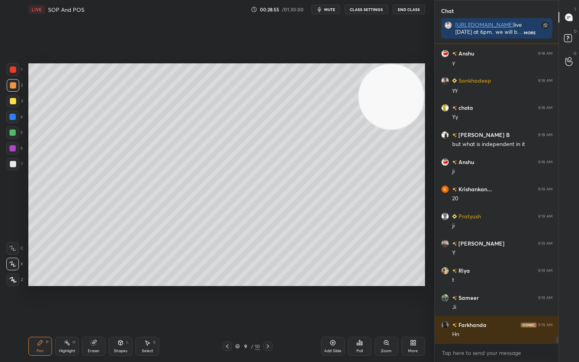
scroll to position [13037, 0]
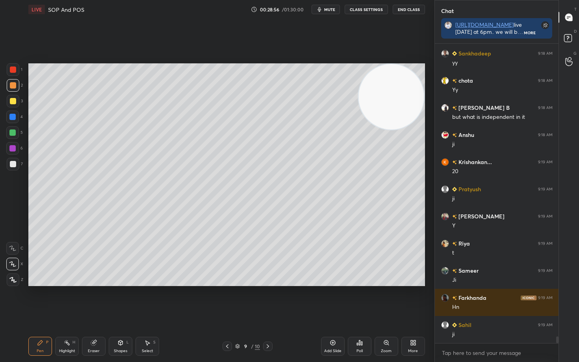
drag, startPoint x: 94, startPoint y: 347, endPoint x: 96, endPoint y: 322, distance: 25.3
click at [94, 300] on div "Eraser" at bounding box center [94, 346] width 24 height 19
drag, startPoint x: 38, startPoint y: 352, endPoint x: 59, endPoint y: 294, distance: 61.3
click at [37, 300] on div "Pen" at bounding box center [40, 351] width 7 height 4
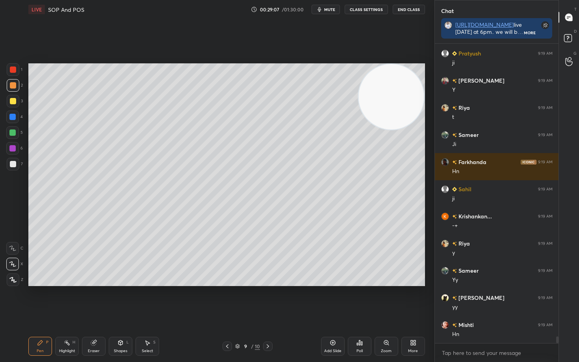
scroll to position [13200, 0]
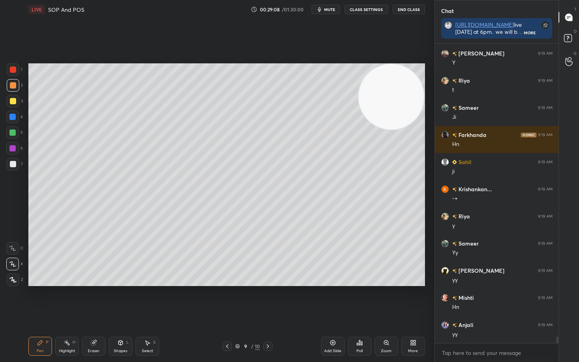
click at [16, 165] on div at bounding box center [13, 164] width 13 height 13
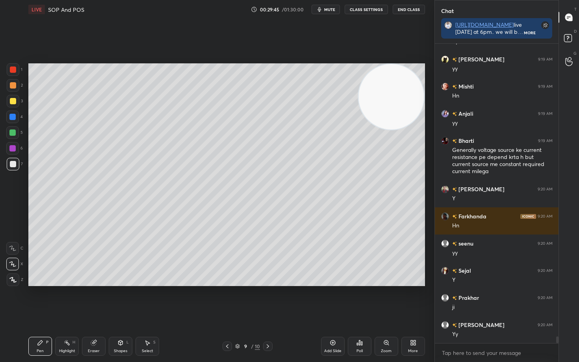
scroll to position [13466, 0]
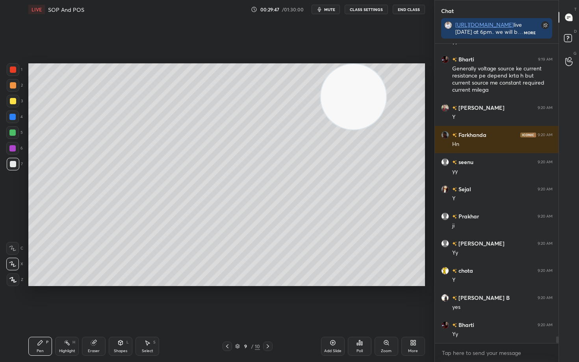
drag, startPoint x: 370, startPoint y: 91, endPoint x: 135, endPoint y: 79, distance: 235.4
click at [321, 83] on video at bounding box center [353, 96] width 65 height 65
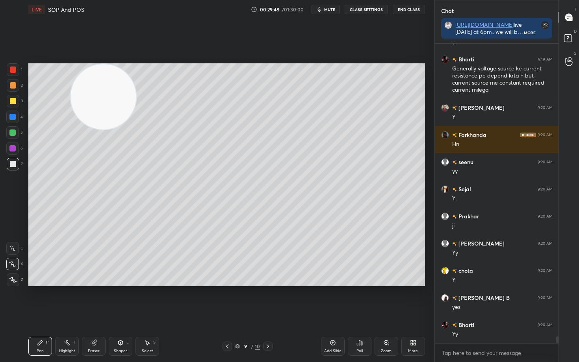
drag, startPoint x: 111, startPoint y: 93, endPoint x: 32, endPoint y: 81, distance: 80.0
click at [71, 88] on video at bounding box center [103, 96] width 65 height 65
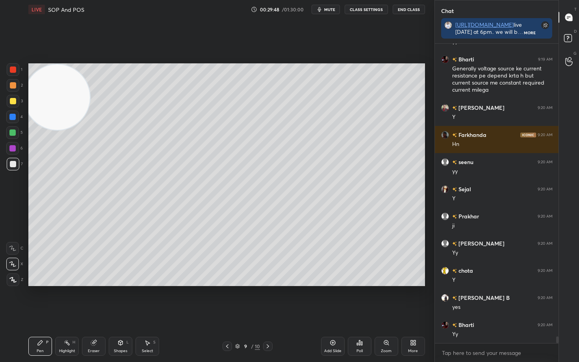
scroll to position [13521, 0]
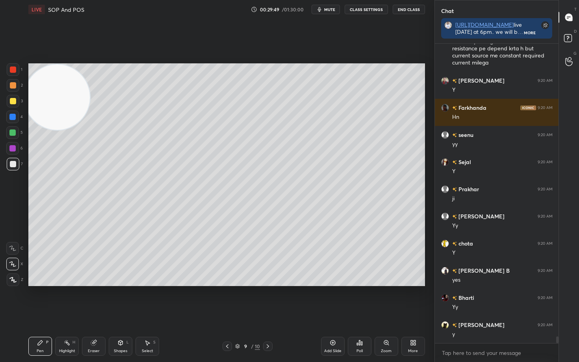
click at [13, 103] on div at bounding box center [13, 101] width 6 height 6
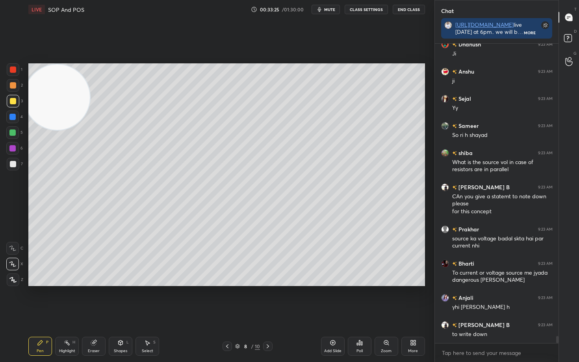
scroll to position [12352, 0]
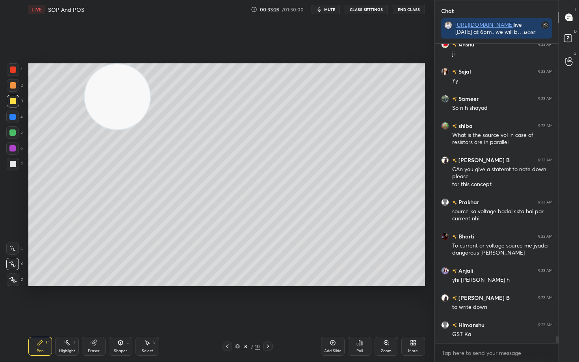
drag, startPoint x: 72, startPoint y: 101, endPoint x: 330, endPoint y: 75, distance: 258.5
click at [150, 76] on video at bounding box center [117, 96] width 65 height 65
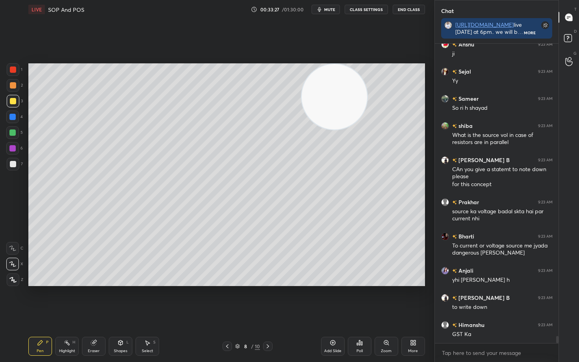
drag, startPoint x: 321, startPoint y: 109, endPoint x: 416, endPoint y: 67, distance: 103.5
click at [367, 73] on video at bounding box center [334, 96] width 65 height 65
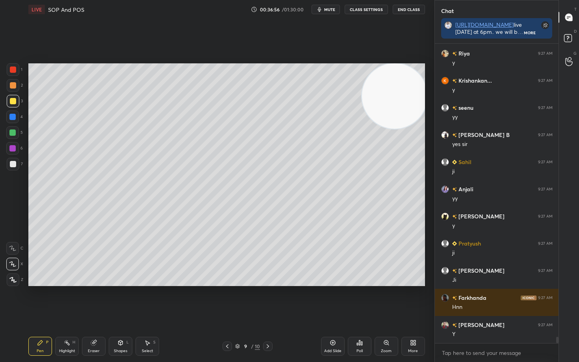
scroll to position [14046, 0]
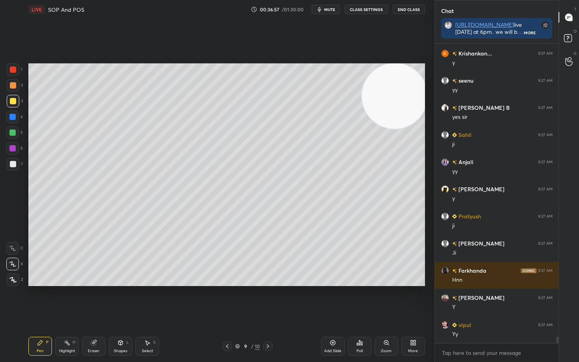
click at [334, 300] on icon at bounding box center [333, 343] width 6 height 6
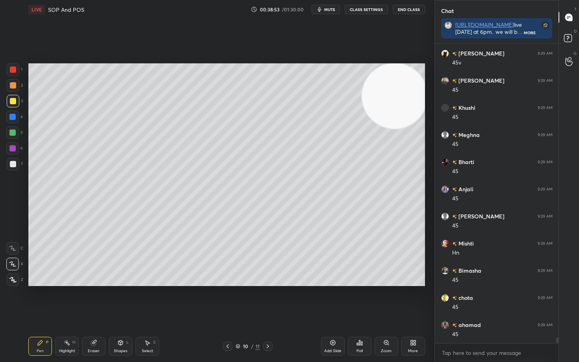
scroll to position [14616, 0]
click at [13, 163] on div at bounding box center [13, 164] width 6 height 6
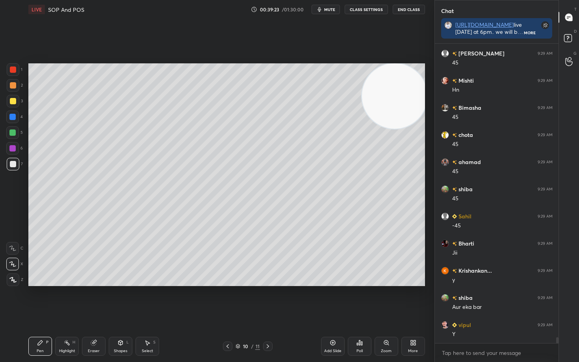
scroll to position [14780, 0]
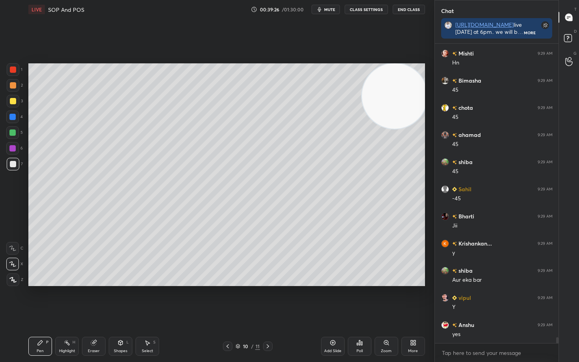
click at [331, 300] on icon at bounding box center [333, 343] width 6 height 6
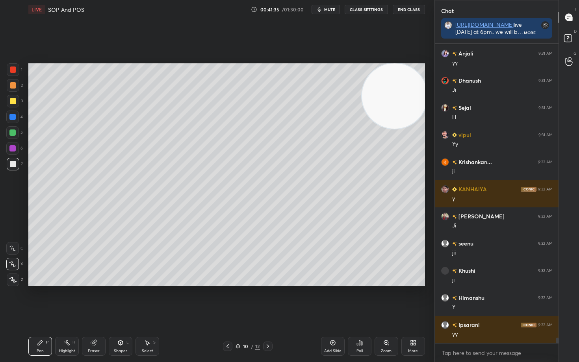
scroll to position [16119, 0]
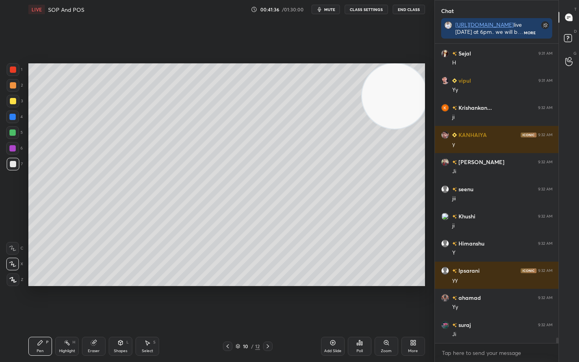
click at [334, 300] on icon at bounding box center [333, 343] width 6 height 6
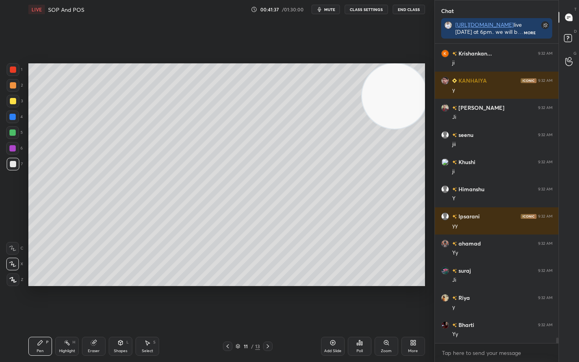
scroll to position [16201, 0]
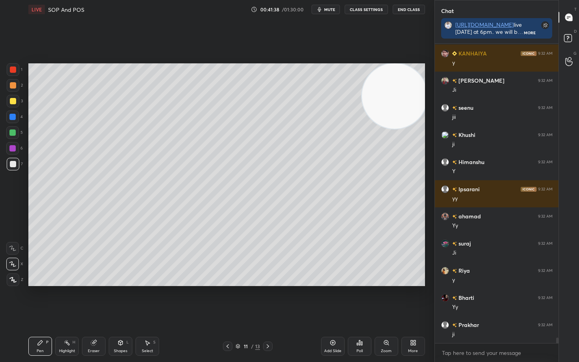
drag, startPoint x: 14, startPoint y: 101, endPoint x: 20, endPoint y: 101, distance: 6.7
click at [13, 101] on div at bounding box center [13, 101] width 6 height 6
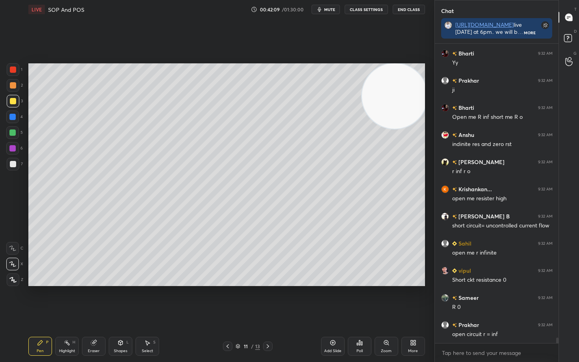
scroll to position [16472, 0]
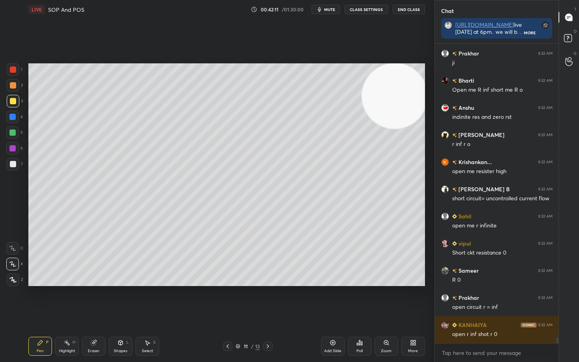
click at [14, 165] on div at bounding box center [13, 164] width 6 height 6
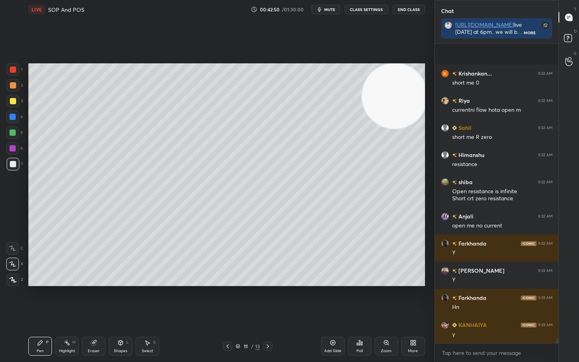
scroll to position [16806, 0]
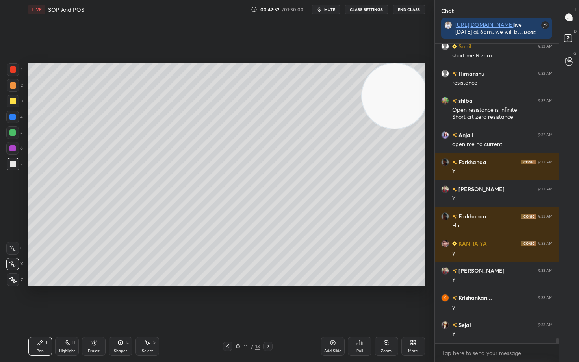
drag, startPoint x: 95, startPoint y: 345, endPoint x: 117, endPoint y: 297, distance: 53.4
click at [97, 300] on div "Eraser" at bounding box center [94, 346] width 24 height 19
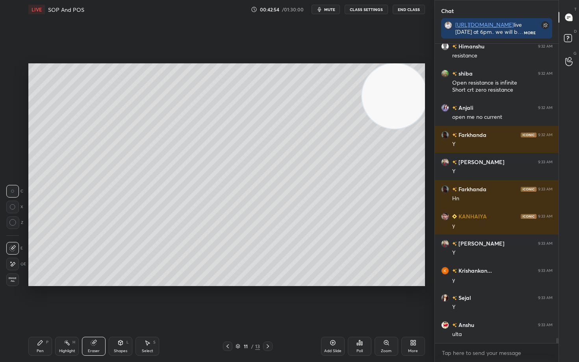
click at [41, 300] on icon at bounding box center [40, 343] width 6 height 6
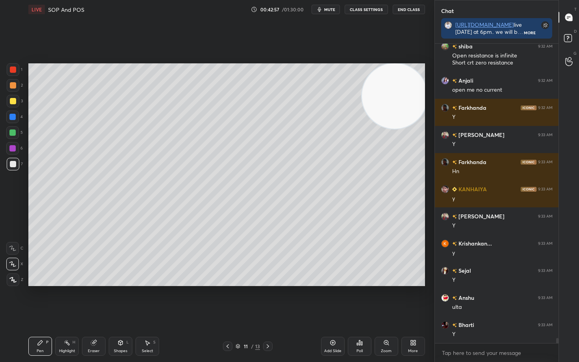
drag, startPoint x: 93, startPoint y: 347, endPoint x: 100, endPoint y: 302, distance: 45.8
click at [93, 300] on div "Eraser" at bounding box center [94, 346] width 24 height 19
drag, startPoint x: 42, startPoint y: 349, endPoint x: 42, endPoint y: 345, distance: 4.0
click at [42, 300] on div "Pen P" at bounding box center [40, 346] width 24 height 19
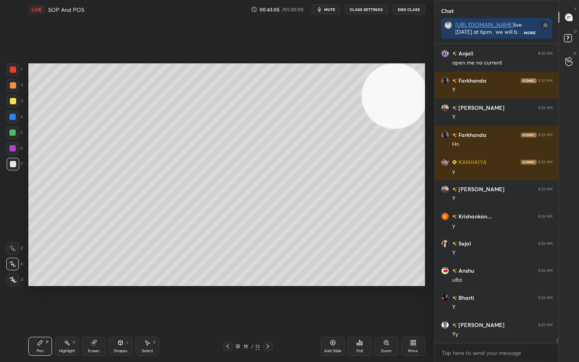
click at [14, 101] on div at bounding box center [13, 101] width 6 height 6
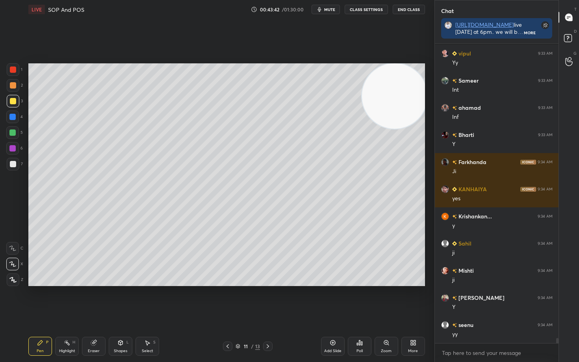
scroll to position [17349, 0]
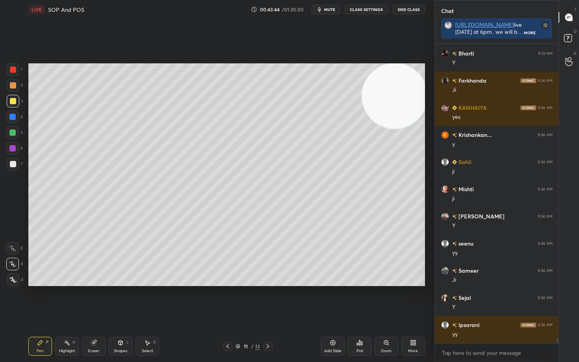
drag, startPoint x: 334, startPoint y: 347, endPoint x: 332, endPoint y: 336, distance: 12.0
click at [333, 300] on div "Add Slide" at bounding box center [333, 346] width 24 height 19
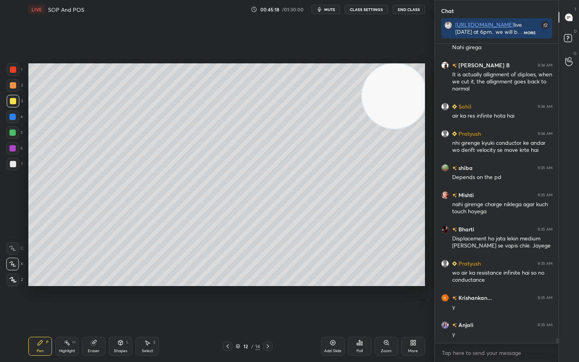
scroll to position [17908, 0]
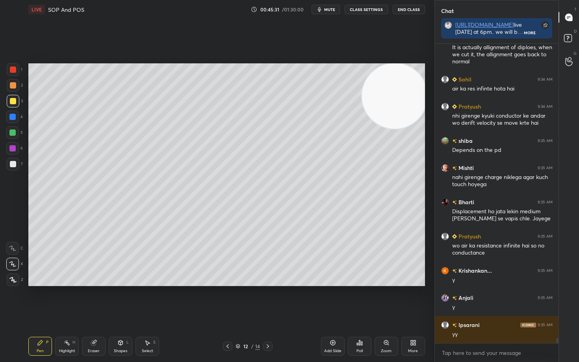
drag, startPoint x: 90, startPoint y: 347, endPoint x: 93, endPoint y: 342, distance: 5.7
click at [90, 300] on div "Eraser" at bounding box center [94, 346] width 24 height 19
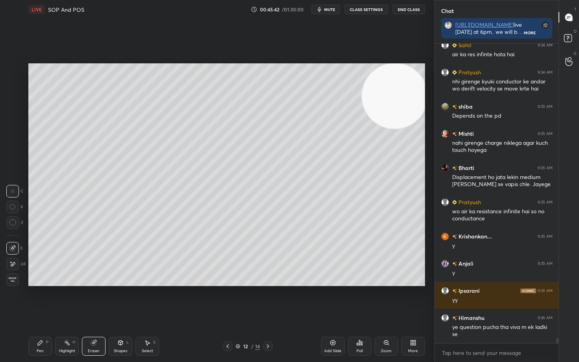
click at [32, 300] on div "Pen P" at bounding box center [40, 346] width 24 height 19
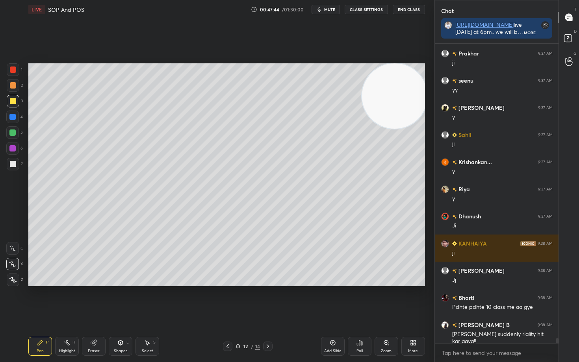
scroll to position [16929, 0]
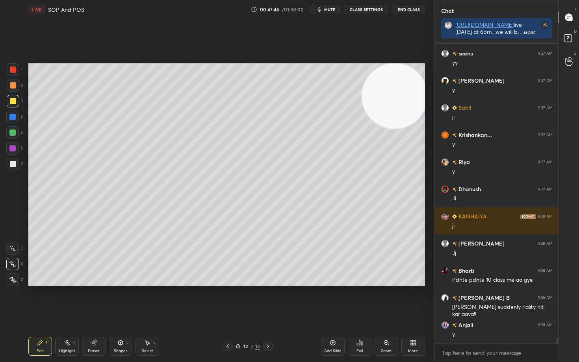
click at [13, 161] on div at bounding box center [13, 164] width 6 height 6
click at [331, 300] on icon at bounding box center [333, 343] width 6 height 6
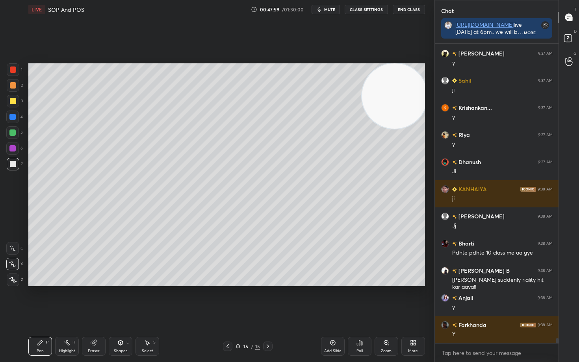
click at [12, 102] on div at bounding box center [13, 101] width 6 height 6
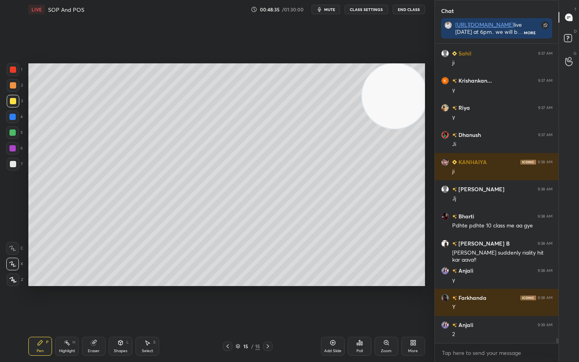
scroll to position [17010, 0]
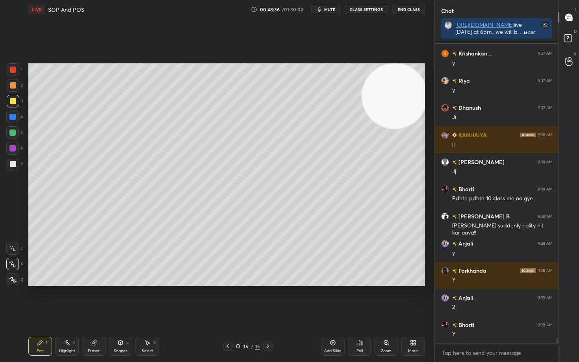
click at [94, 300] on div "Eraser" at bounding box center [94, 346] width 24 height 19
click at [39, 300] on div "Pen P" at bounding box center [40, 346] width 24 height 19
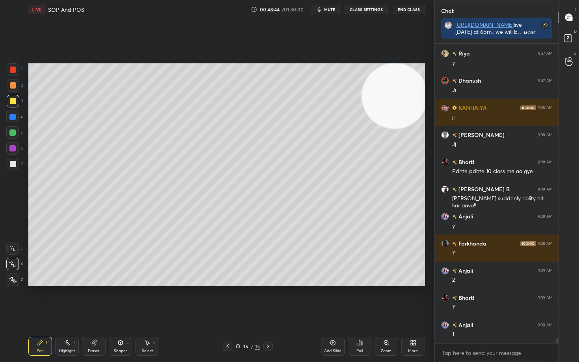
scroll to position [17065, 0]
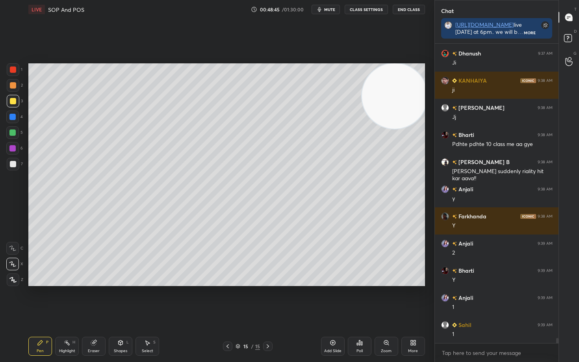
drag, startPoint x: 92, startPoint y: 350, endPoint x: 94, endPoint y: 345, distance: 4.6
click at [91, 300] on div "Eraser" at bounding box center [94, 351] width 12 height 4
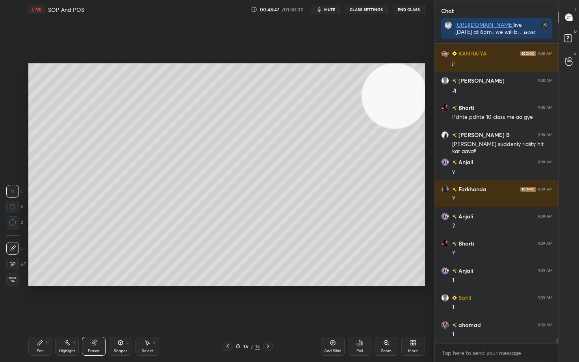
click at [40, 300] on icon at bounding box center [40, 343] width 5 height 5
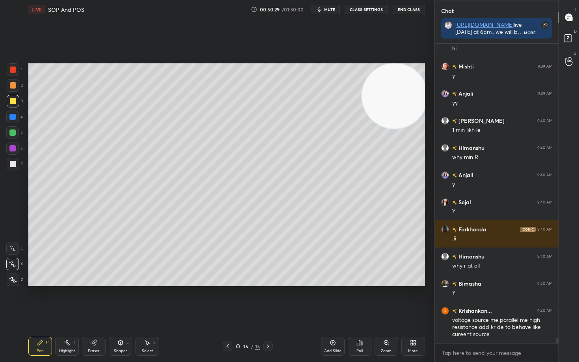
scroll to position [17793, 0]
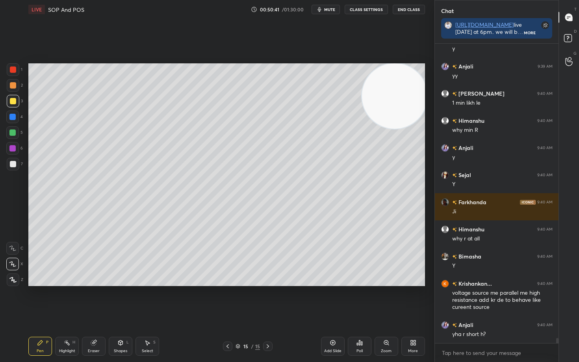
click at [332, 300] on icon at bounding box center [332, 343] width 2 height 2
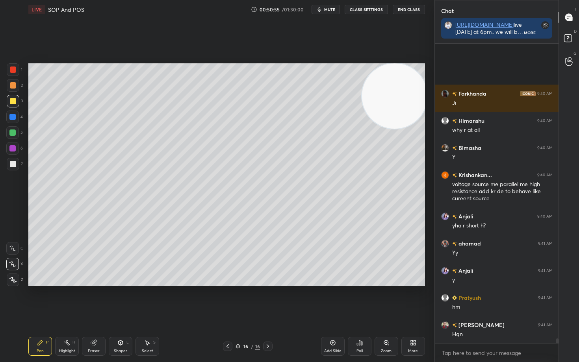
scroll to position [17983, 0]
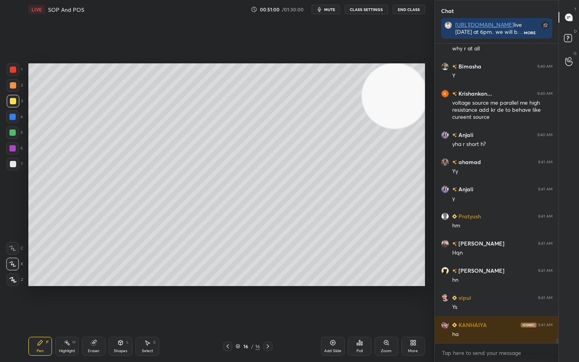
click at [12, 166] on div at bounding box center [13, 164] width 6 height 6
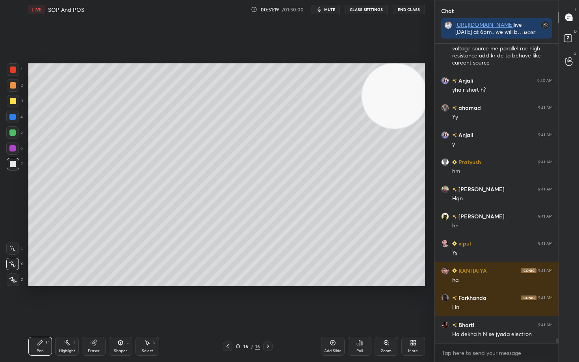
scroll to position [18065, 0]
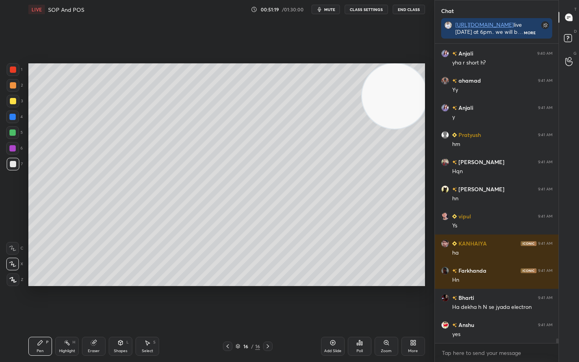
click at [12, 84] on div at bounding box center [13, 85] width 6 height 6
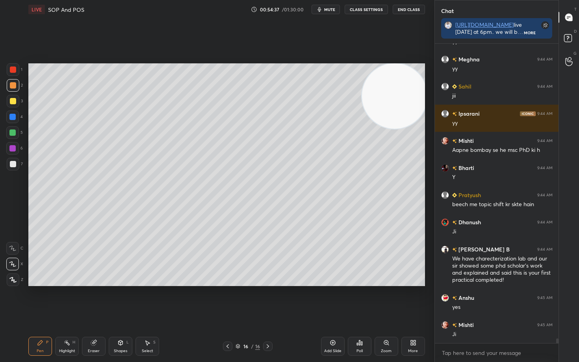
scroll to position [19425, 0]
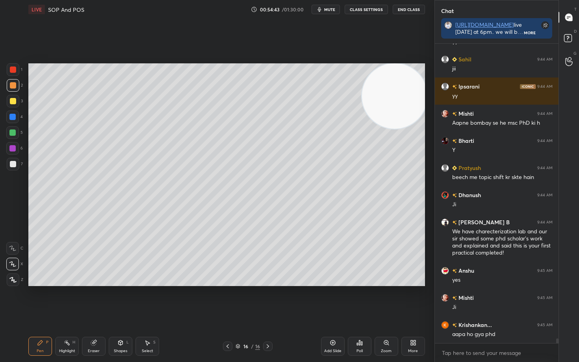
click at [14, 165] on div at bounding box center [13, 164] width 6 height 6
drag, startPoint x: 386, startPoint y: 98, endPoint x: 394, endPoint y: 73, distance: 26.0
click at [395, 84] on video at bounding box center [394, 95] width 65 height 65
click at [332, 300] on div "Add Slide" at bounding box center [333, 346] width 24 height 19
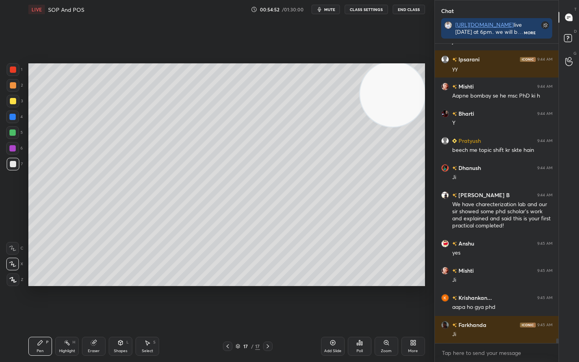
scroll to position [19479, 0]
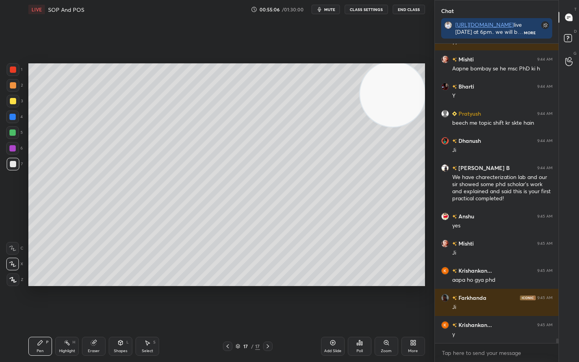
click at [14, 86] on div at bounding box center [13, 85] width 6 height 6
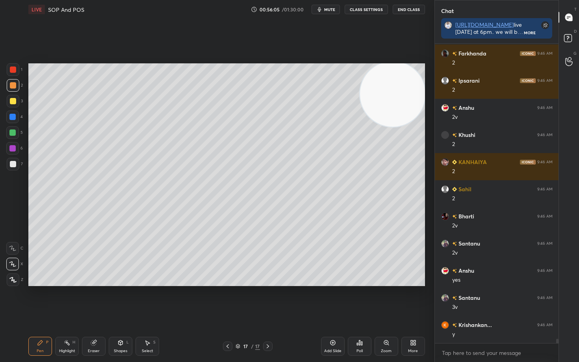
scroll to position [20310, 0]
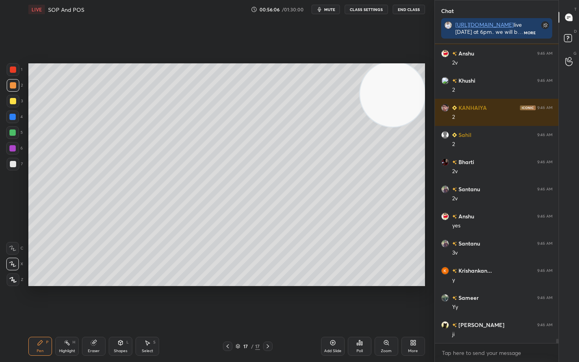
click at [11, 103] on div at bounding box center [13, 101] width 6 height 6
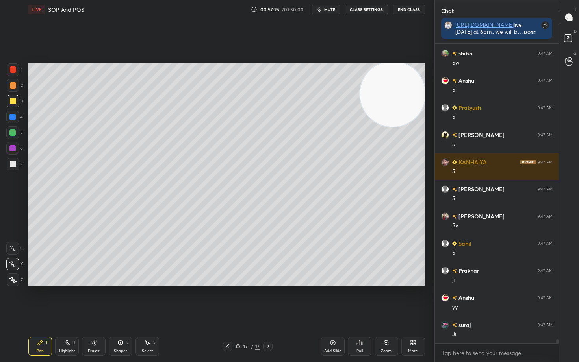
scroll to position [21696, 0]
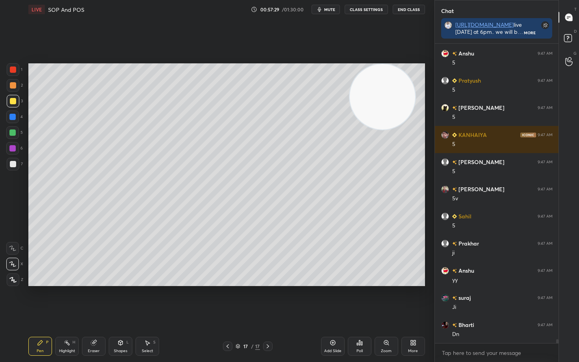
drag, startPoint x: 403, startPoint y: 88, endPoint x: 254, endPoint y: 91, distance: 149.7
click at [350, 94] on video at bounding box center [382, 96] width 65 height 65
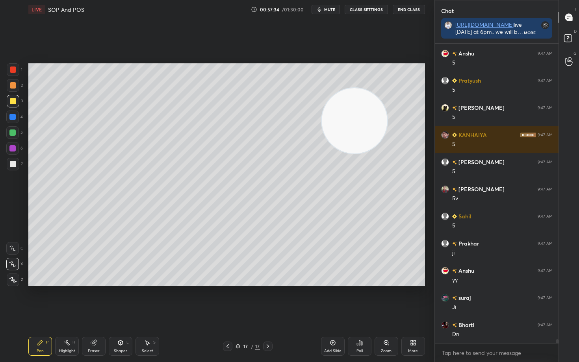
drag, startPoint x: 237, startPoint y: 103, endPoint x: 378, endPoint y: 118, distance: 141.5
click at [375, 120] on video at bounding box center [354, 120] width 65 height 65
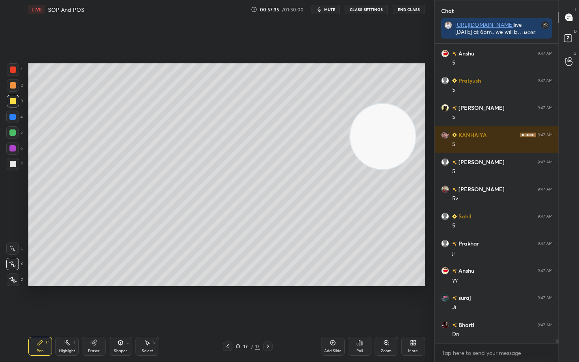
click at [403, 153] on video at bounding box center [382, 136] width 65 height 65
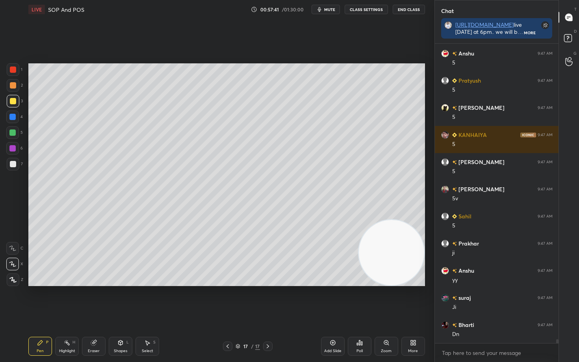
drag, startPoint x: 402, startPoint y: 148, endPoint x: 406, endPoint y: 265, distance: 116.7
click at [416, 271] on video at bounding box center [391, 252] width 65 height 65
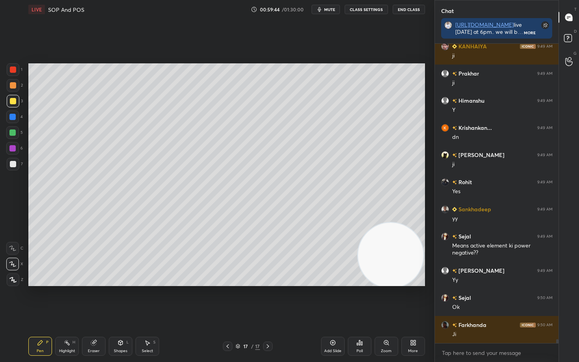
scroll to position [22817, 0]
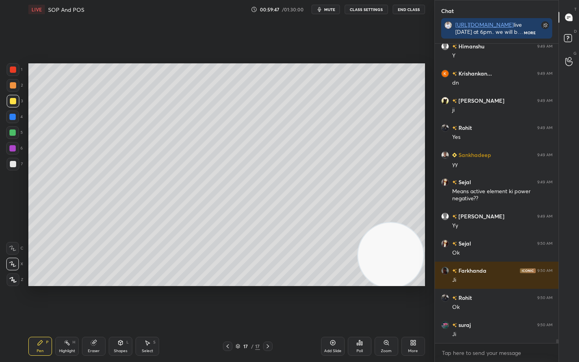
click at [333, 300] on icon at bounding box center [333, 343] width 6 height 6
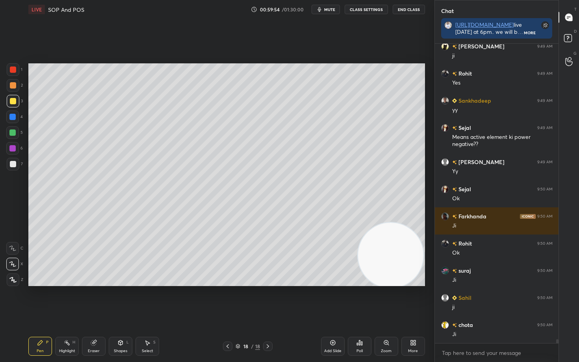
scroll to position [22926, 0]
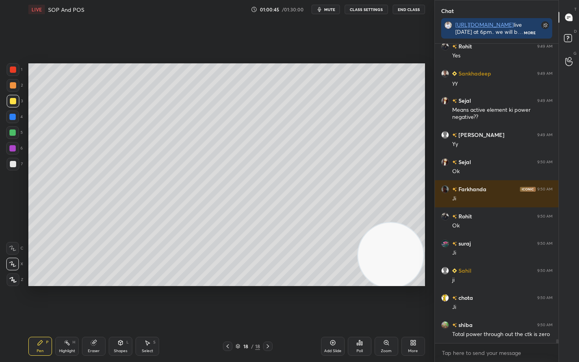
click at [327, 8] on span "mute" at bounding box center [329, 10] width 11 height 6
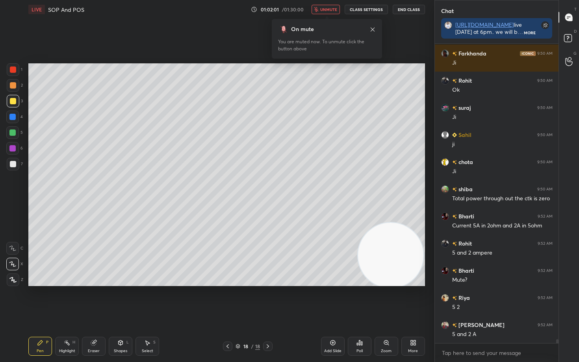
scroll to position [23116, 0]
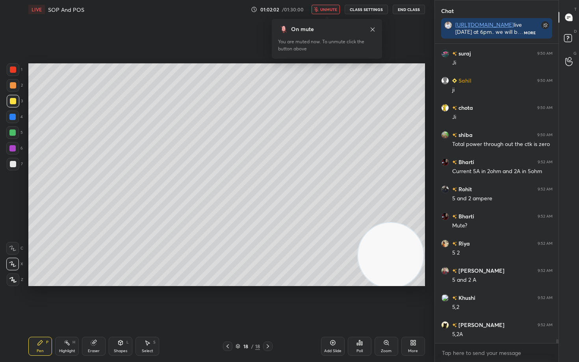
click at [327, 8] on span "unmute" at bounding box center [328, 10] width 17 height 6
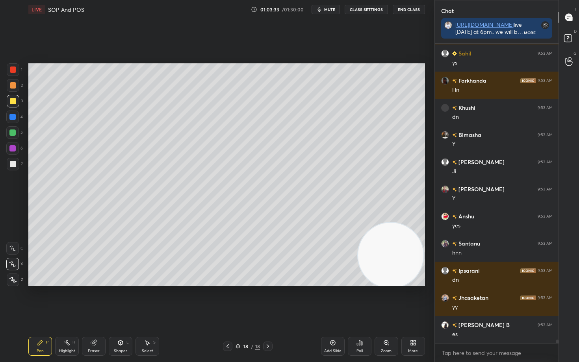
scroll to position [24960, 0]
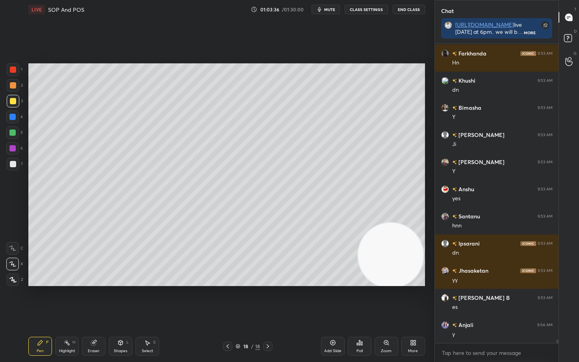
click at [332, 300] on icon at bounding box center [333, 343] width 6 height 6
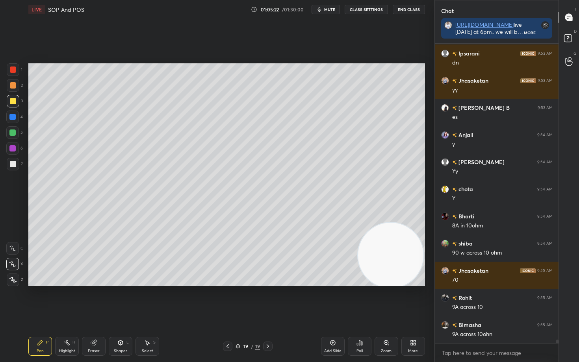
scroll to position [25178, 0]
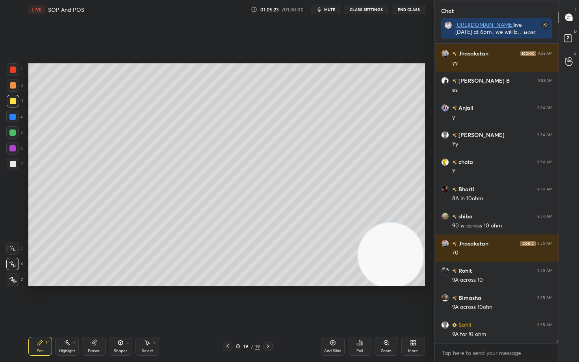
click at [13, 69] on div at bounding box center [13, 70] width 6 height 6
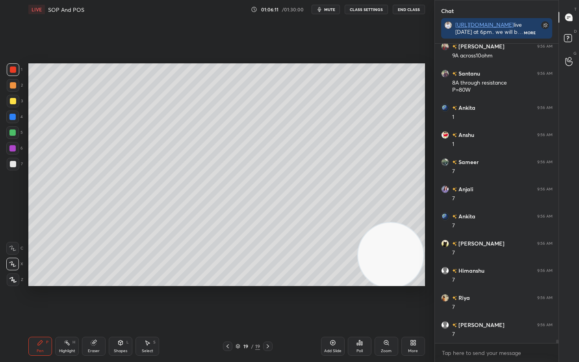
scroll to position [25538, 0]
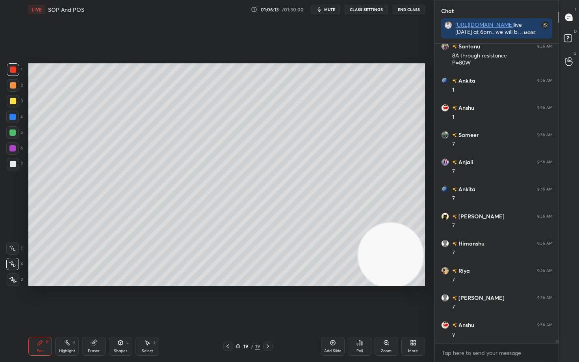
drag, startPoint x: 94, startPoint y: 344, endPoint x: 99, endPoint y: 332, distance: 13.5
click at [94, 300] on icon at bounding box center [93, 343] width 5 height 5
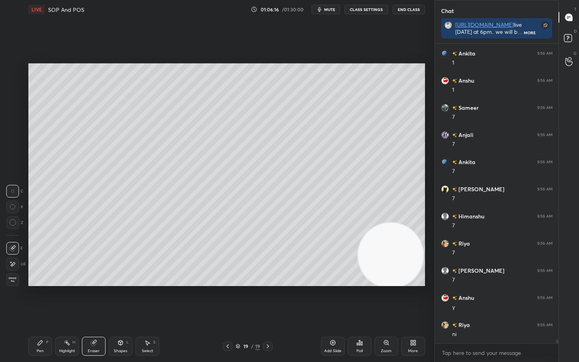
scroll to position [25592, 0]
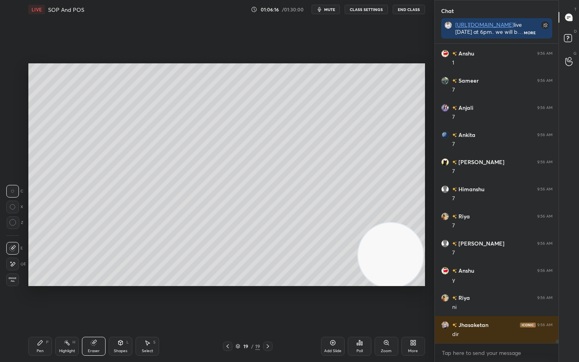
click at [42, 300] on div "Pen P" at bounding box center [40, 346] width 24 height 19
click at [89, 300] on div "Eraser" at bounding box center [94, 346] width 24 height 19
drag, startPoint x: 36, startPoint y: 345, endPoint x: 35, endPoint y: 295, distance: 50.4
click at [35, 300] on div "Pen P" at bounding box center [40, 346] width 24 height 19
click at [11, 103] on div at bounding box center [13, 101] width 6 height 6
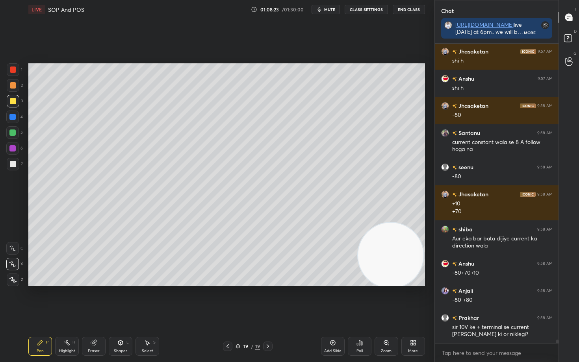
scroll to position [26417, 0]
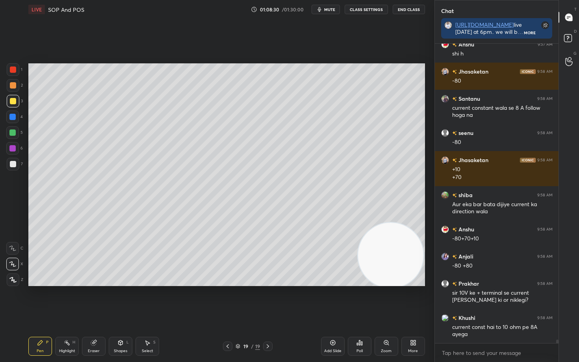
drag, startPoint x: 91, startPoint y: 345, endPoint x: 77, endPoint y: 338, distance: 15.7
click at [90, 300] on div "Eraser" at bounding box center [94, 346] width 24 height 19
click at [12, 279] on span "Erase all" at bounding box center [13, 280] width 12 height 6
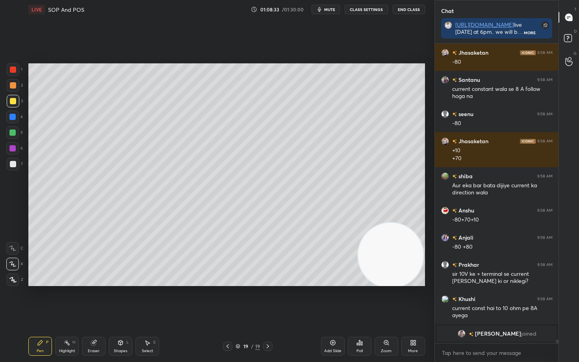
click at [14, 163] on div at bounding box center [13, 164] width 6 height 6
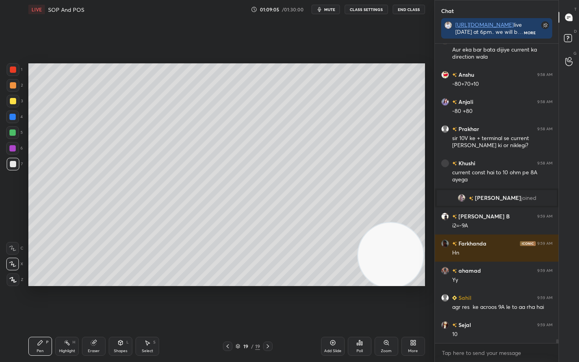
scroll to position [23531, 0]
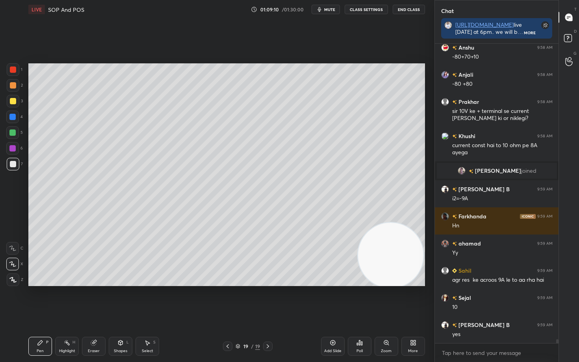
drag, startPoint x: 12, startPoint y: 99, endPoint x: 21, endPoint y: 98, distance: 9.2
click at [12, 99] on div at bounding box center [13, 101] width 6 height 6
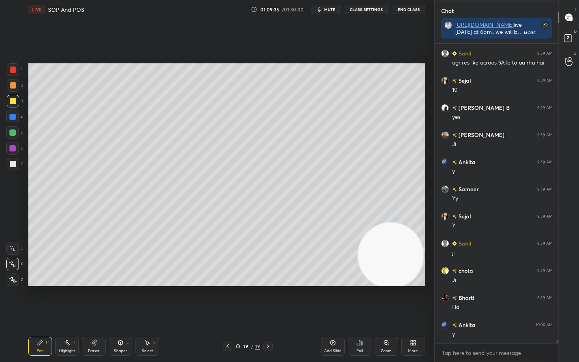
scroll to position [23783, 0]
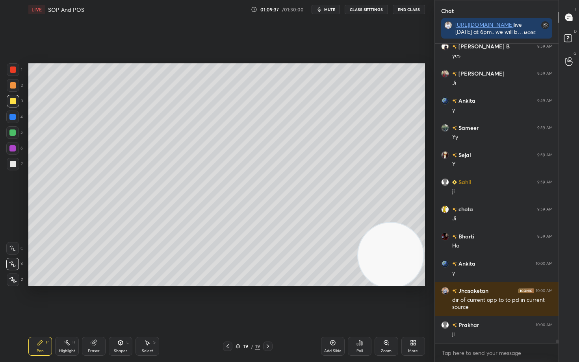
click at [96, 300] on div "Eraser" at bounding box center [94, 346] width 24 height 19
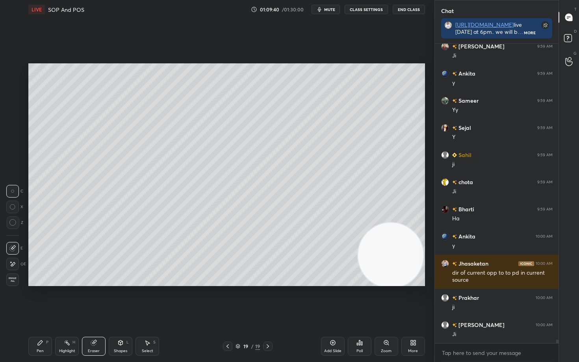
drag, startPoint x: 39, startPoint y: 345, endPoint x: 97, endPoint y: 296, distance: 75.4
click at [39, 300] on icon at bounding box center [40, 343] width 5 height 5
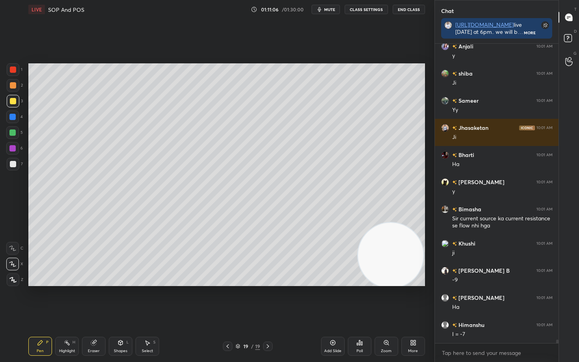
scroll to position [24768, 0]
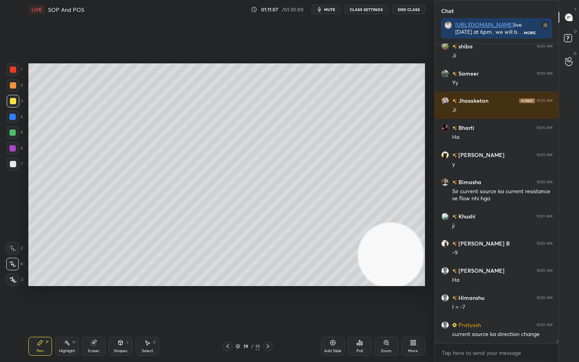
click at [13, 69] on div at bounding box center [13, 70] width 6 height 6
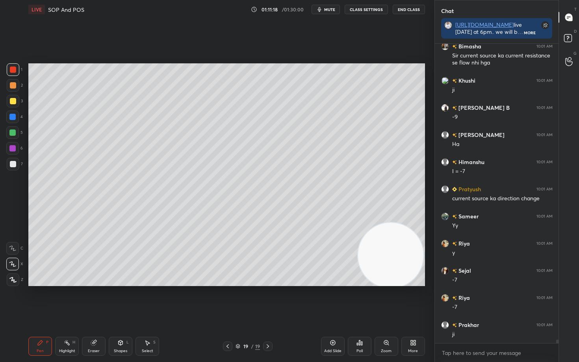
scroll to position [24931, 0]
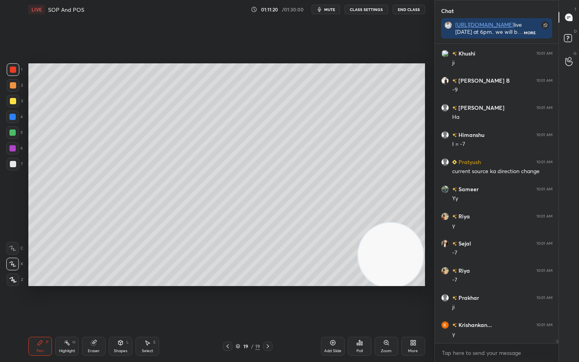
drag, startPoint x: 9, startPoint y: 165, endPoint x: 19, endPoint y: 170, distance: 10.2
click at [10, 166] on div at bounding box center [13, 164] width 6 height 6
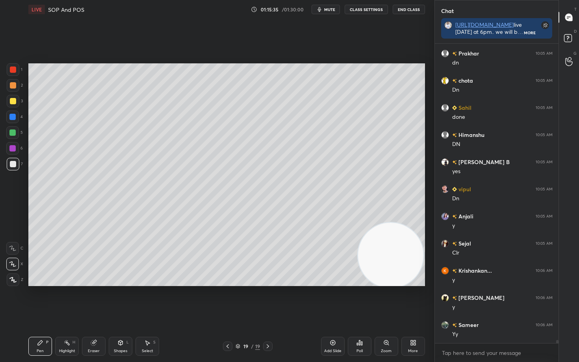
scroll to position [26782, 0]
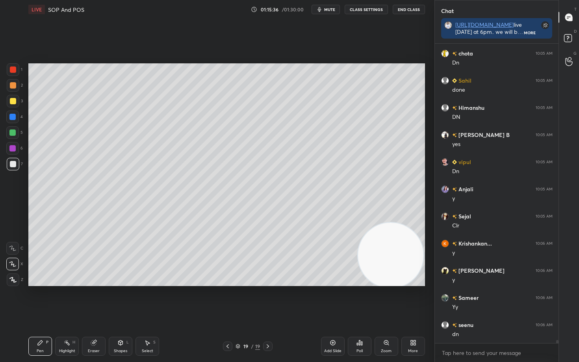
click at [332, 300] on div "Add Slide" at bounding box center [333, 346] width 24 height 19
click at [13, 103] on div at bounding box center [13, 101] width 6 height 6
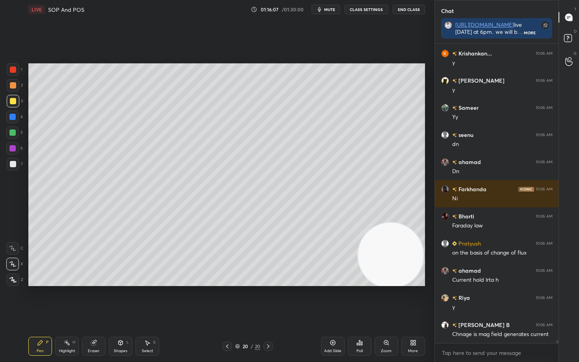
scroll to position [27000, 0]
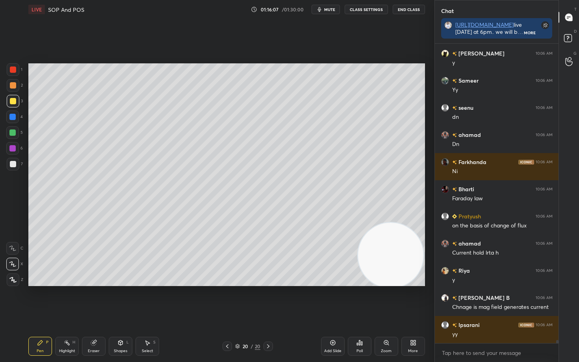
click at [13, 165] on div at bounding box center [13, 164] width 6 height 6
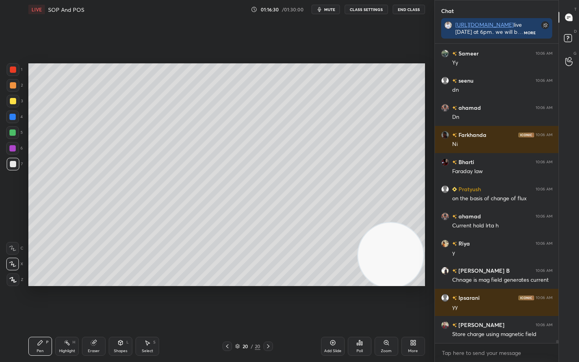
drag, startPoint x: 92, startPoint y: 348, endPoint x: 90, endPoint y: 338, distance: 10.1
click at [91, 300] on div "Eraser" at bounding box center [94, 346] width 24 height 19
click at [39, 300] on icon at bounding box center [40, 343] width 6 height 6
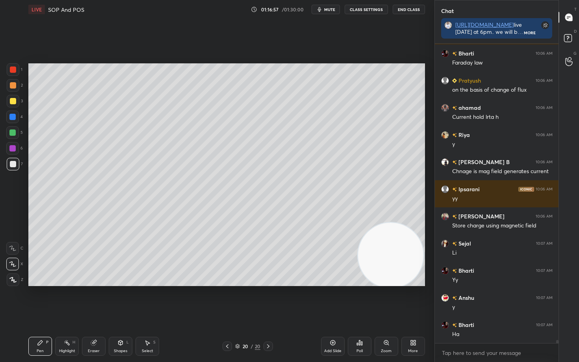
scroll to position [27163, 0]
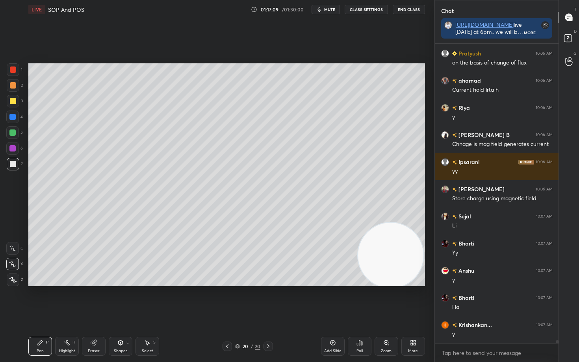
drag, startPoint x: 13, startPoint y: 86, endPoint x: 20, endPoint y: 91, distance: 8.5
click at [13, 87] on div at bounding box center [13, 85] width 6 height 6
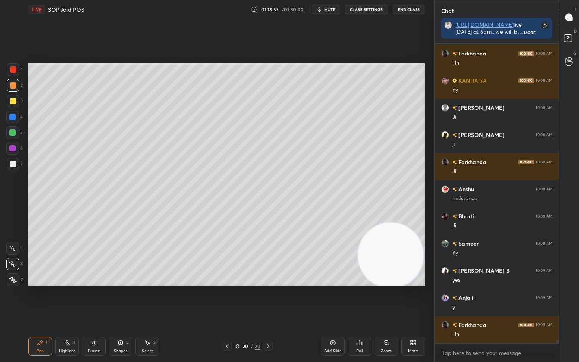
scroll to position [27598, 0]
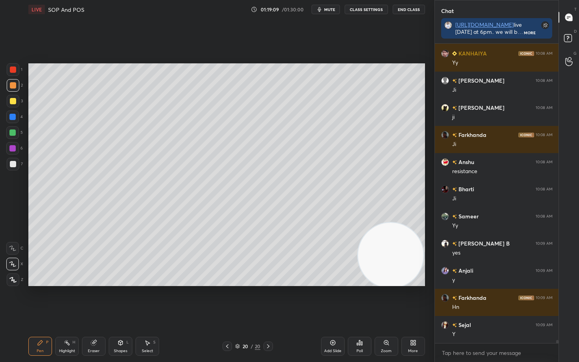
drag, startPoint x: 12, startPoint y: 165, endPoint x: 21, endPoint y: 166, distance: 9.1
click at [12, 165] on div at bounding box center [13, 164] width 6 height 6
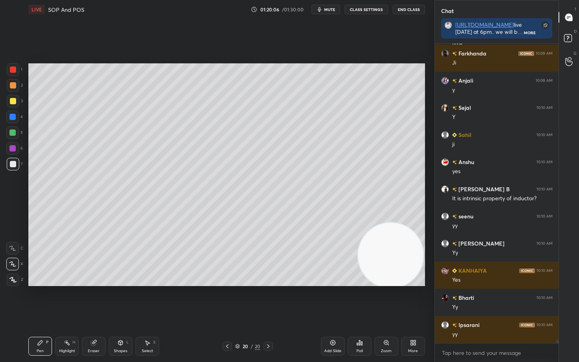
scroll to position [28060, 0]
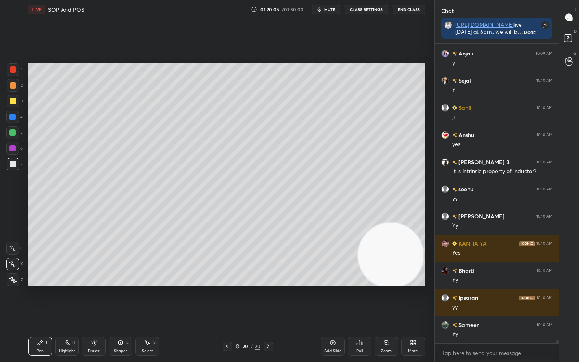
click at [332, 300] on icon at bounding box center [333, 343] width 6 height 6
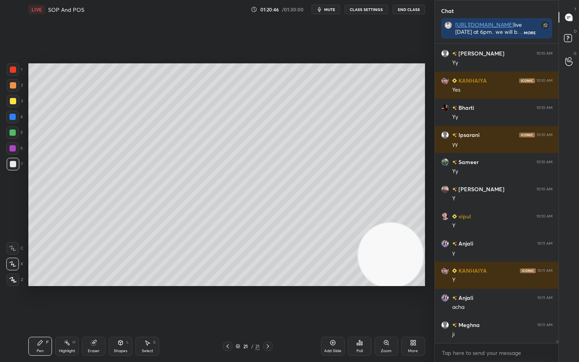
scroll to position [28250, 0]
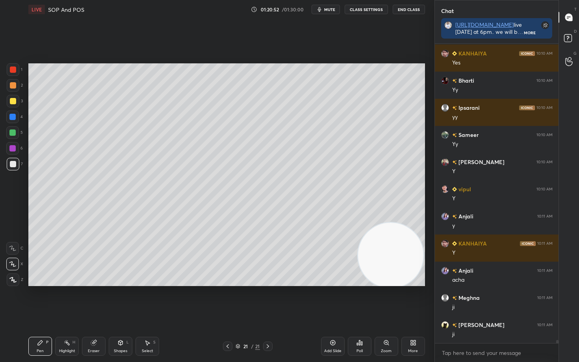
click at [91, 300] on div "Eraser" at bounding box center [94, 351] width 12 height 4
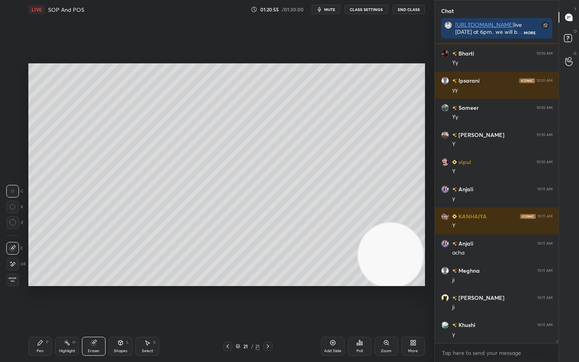
drag, startPoint x: 37, startPoint y: 348, endPoint x: 44, endPoint y: 327, distance: 21.7
click at [37, 300] on div "Pen P" at bounding box center [40, 346] width 24 height 19
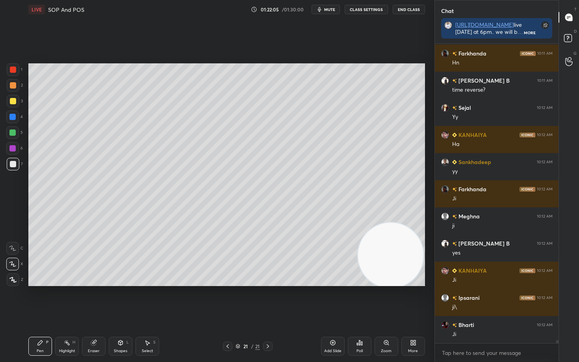
scroll to position [28645, 0]
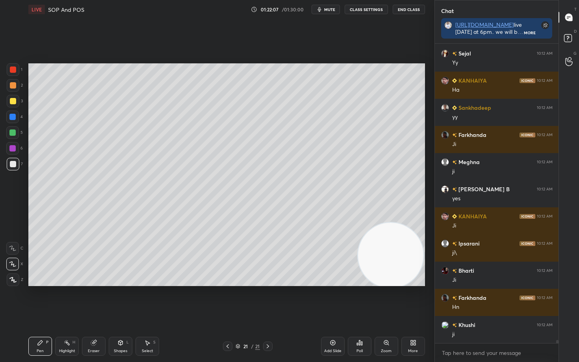
drag, startPoint x: 333, startPoint y: 344, endPoint x: 330, endPoint y: 341, distance: 4.5
click at [331, 300] on icon at bounding box center [333, 343] width 6 height 6
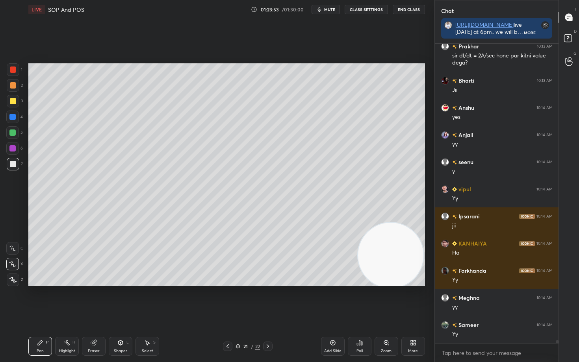
scroll to position [29821, 0]
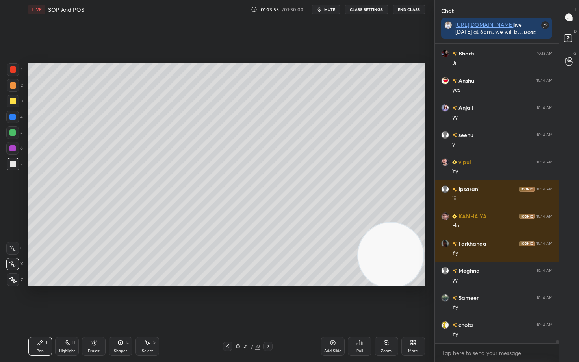
drag, startPoint x: 95, startPoint y: 350, endPoint x: 92, endPoint y: 346, distance: 4.8
click at [94, 300] on div "Eraser" at bounding box center [94, 351] width 12 height 4
click at [13, 223] on icon at bounding box center [12, 222] width 7 height 7
click at [36, 300] on div "Pen P" at bounding box center [40, 346] width 24 height 19
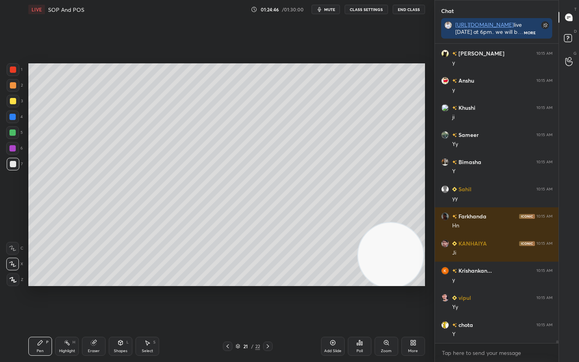
scroll to position [30453, 0]
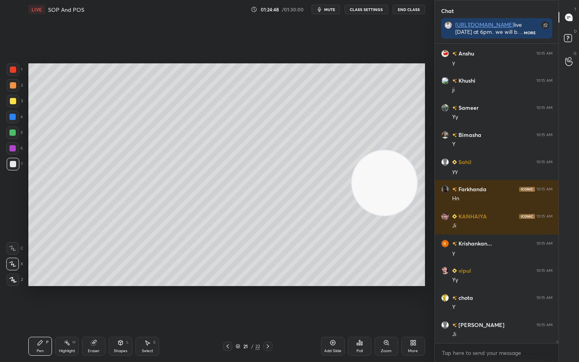
drag, startPoint x: 388, startPoint y: 255, endPoint x: 393, endPoint y: 101, distance: 153.7
click at [398, 150] on video at bounding box center [384, 182] width 65 height 65
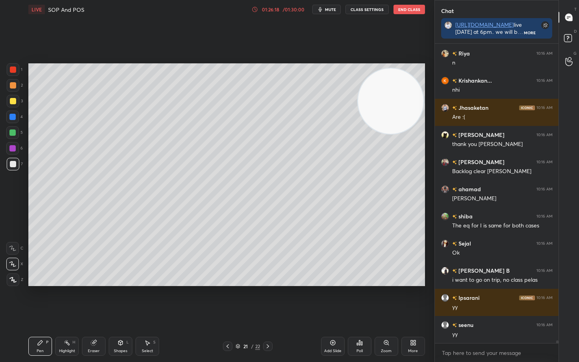
scroll to position [31692, 0]
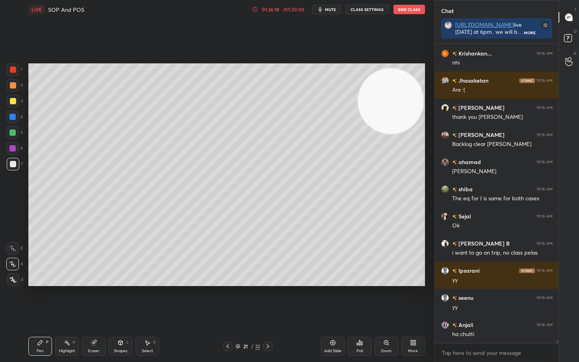
click at [363, 300] on div "Poll" at bounding box center [360, 346] width 24 height 19
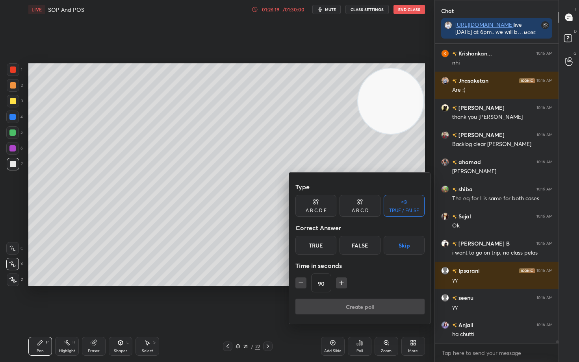
scroll to position [31746, 0]
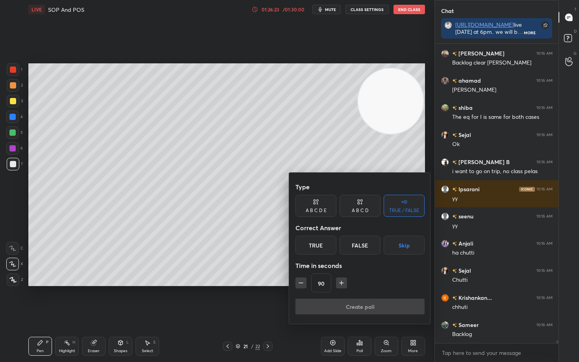
click at [363, 245] on div "False" at bounding box center [360, 245] width 41 height 19
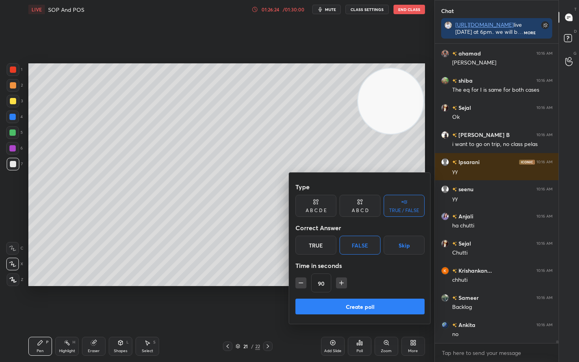
click at [397, 248] on button "Skip" at bounding box center [404, 245] width 41 height 19
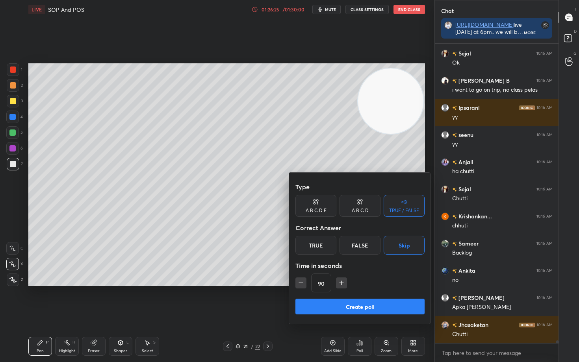
scroll to position [31909, 0]
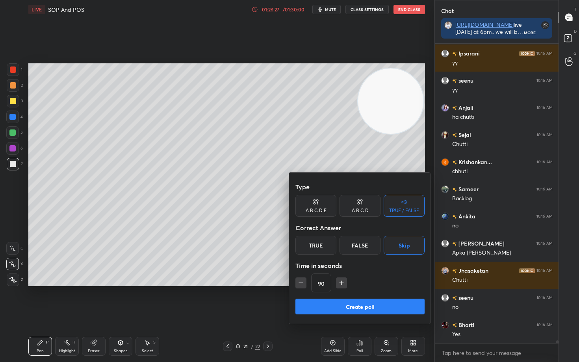
click at [393, 204] on div "TRUE / FALSE" at bounding box center [404, 206] width 41 height 22
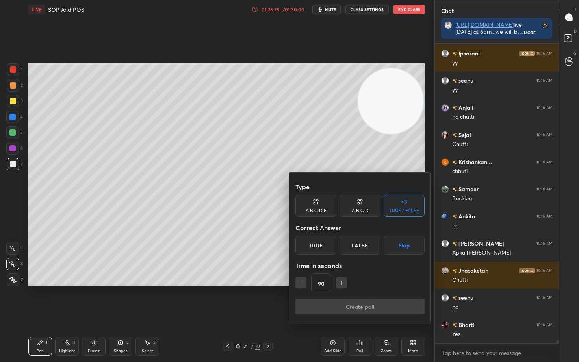
click at [402, 241] on button "Skip" at bounding box center [404, 245] width 41 height 19
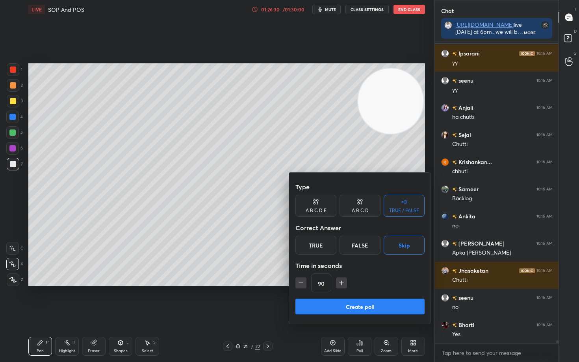
click at [396, 200] on div "TRUE / FALSE" at bounding box center [404, 206] width 41 height 22
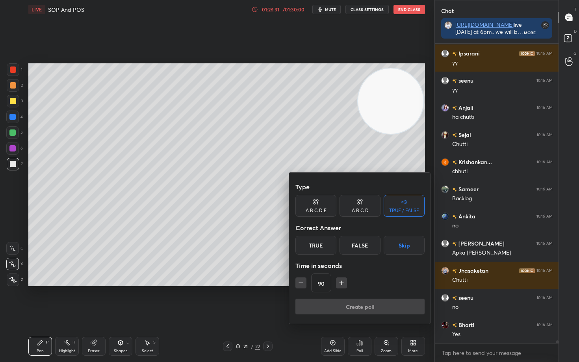
click at [396, 200] on div "TRUE / FALSE" at bounding box center [404, 206] width 41 height 22
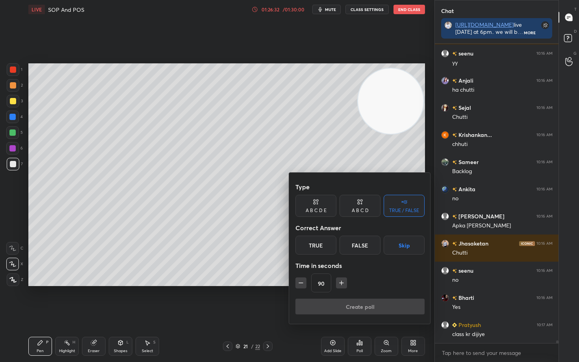
click at [403, 243] on button "Skip" at bounding box center [404, 245] width 41 height 19
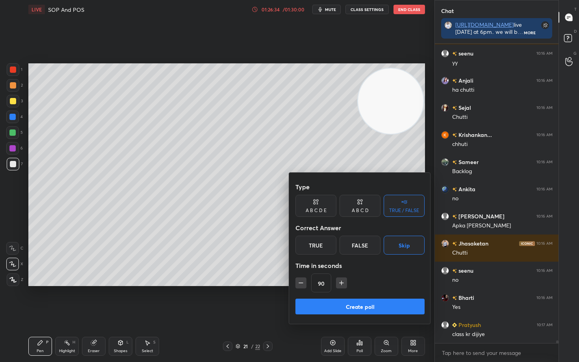
click at [372, 300] on button "Create poll" at bounding box center [359, 307] width 129 height 16
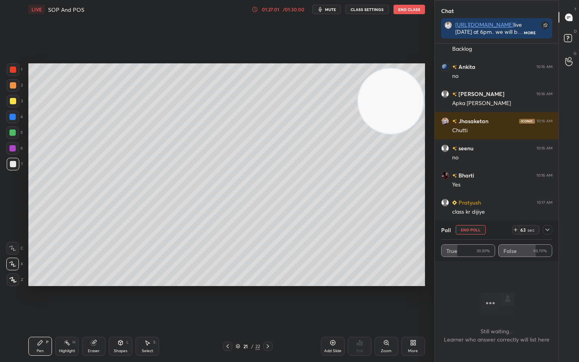
scroll to position [32086, 0]
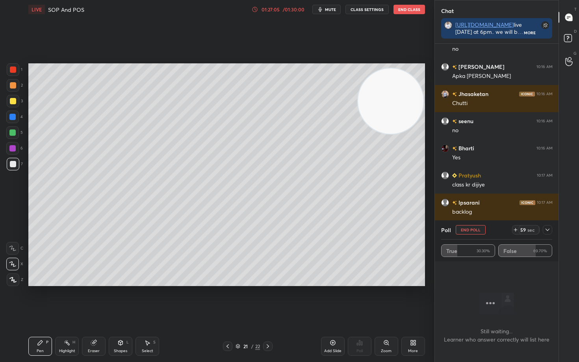
click at [545, 228] on icon at bounding box center [547, 230] width 6 height 6
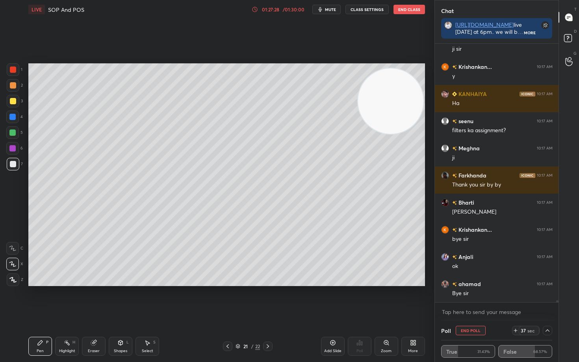
scroll to position [32684, 0]
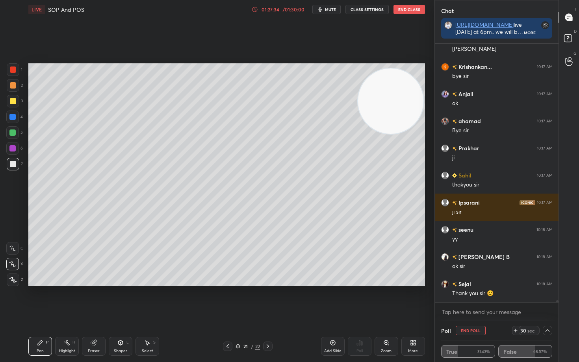
click at [472, 300] on button "End Poll" at bounding box center [471, 330] width 30 height 9
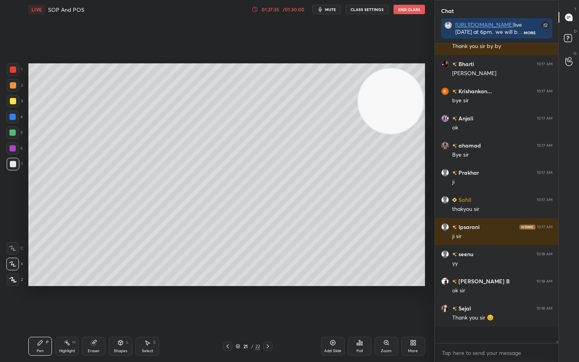
scroll to position [291, 121]
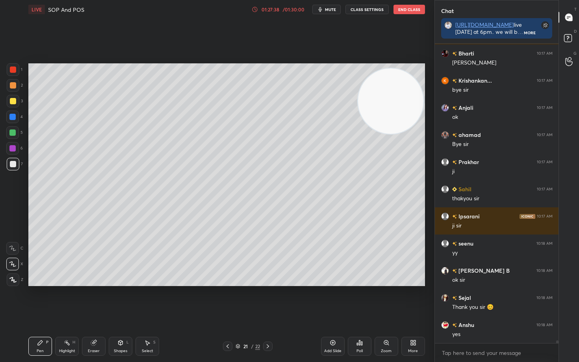
click at [405, 9] on button "End Class" at bounding box center [409, 9] width 32 height 9
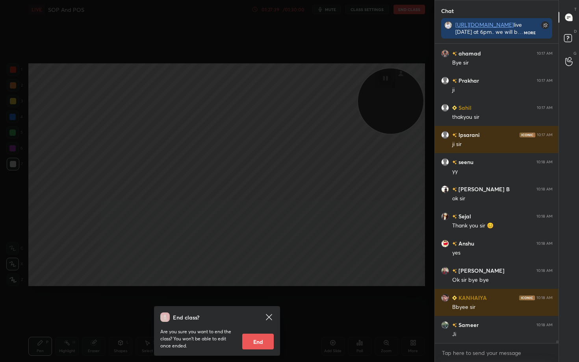
click at [253, 300] on button "End" at bounding box center [258, 342] width 32 height 16
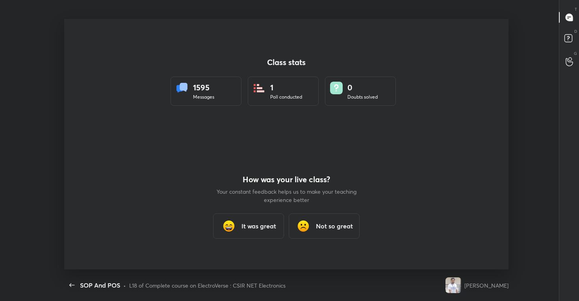
type textarea "x"
